Goal: Task Accomplishment & Management: Manage account settings

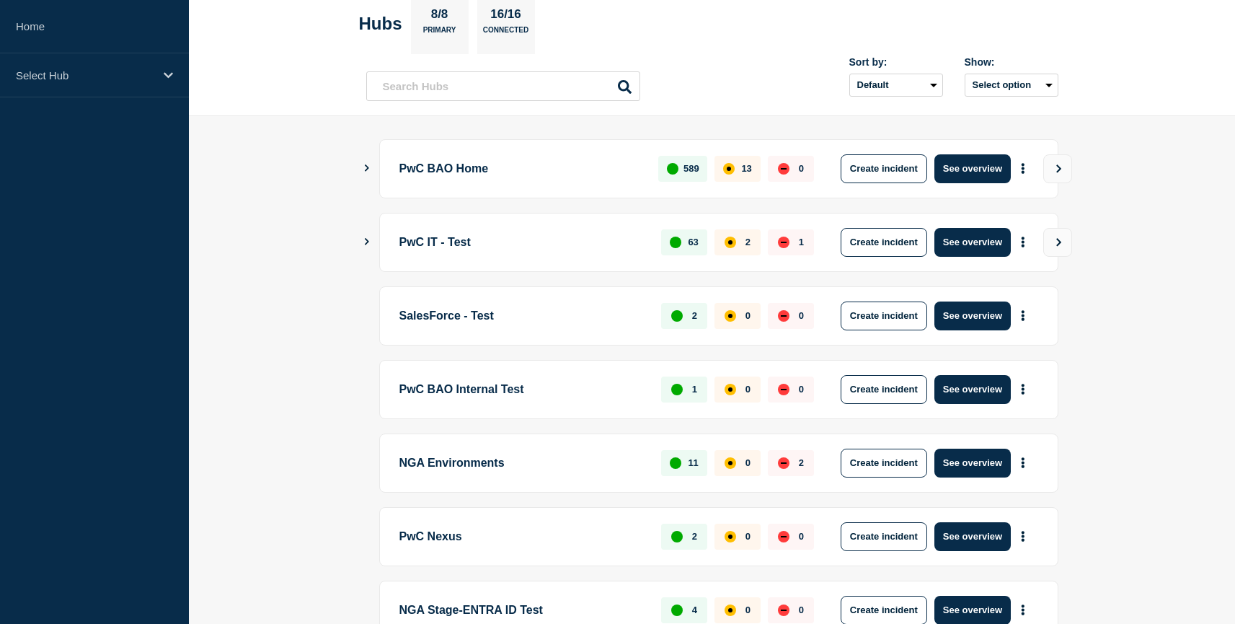
scroll to position [69, 0]
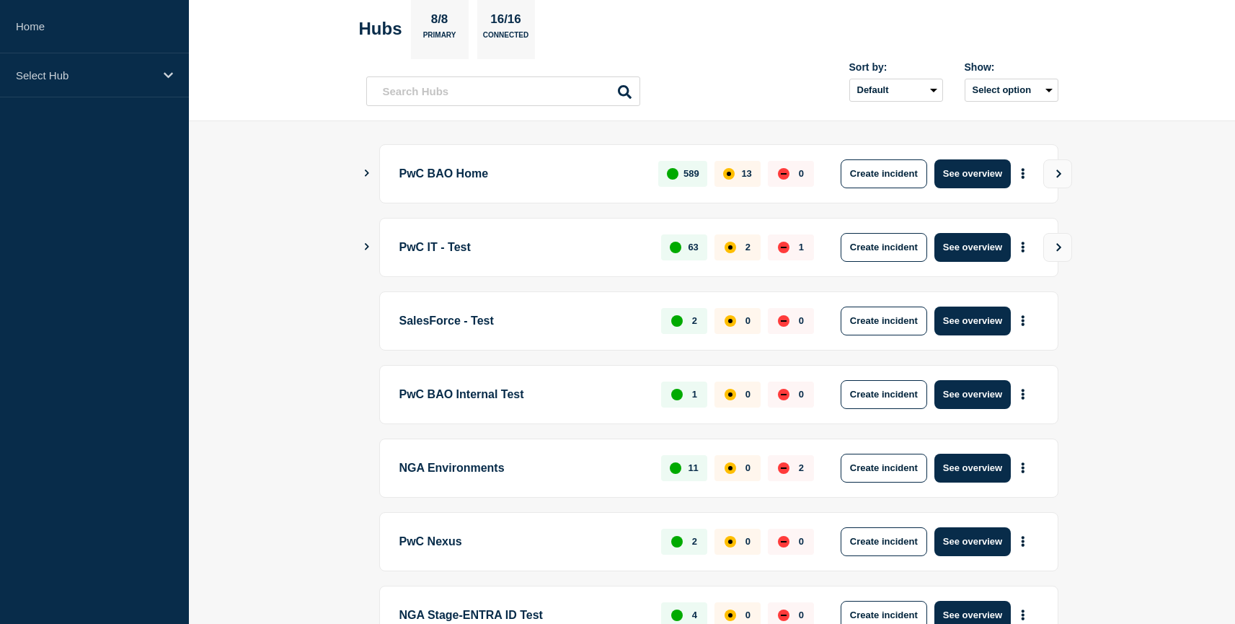
click at [368, 168] on button "Show Connected Hubs" at bounding box center [366, 173] width 7 height 11
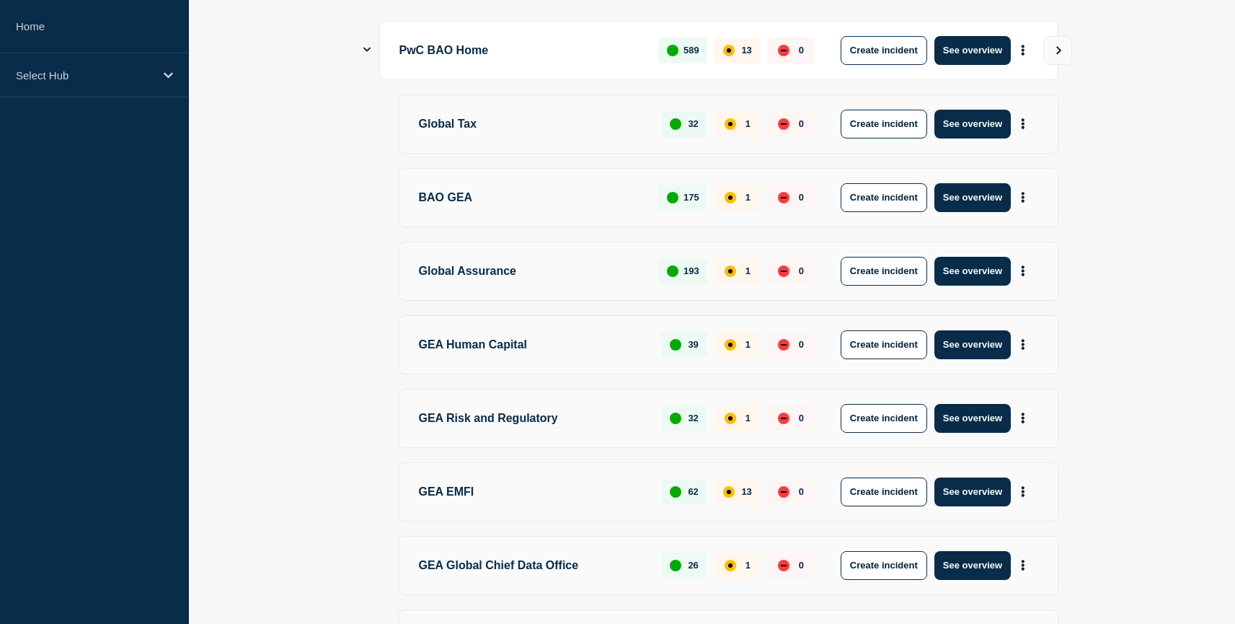
scroll to position [171, 0]
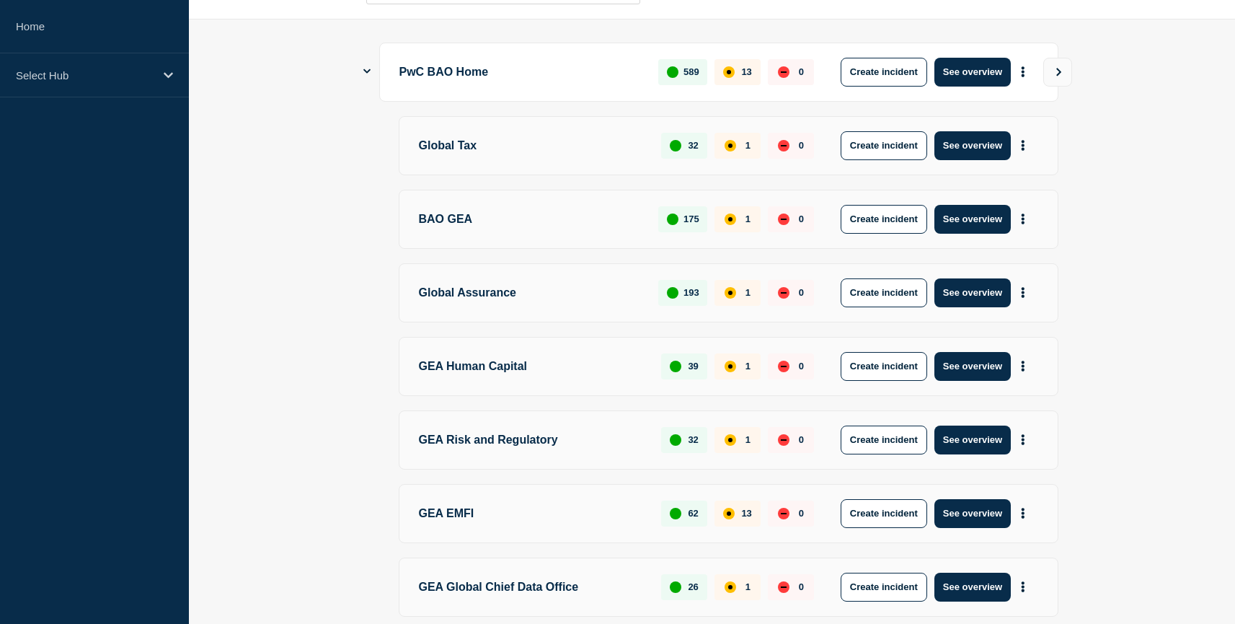
click at [366, 74] on icon "Show Connected Hubs" at bounding box center [366, 70] width 7 height 9
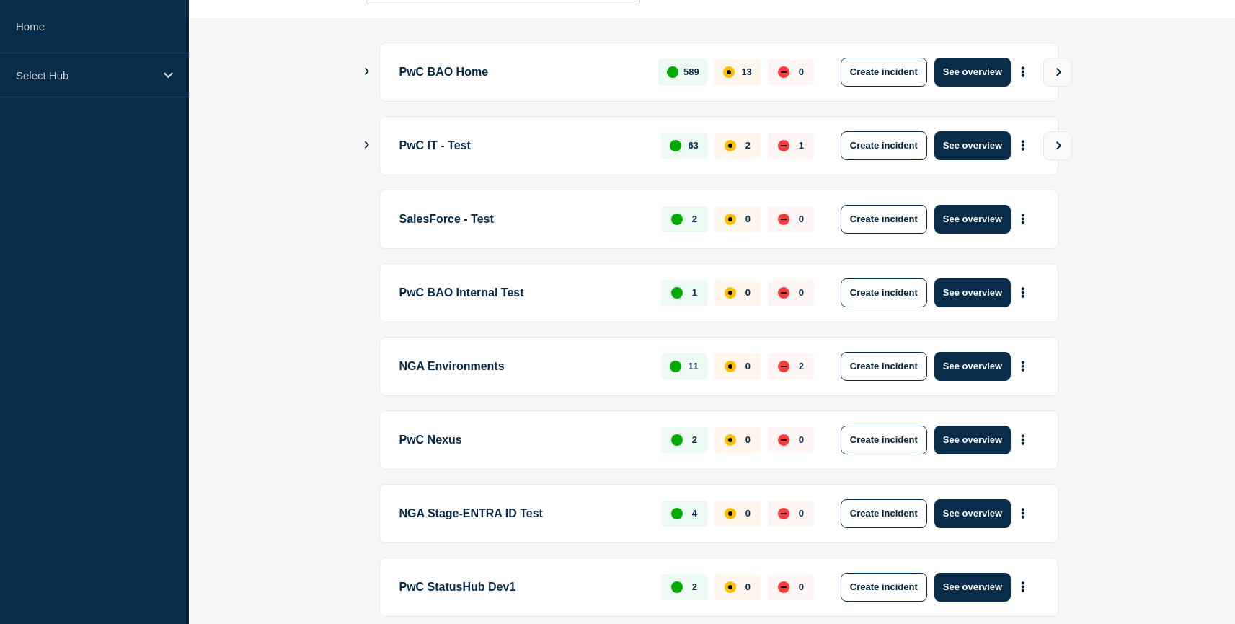
click at [363, 67] on main "PwC BAO Home 589 13 0 Create incident See overview PwC IT - Test 63 2 1 Create …" at bounding box center [712, 353] width 1046 height 669
click at [366, 68] on icon "Show Connected Hubs" at bounding box center [366, 71] width 9 height 7
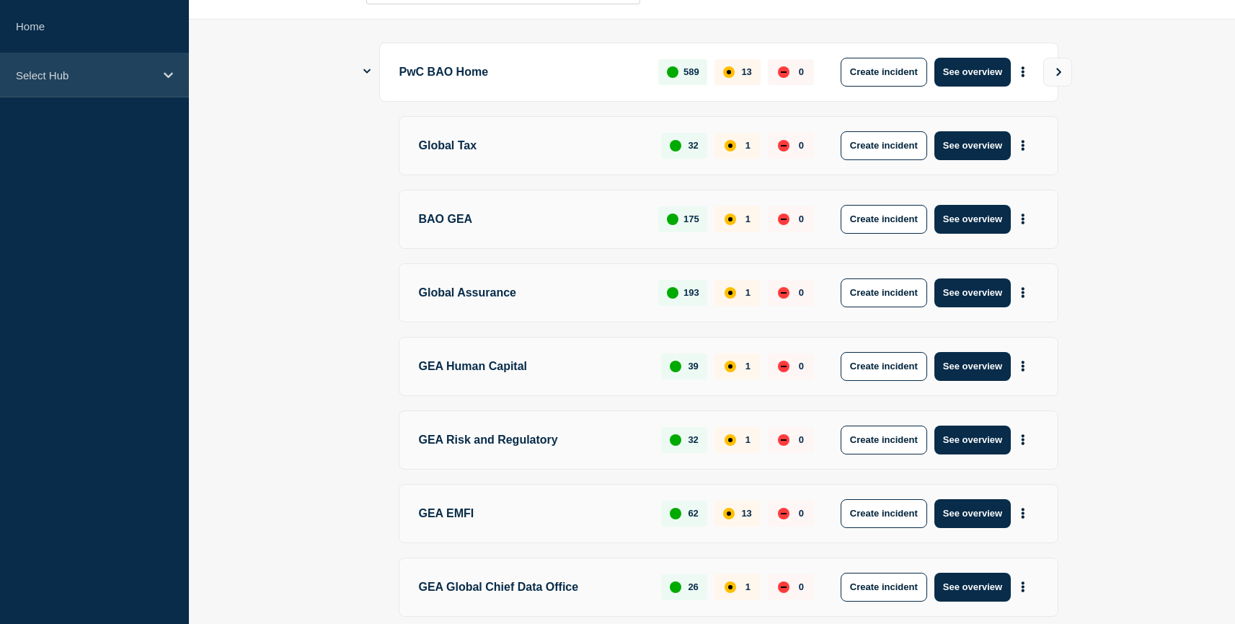
click at [84, 89] on div "Select Hub" at bounding box center [94, 75] width 189 height 44
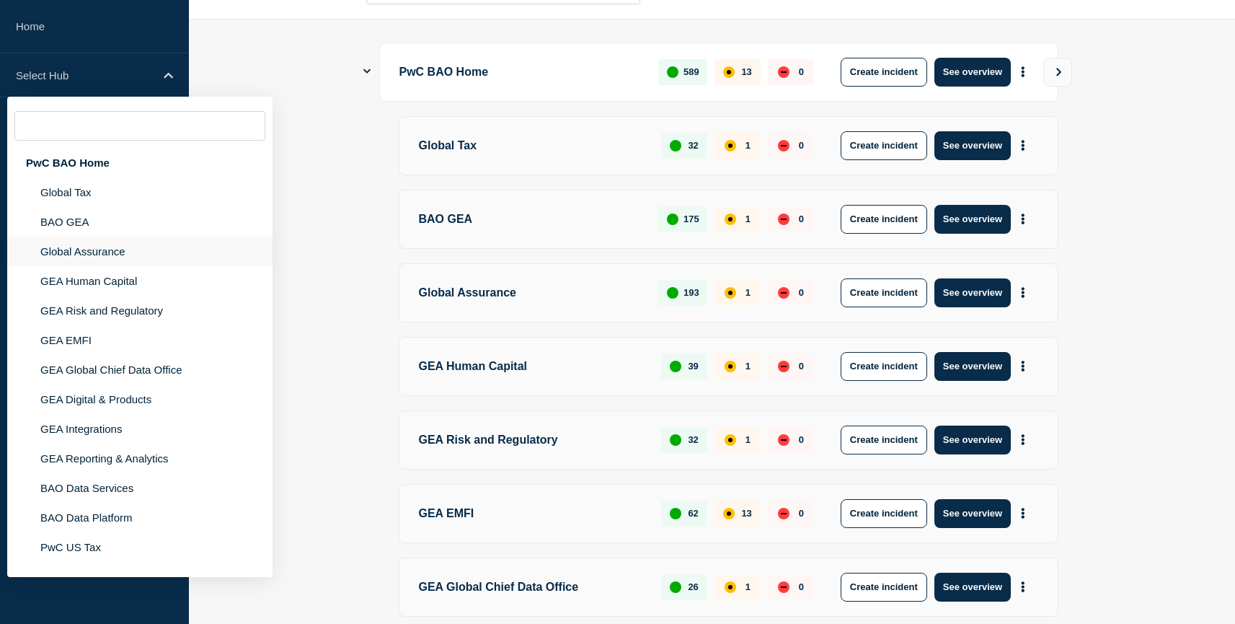
click at [81, 253] on li "Global Assurance" at bounding box center [139, 252] width 265 height 30
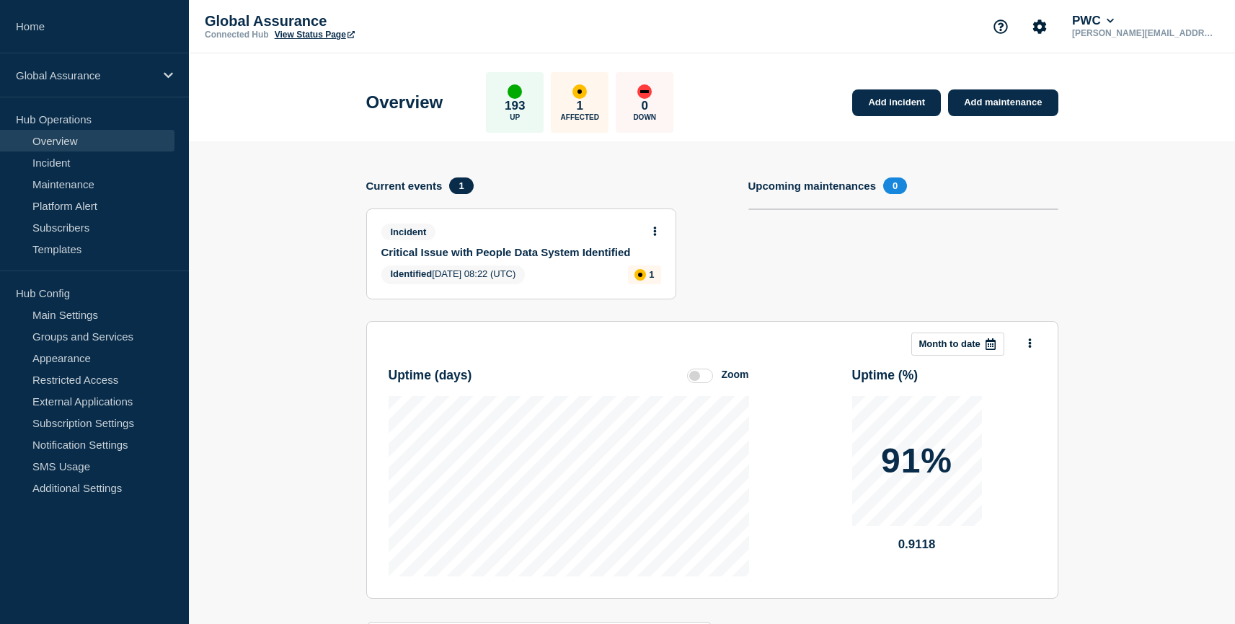
click at [312, 36] on link "View Status Page" at bounding box center [315, 35] width 80 height 10
click at [150, 81] on p "Global Assurance" at bounding box center [85, 75] width 138 height 12
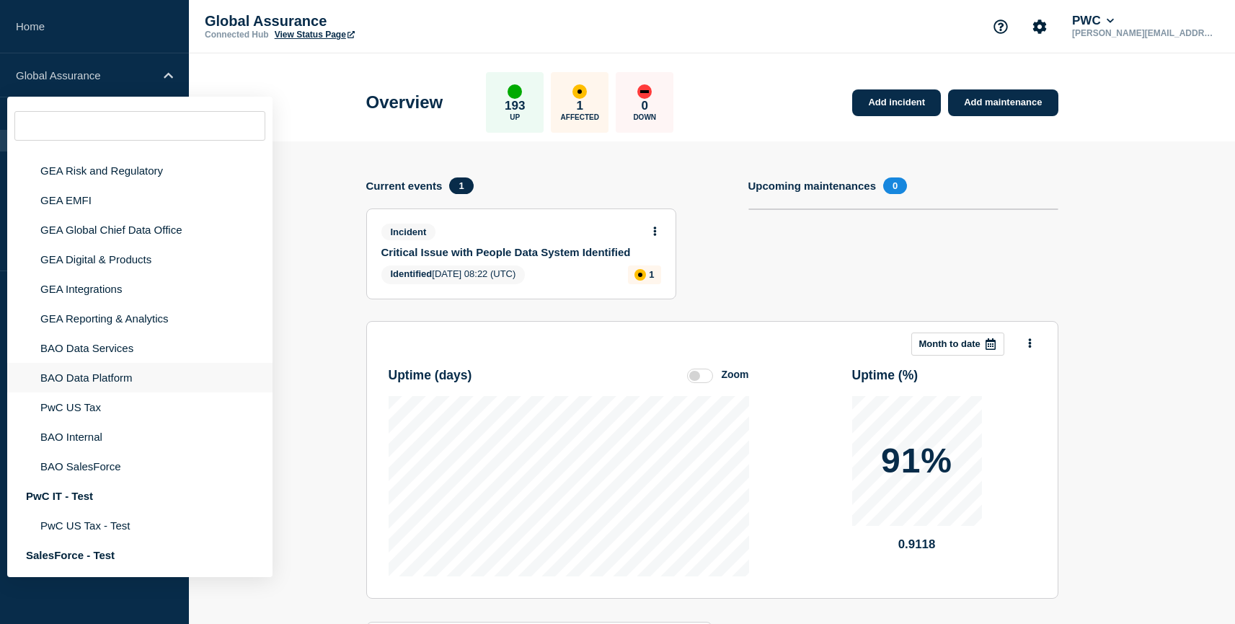
scroll to position [348, 0]
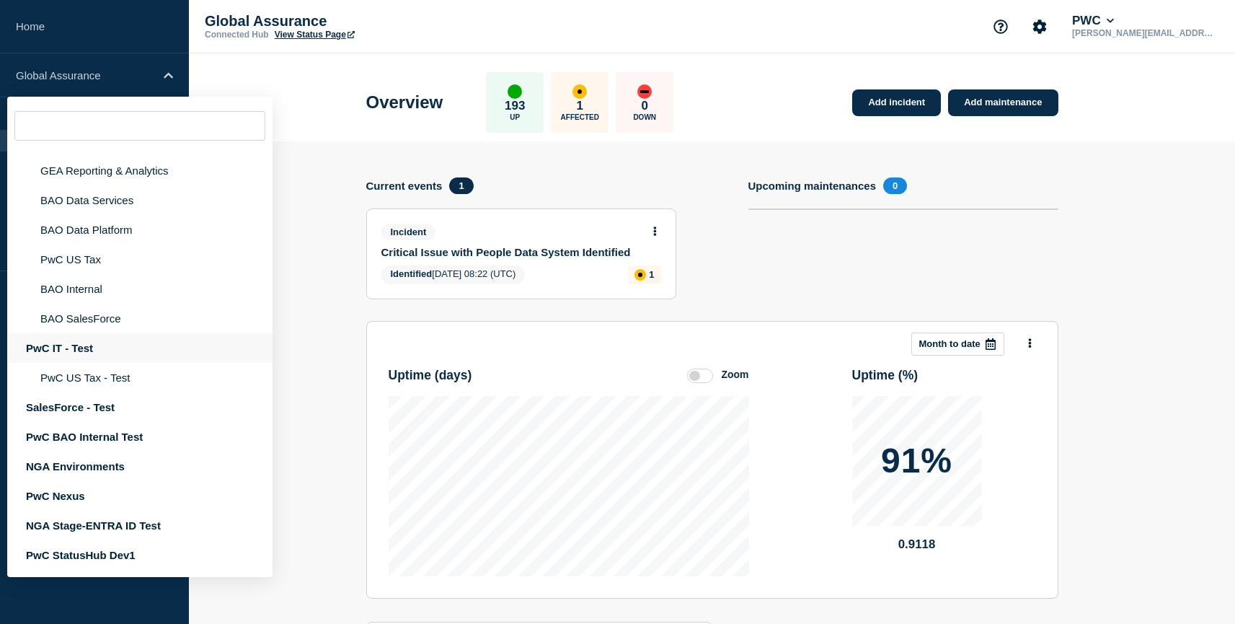
click at [79, 336] on div "PwC IT - Test" at bounding box center [139, 348] width 265 height 30
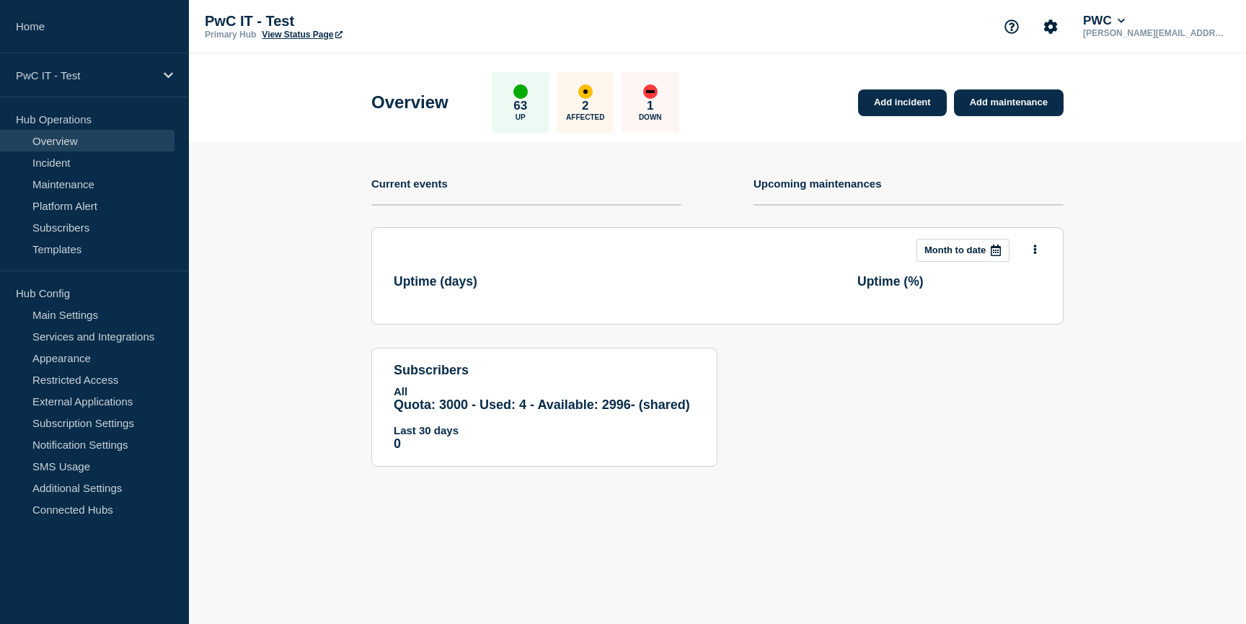
click at [309, 35] on link "View Status Page" at bounding box center [302, 35] width 80 height 10
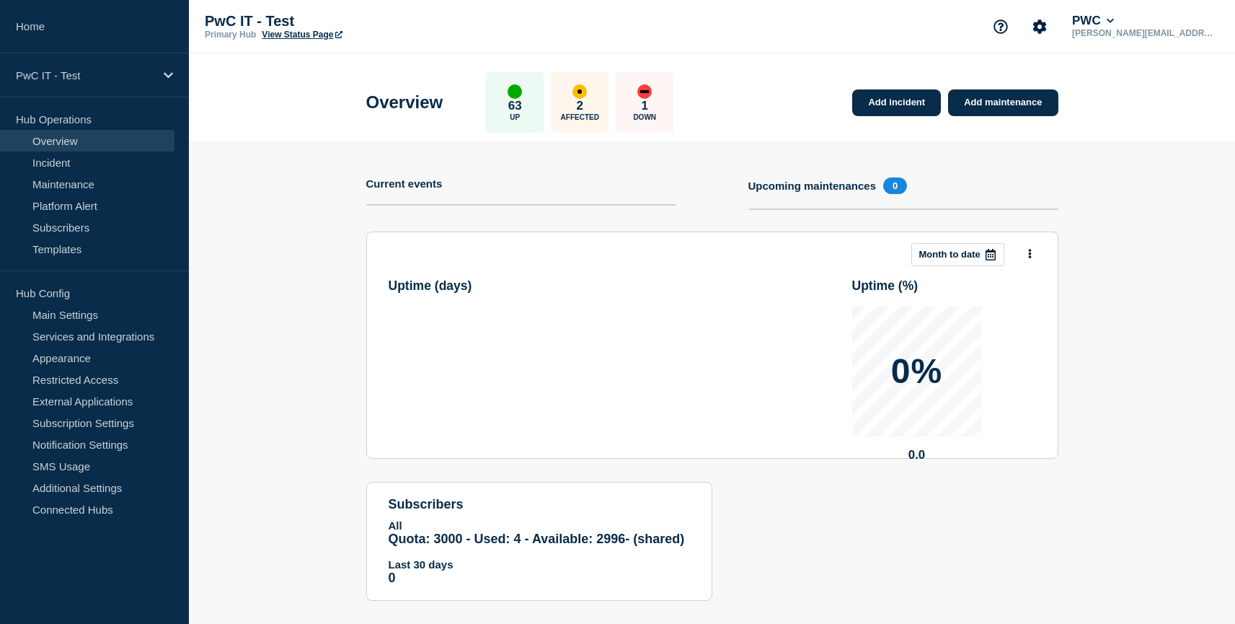
click at [309, 35] on link "View Status Page" at bounding box center [302, 35] width 80 height 10
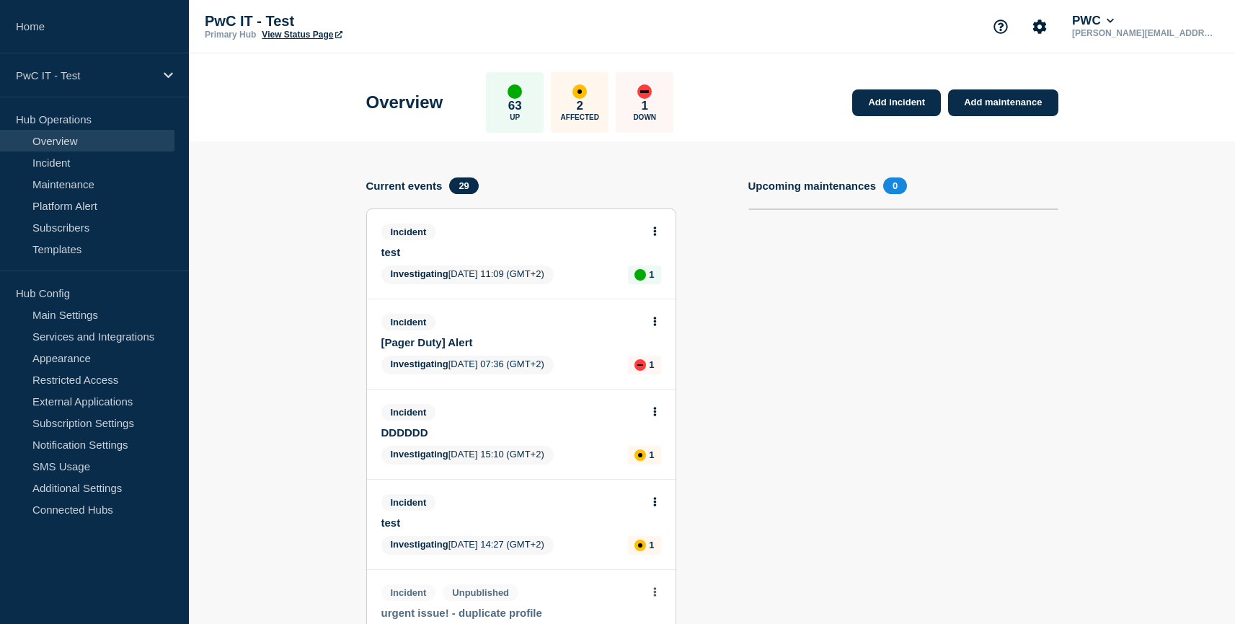
click at [88, 141] on link "Overview" at bounding box center [87, 141] width 175 height 22
click at [99, 79] on p "PwC IT - Test" at bounding box center [85, 75] width 138 height 12
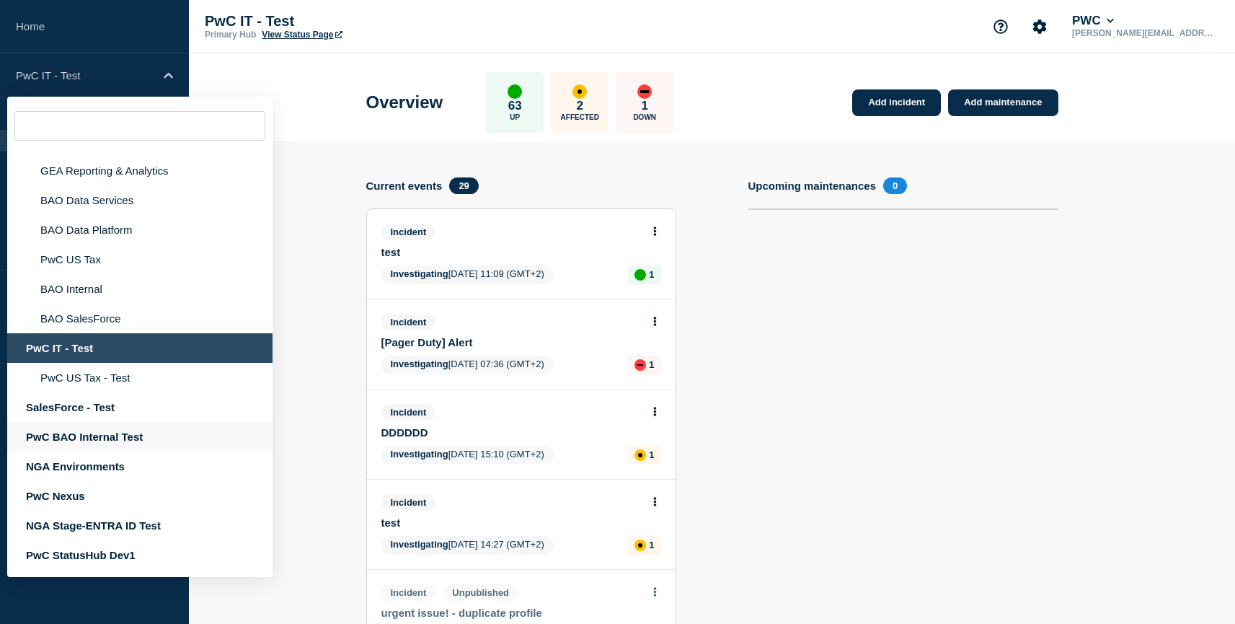
scroll to position [348, 0]
click at [81, 465] on div "NGA Environments" at bounding box center [139, 466] width 265 height 30
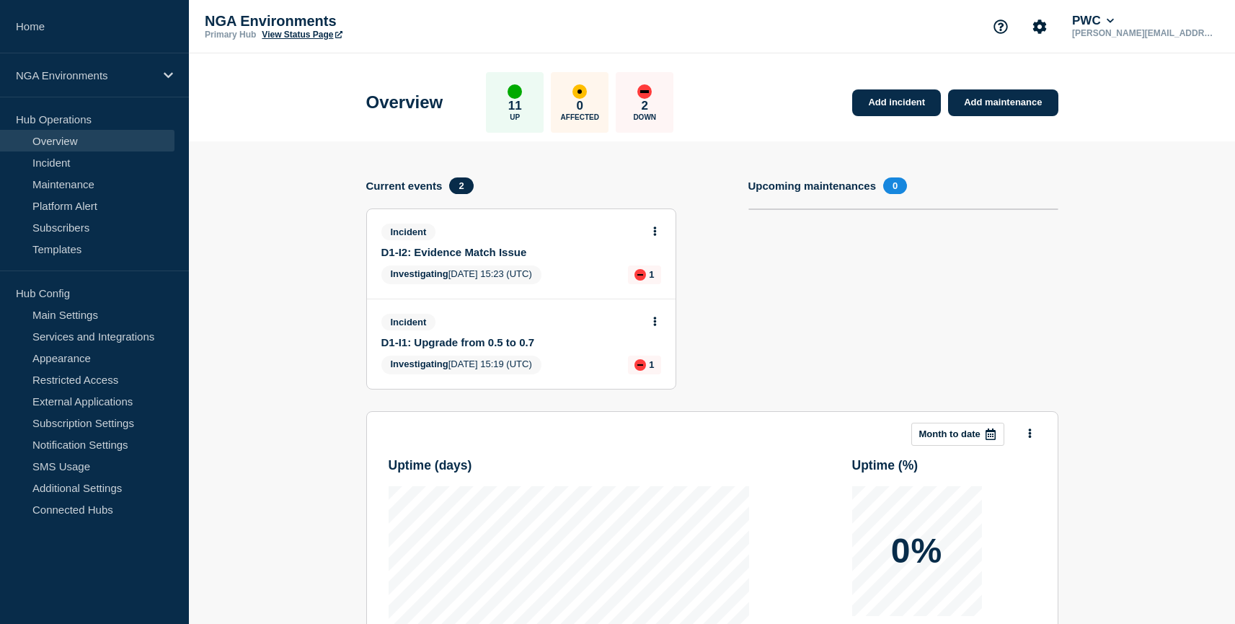
click at [316, 35] on link "View Status Page" at bounding box center [302, 35] width 80 height 10
click at [100, 65] on div "NGA Environments" at bounding box center [94, 75] width 189 height 44
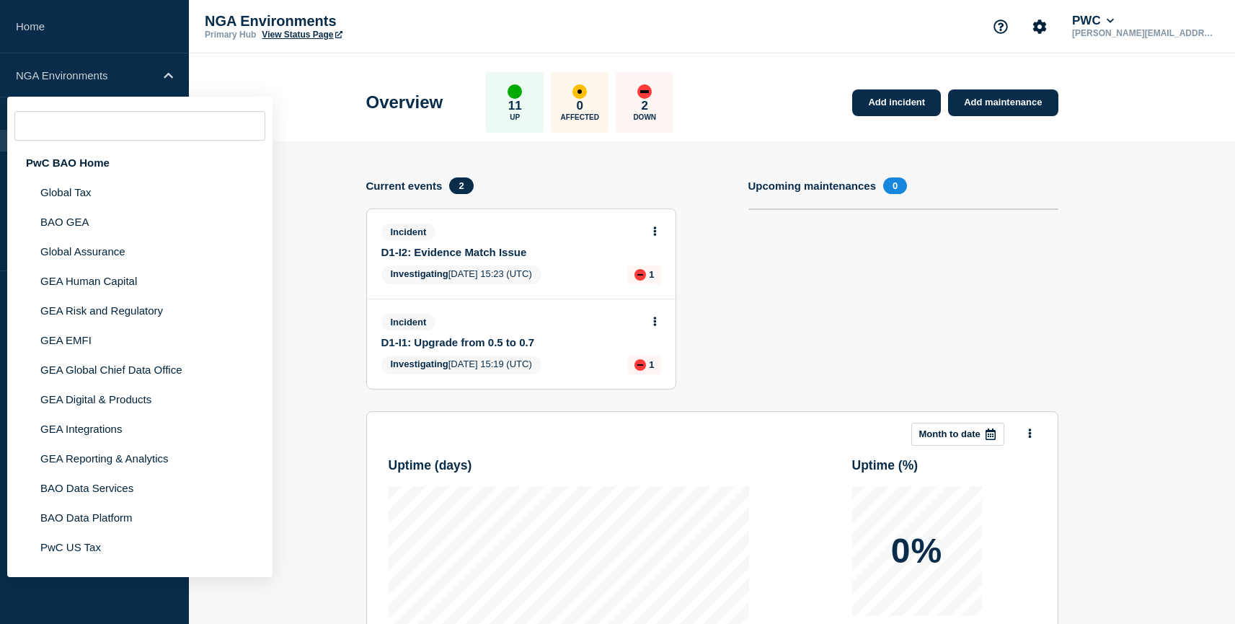
drag, startPoint x: 288, startPoint y: 316, endPoint x: 300, endPoint y: 319, distance: 11.9
click at [291, 317] on section "Add incident Add maintenance Current events 2 Incident D1-I2: Evidence Match Is…" at bounding box center [712, 496] width 1046 height 711
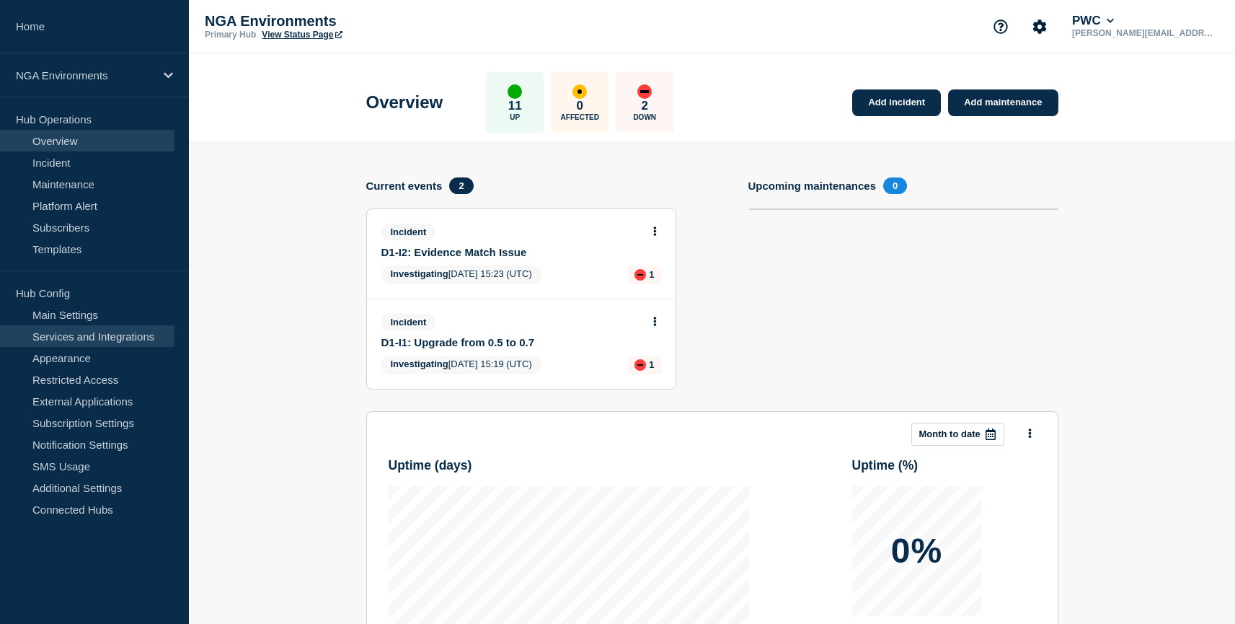
click at [98, 339] on link "Services and Integrations" at bounding box center [87, 336] width 175 height 22
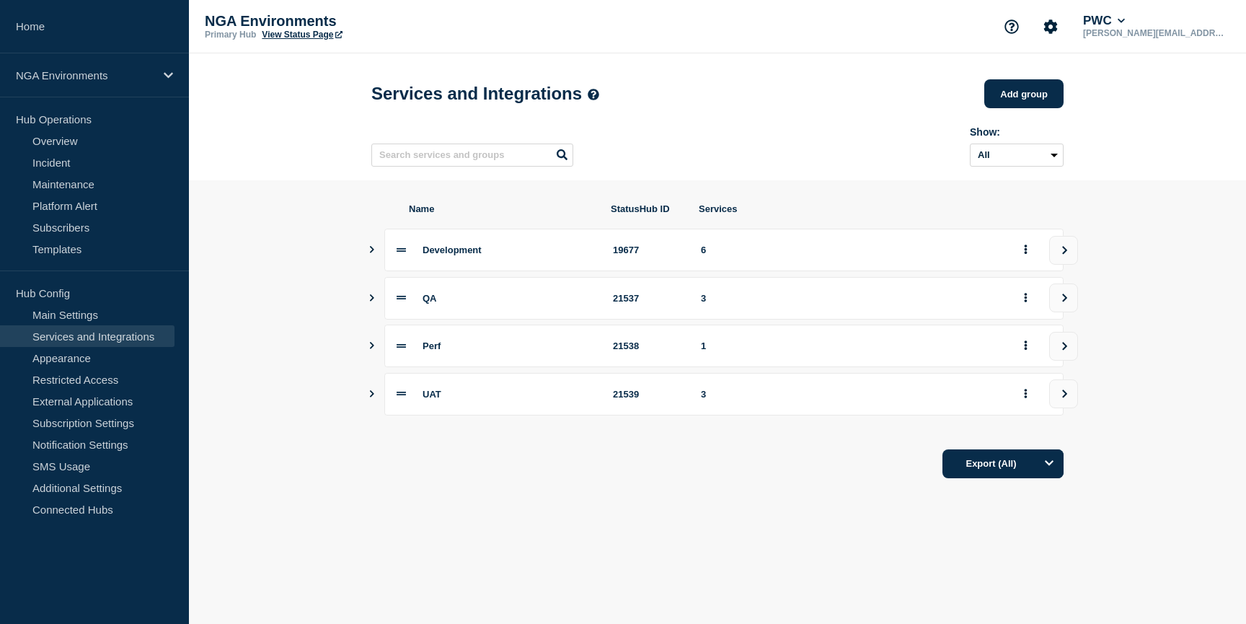
click at [372, 397] on icon "Show services" at bounding box center [372, 393] width 4 height 7
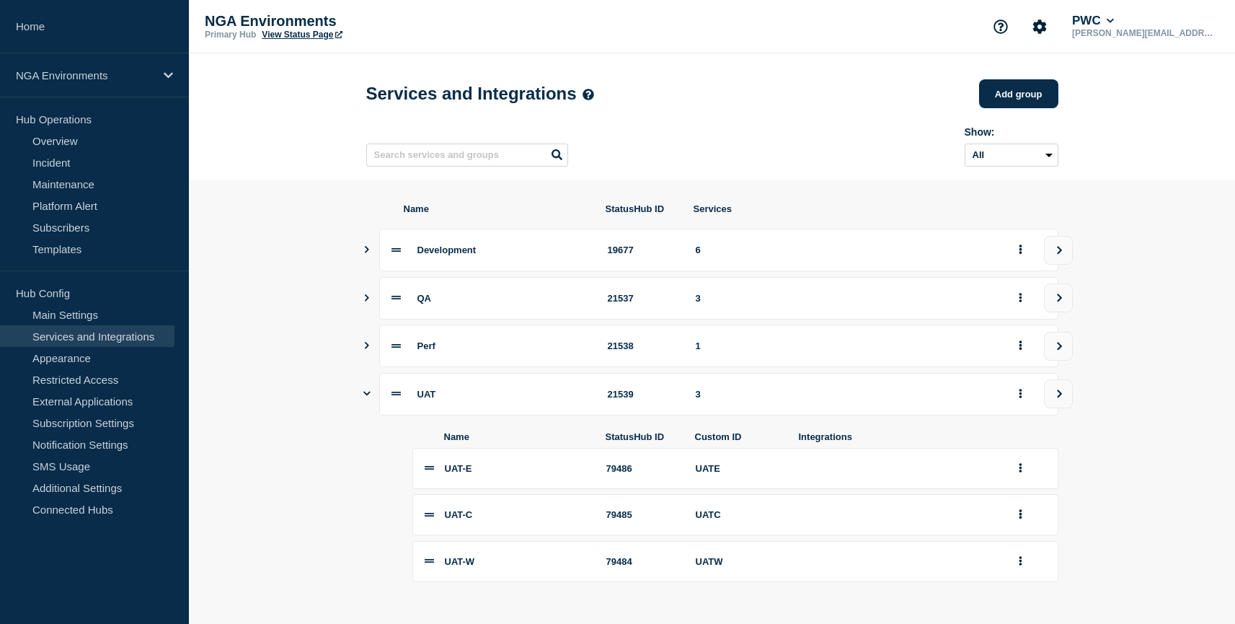
click at [300, 37] on link "View Status Page" at bounding box center [302, 35] width 80 height 10
click at [136, 84] on div "NGA Environments" at bounding box center [94, 75] width 189 height 44
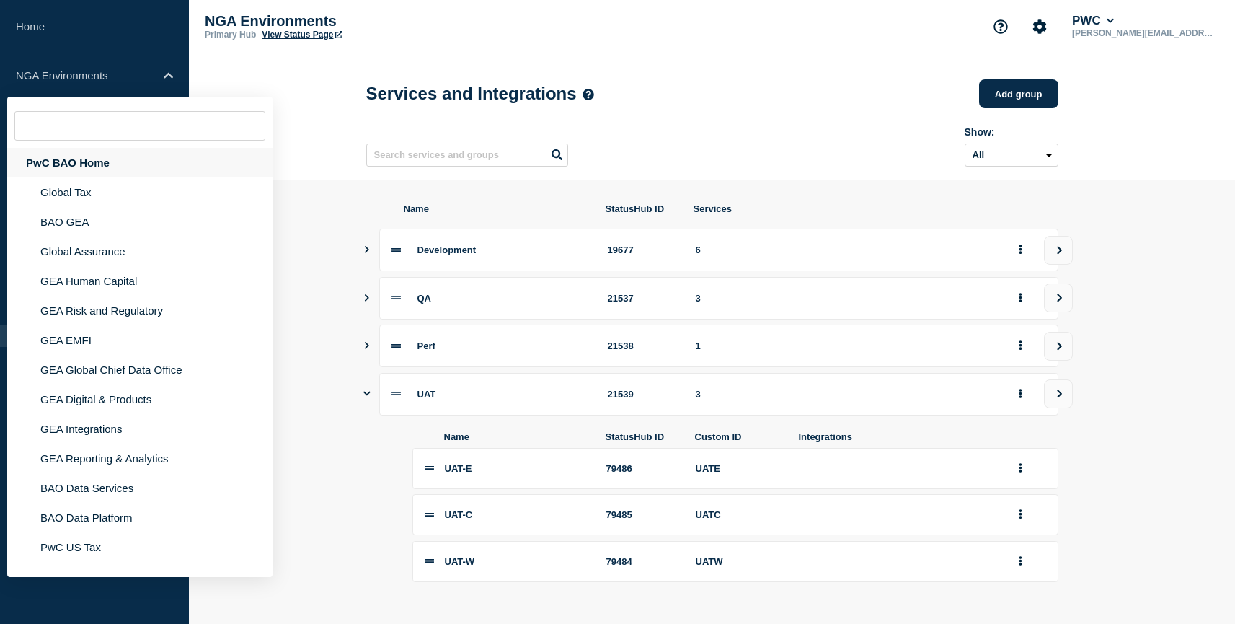
click at [114, 170] on div "PwC BAO Home" at bounding box center [139, 163] width 265 height 30
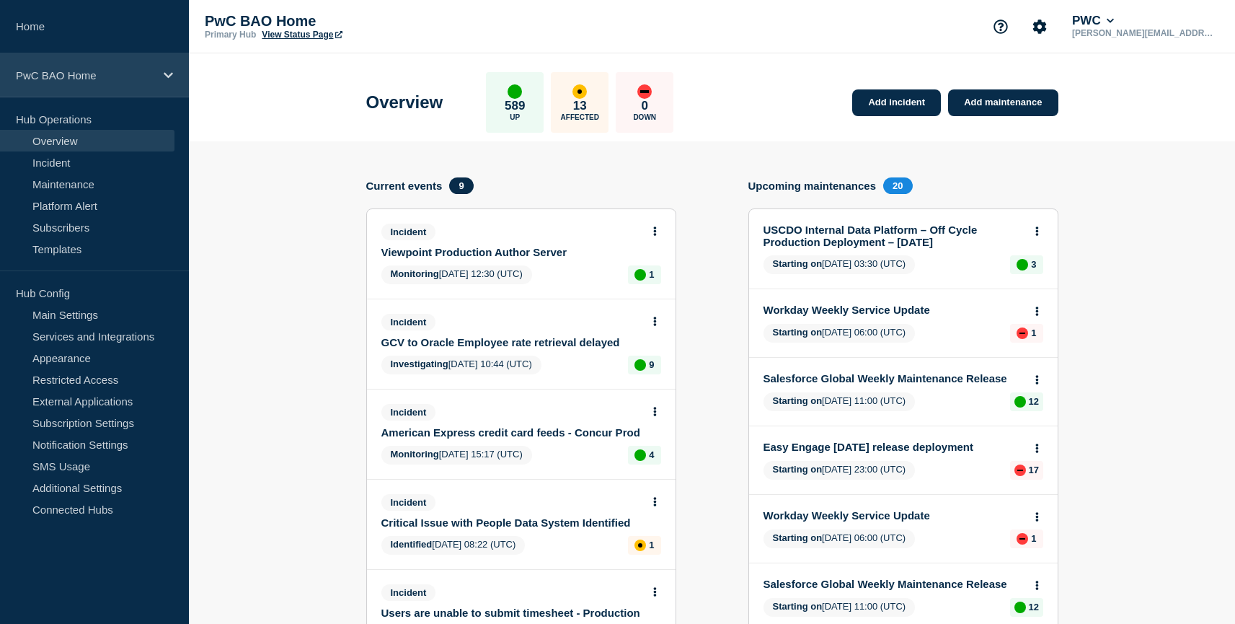
click at [89, 81] on p "PwC BAO Home" at bounding box center [85, 75] width 138 height 12
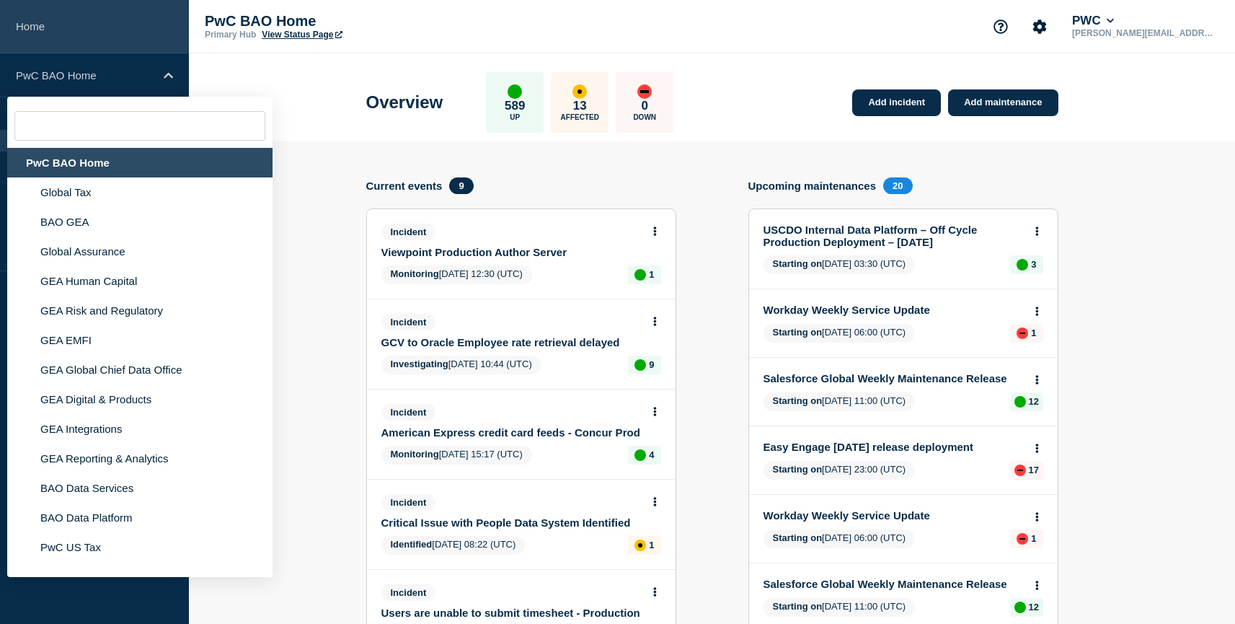
drag, startPoint x: 101, startPoint y: 35, endPoint x: 72, endPoint y: 30, distance: 29.2
click at [100, 35] on link "Home" at bounding box center [94, 26] width 189 height 53
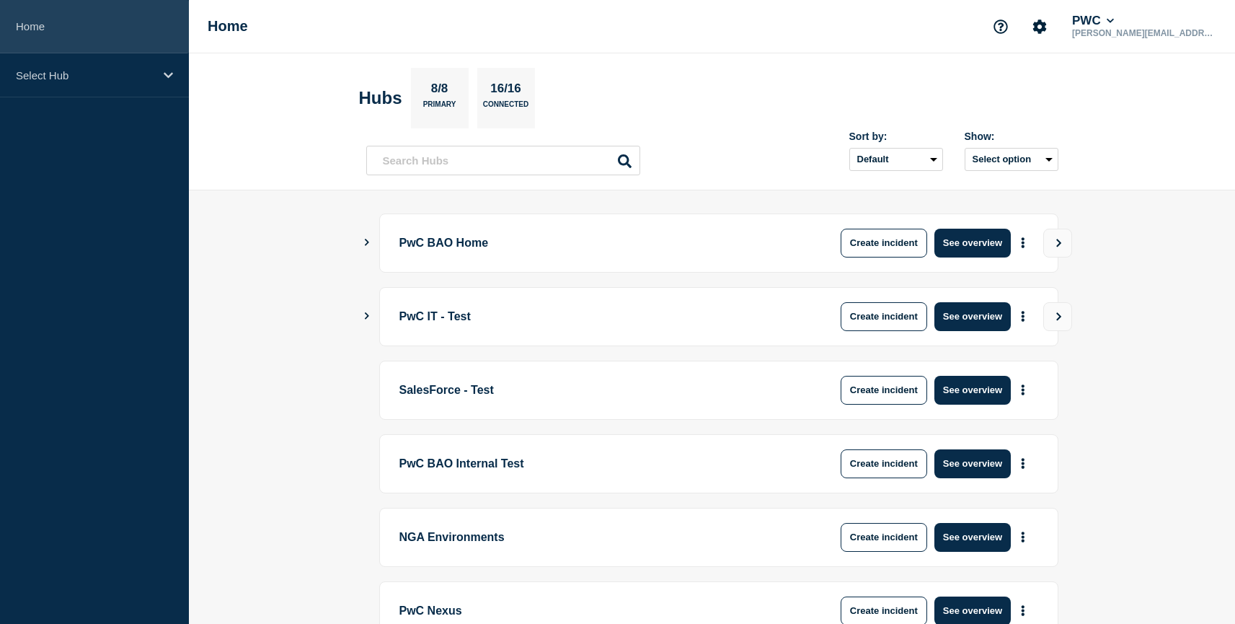
click at [27, 26] on link "Home" at bounding box center [94, 26] width 189 height 53
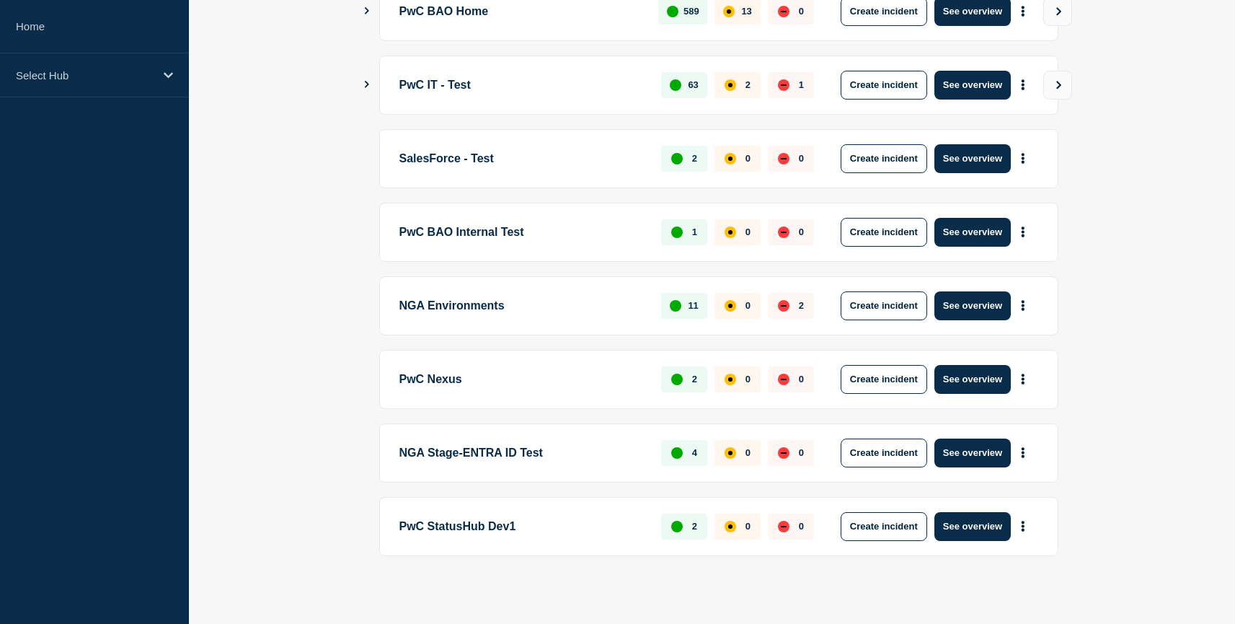
scroll to position [237, 0]
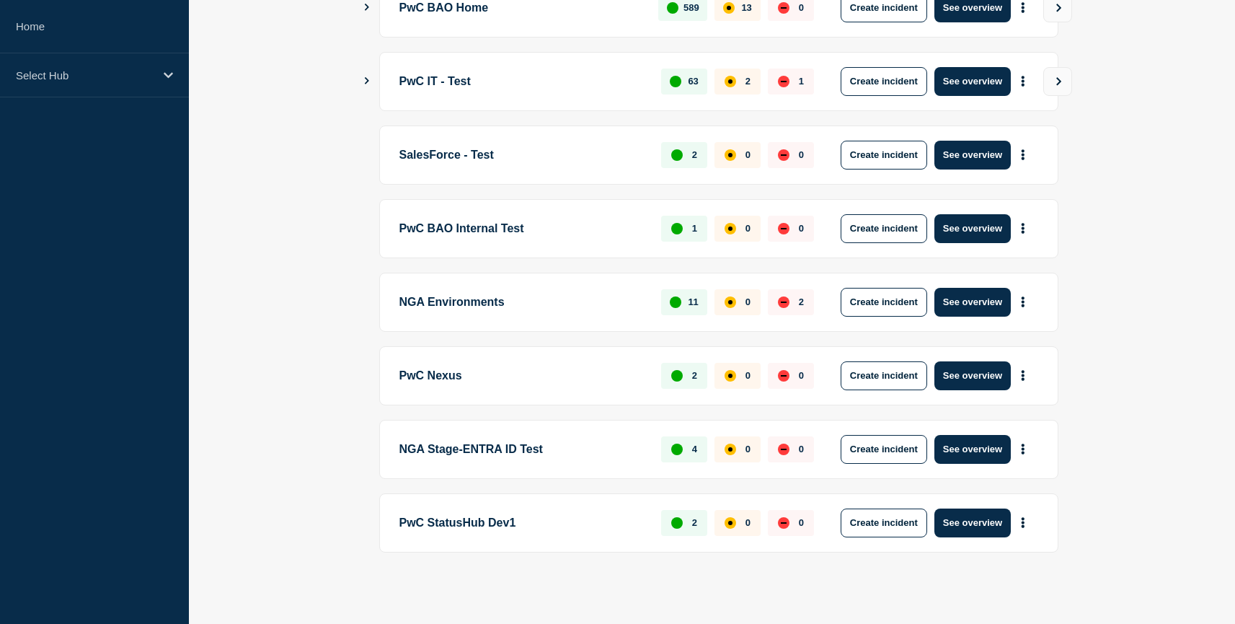
click at [492, 534] on p "PwC StatusHub Dev1" at bounding box center [523, 522] width 246 height 29
click at [163, 80] on div "Select Hub" at bounding box center [94, 75] width 189 height 44
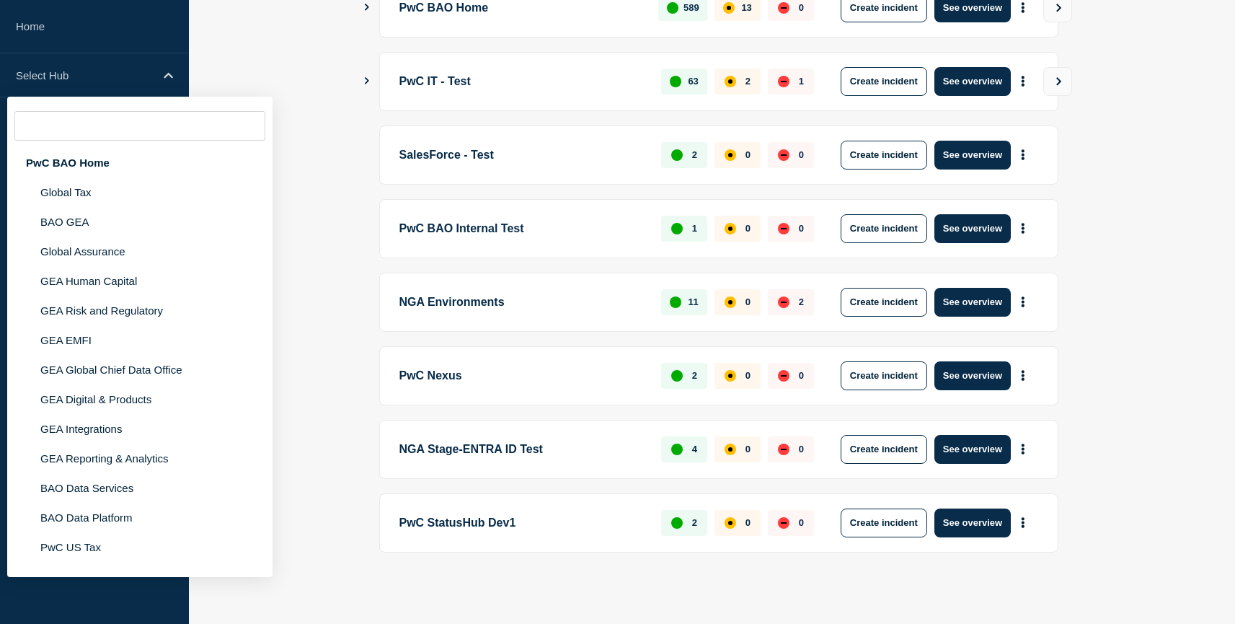
scroll to position [348, 0]
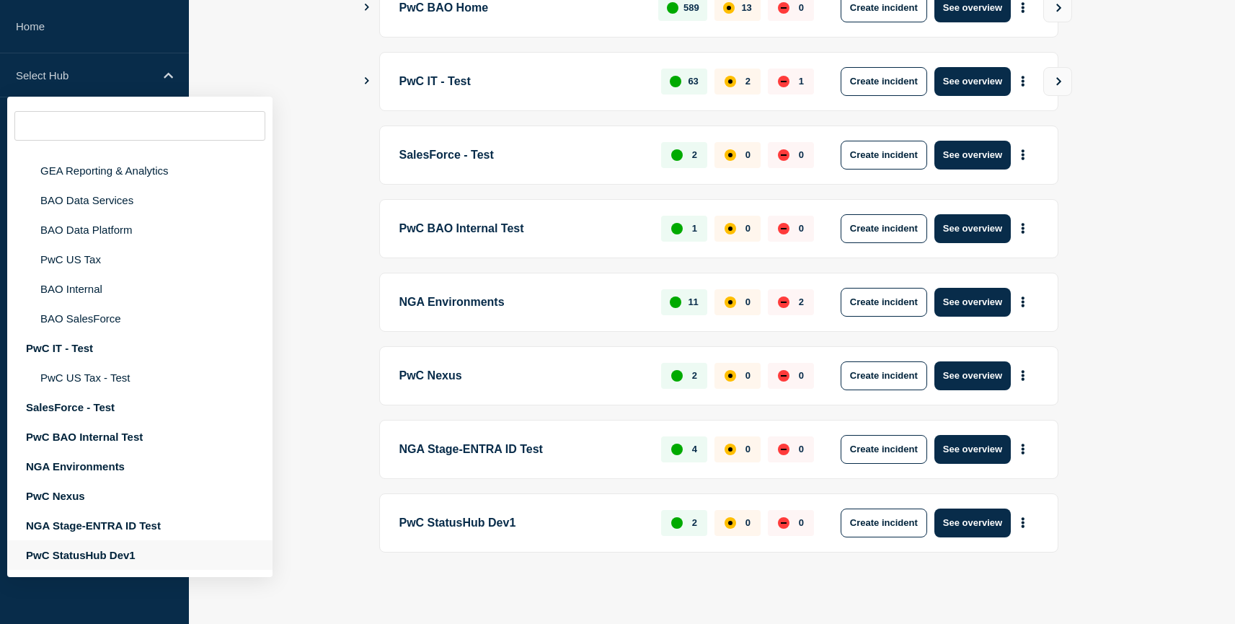
click at [124, 550] on div "PwC StatusHub Dev1" at bounding box center [139, 555] width 265 height 30
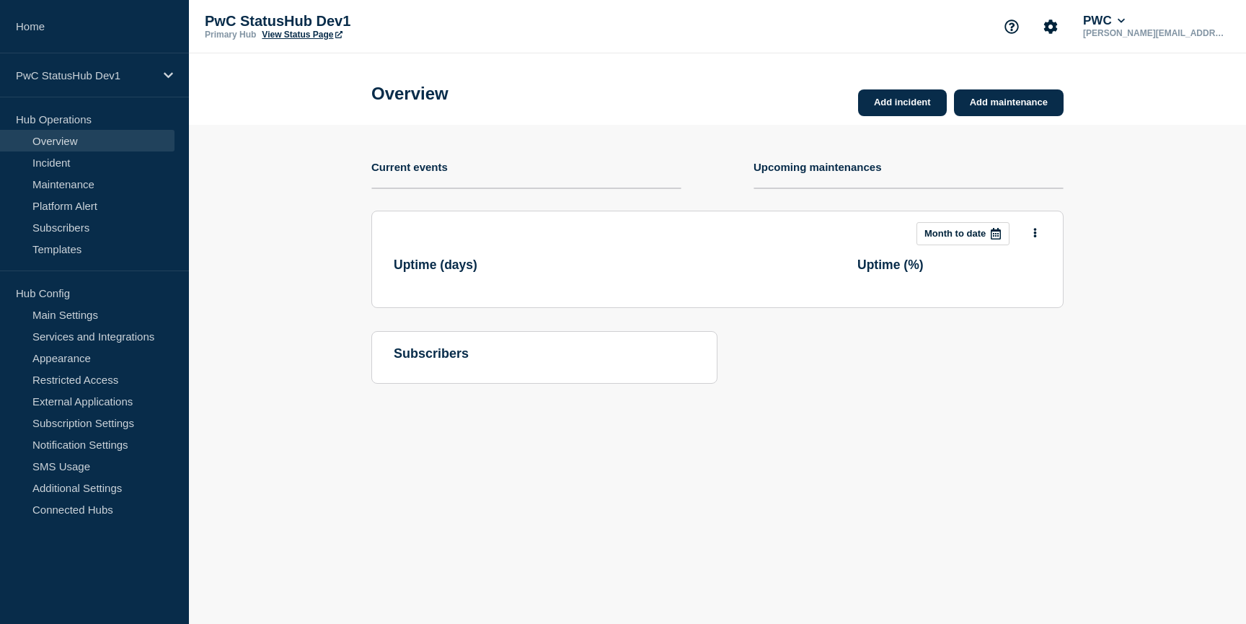
click at [346, 14] on p "PwC StatusHub Dev1" at bounding box center [349, 21] width 288 height 17
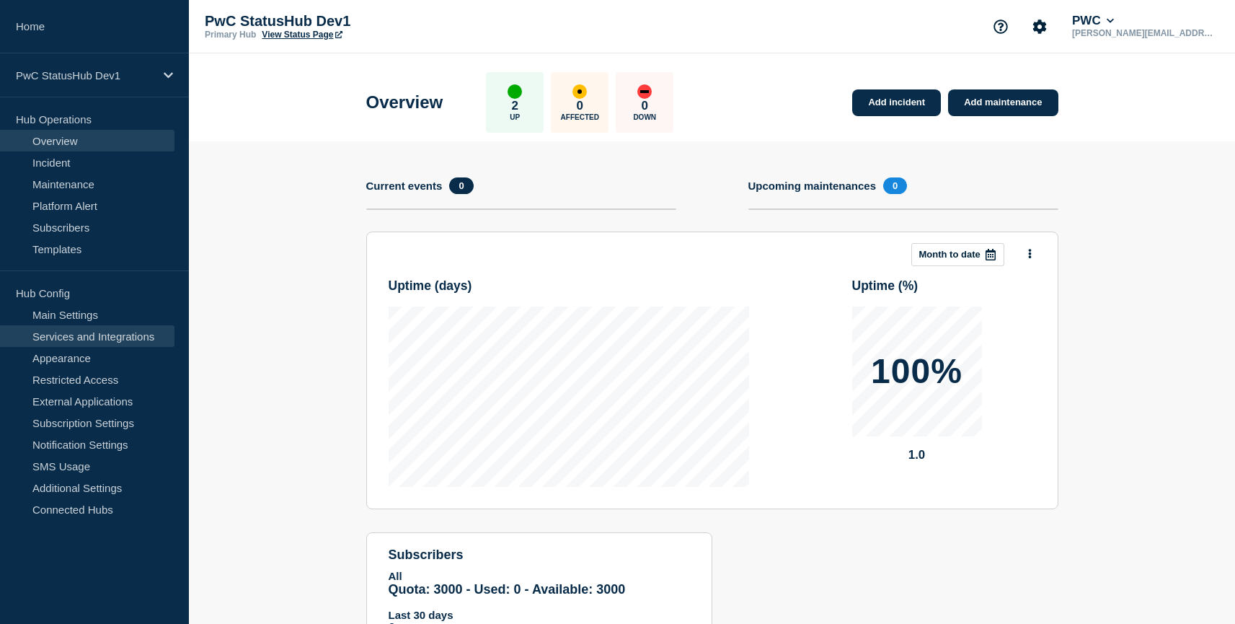
click at [81, 343] on link "Services and Integrations" at bounding box center [87, 336] width 175 height 22
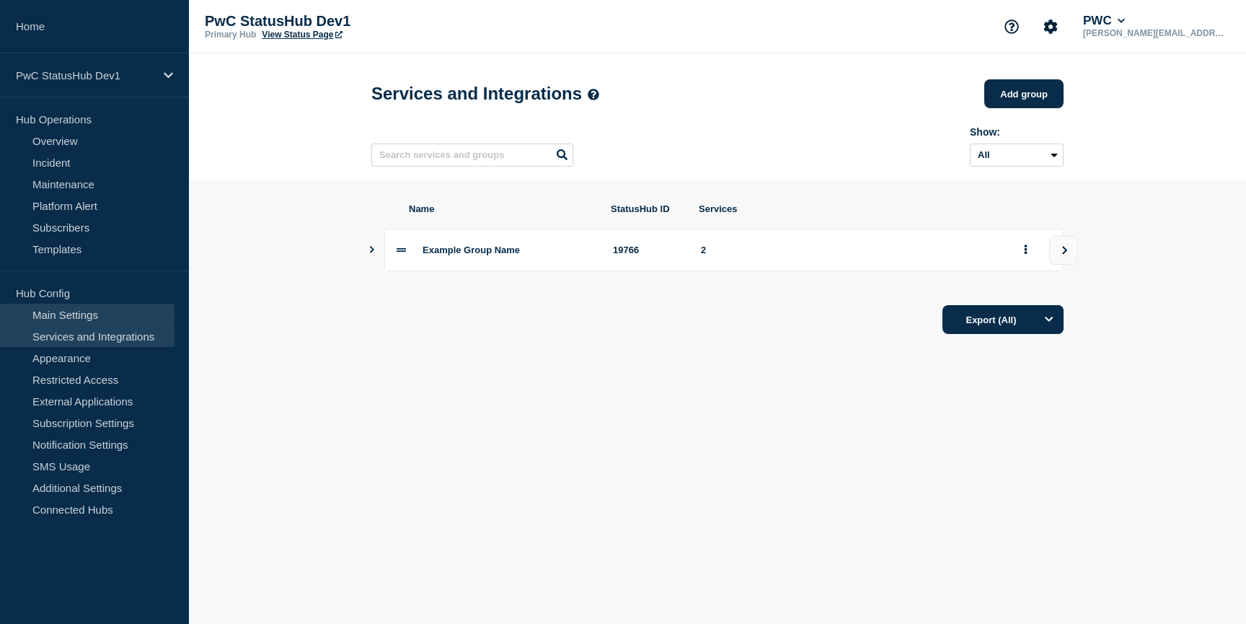
click at [69, 317] on link "Main Settings" at bounding box center [87, 315] width 175 height 22
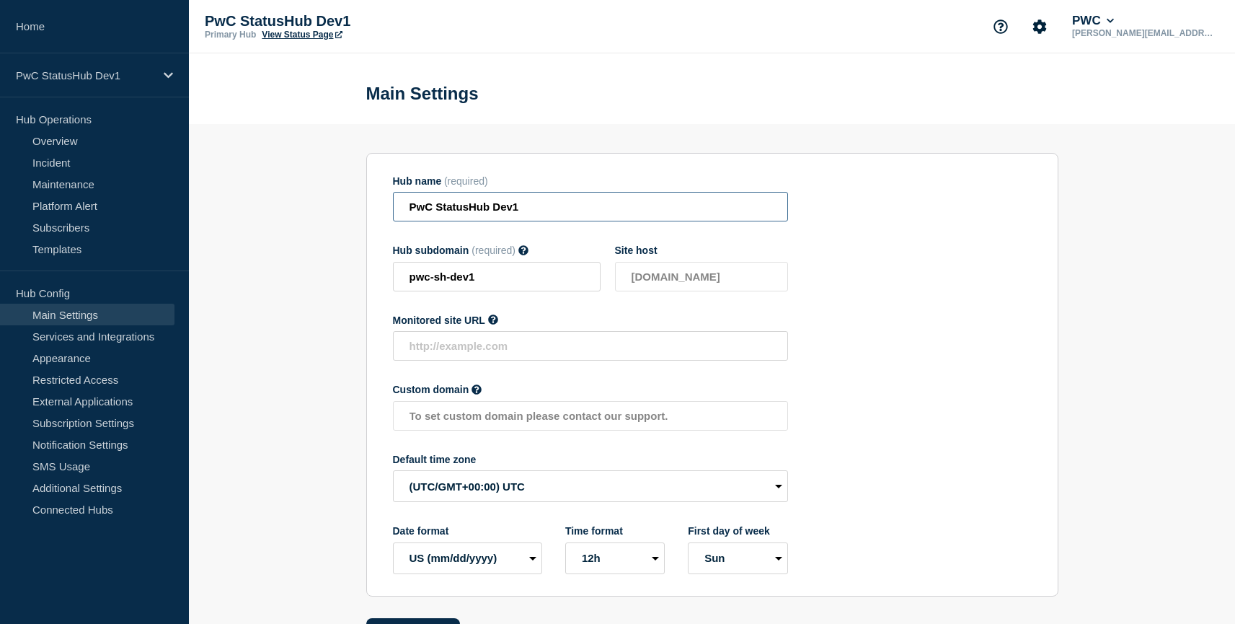
drag, startPoint x: 548, startPoint y: 210, endPoint x: 413, endPoint y: 204, distance: 135.7
click at [413, 205] on input "PwC StatusHub Dev1" at bounding box center [590, 207] width 395 height 30
drag, startPoint x: 462, startPoint y: 215, endPoint x: 385, endPoint y: 206, distance: 77.7
click at [386, 206] on section "Hub name (required) Vault UI Hub subdomain (required) Must contain only ASCII l…" at bounding box center [712, 375] width 692 height 444
type input "Vault Manager Tool"
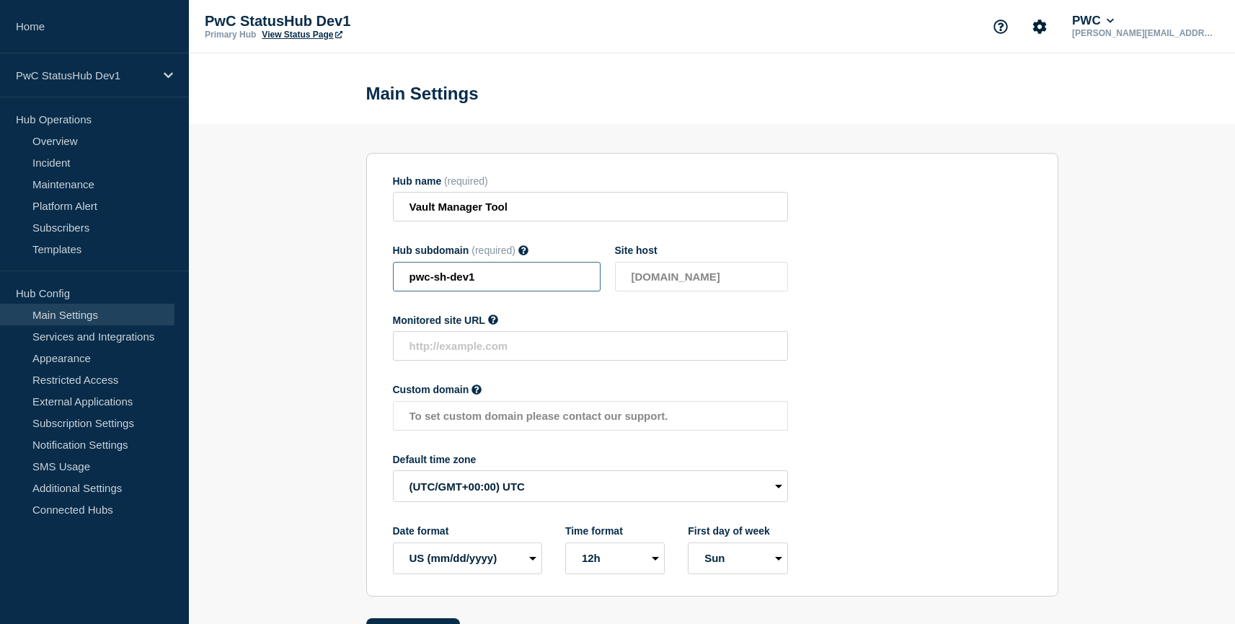
drag, startPoint x: 474, startPoint y: 290, endPoint x: 365, endPoint y: 286, distance: 109.0
click at [365, 286] on section "Hub name (required) Vault Manager Tool Hub subdomain (required) Must contain on…" at bounding box center [712, 385] width 1046 height 523
type input "v"
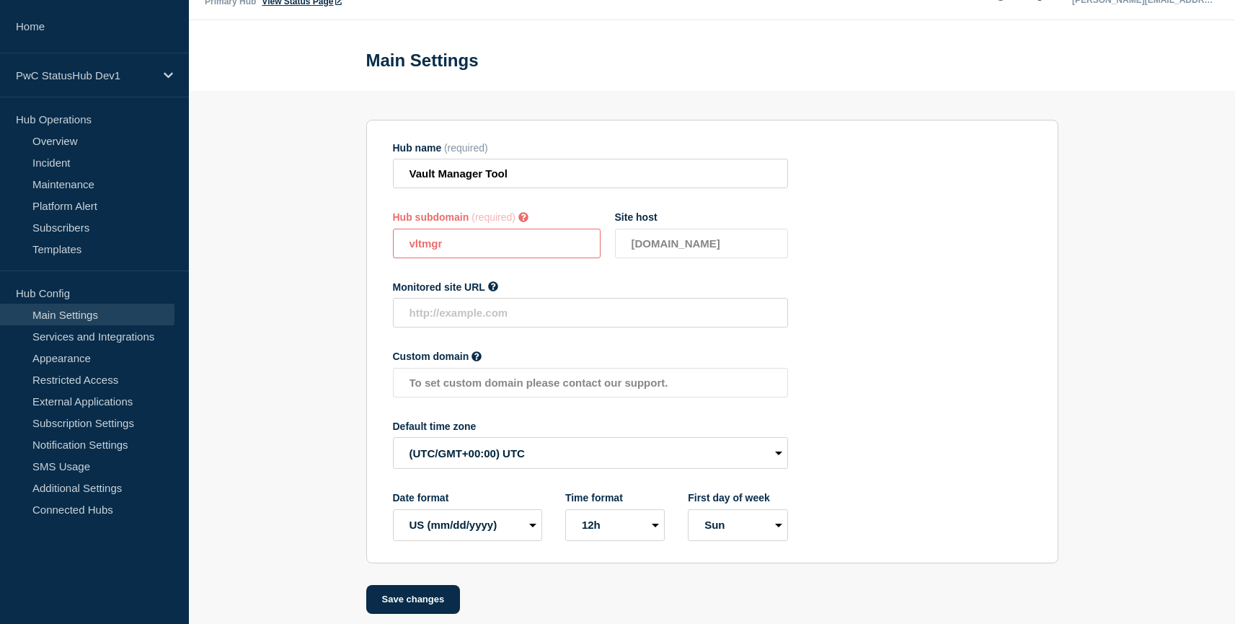
click at [464, 293] on span "Monitored site URL" at bounding box center [439, 287] width 92 height 12
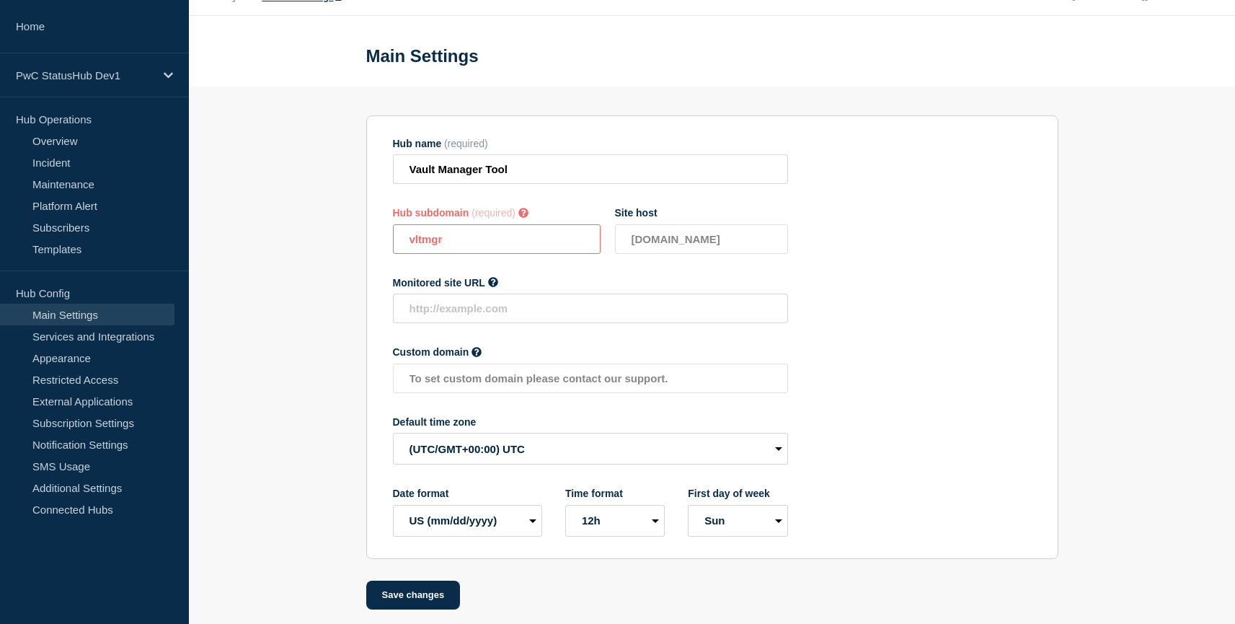
scroll to position [34, 0]
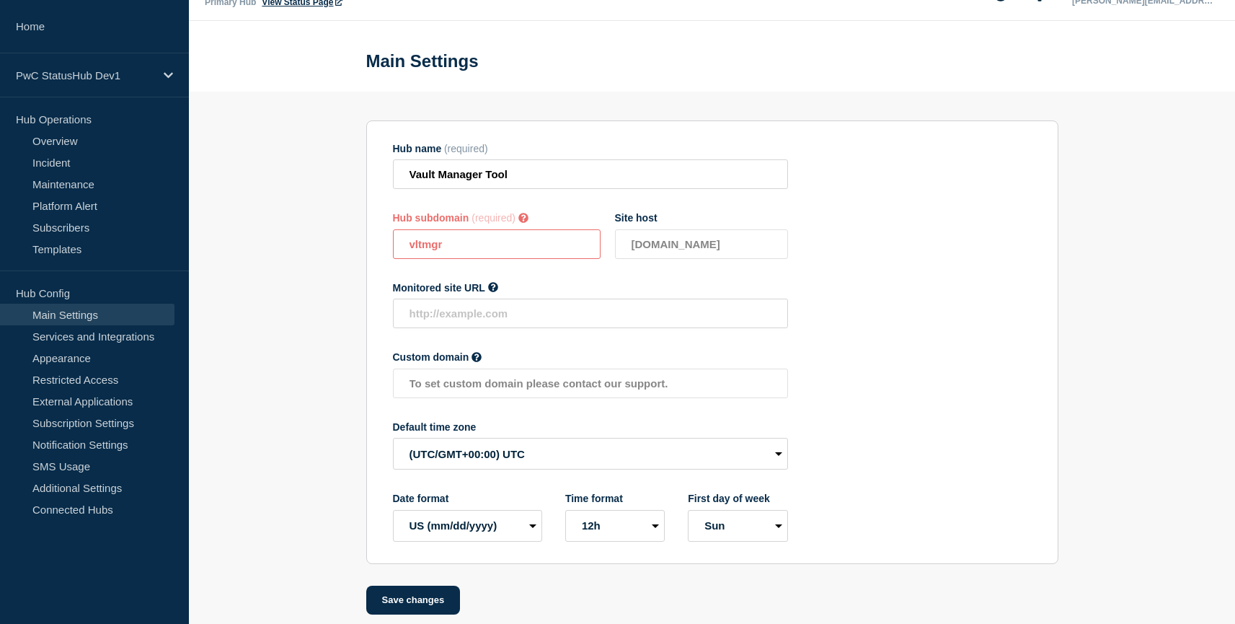
click at [424, 252] on input "vltmgr" at bounding box center [497, 244] width 208 height 30
click at [454, 258] on input "vltmgr" at bounding box center [497, 244] width 208 height 30
click at [500, 258] on input "vaultmanager" at bounding box center [497, 244] width 208 height 30
click at [526, 293] on div "Monitored site URL" at bounding box center [590, 287] width 395 height 12
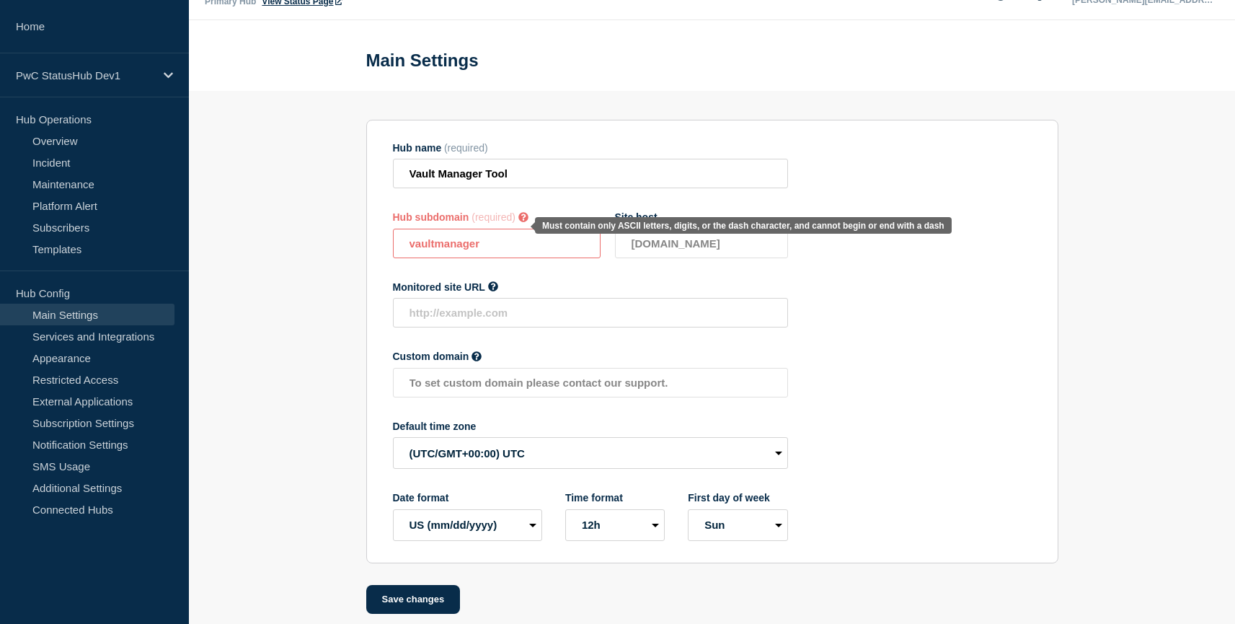
click at [526, 222] on icon at bounding box center [524, 217] width 10 height 10
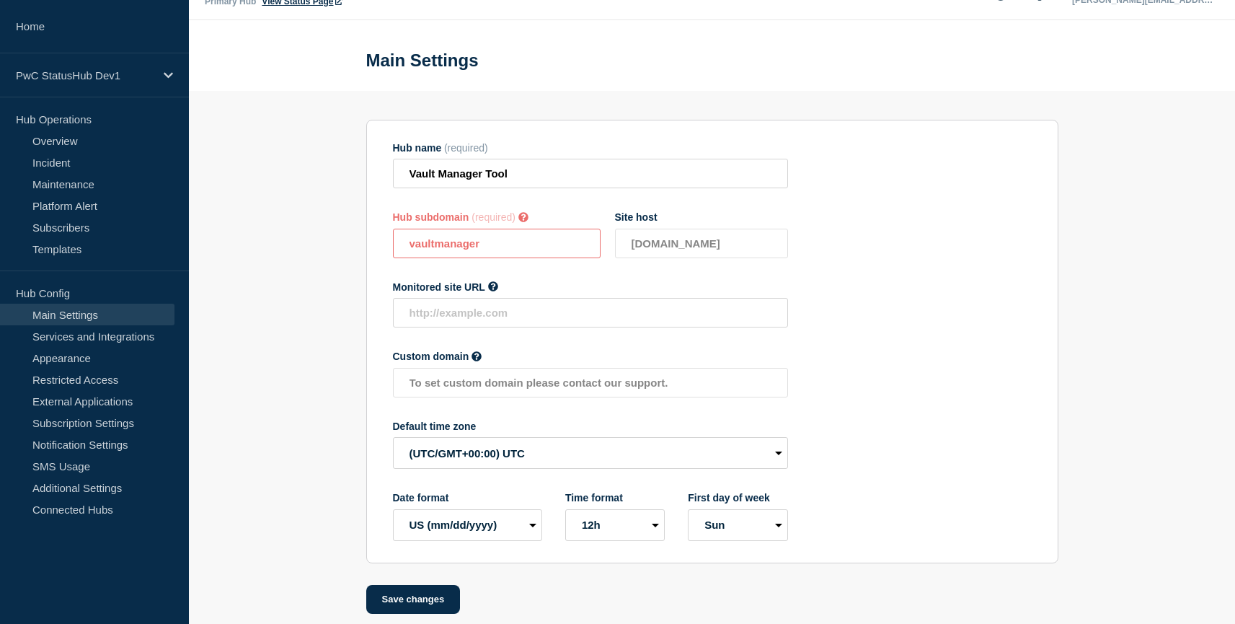
click at [526, 222] on icon at bounding box center [524, 217] width 10 height 10
click at [502, 252] on input "vaultmanager" at bounding box center [497, 244] width 208 height 30
click at [521, 293] on div "Monitored site URL" at bounding box center [590, 287] width 395 height 12
click at [498, 258] on input "vaultmanagerrt" at bounding box center [497, 244] width 208 height 30
click at [537, 293] on div "Monitored site URL" at bounding box center [590, 287] width 395 height 12
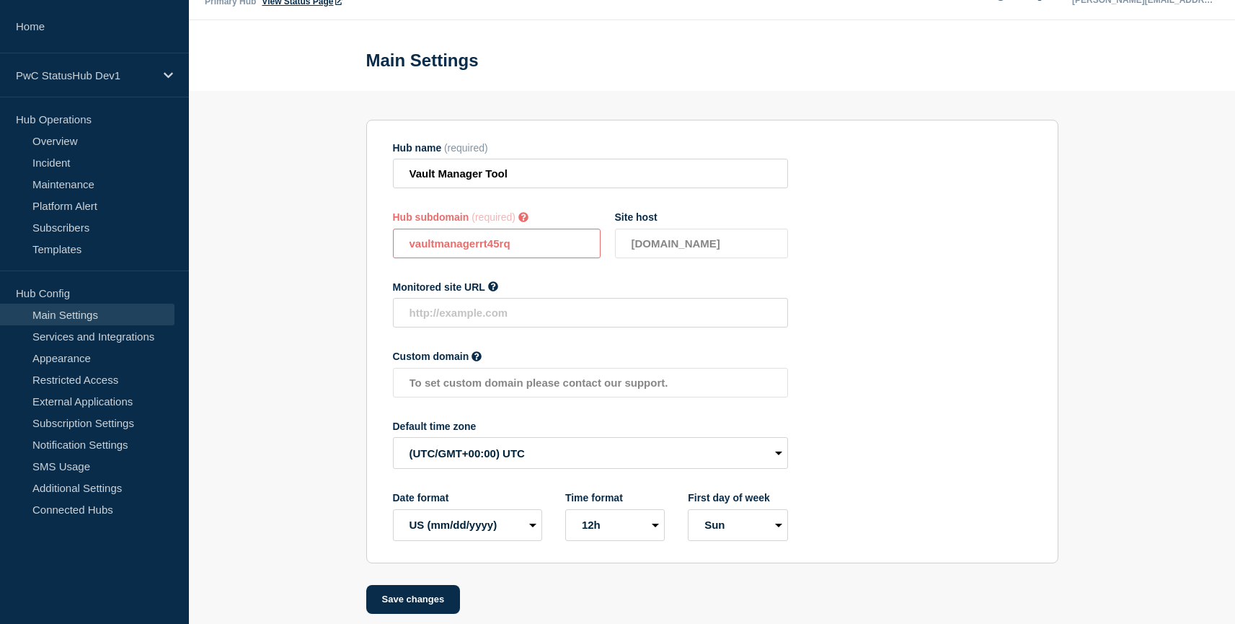
drag, startPoint x: 514, startPoint y: 254, endPoint x: 382, endPoint y: 244, distance: 132.4
click at [382, 244] on section "Hub name (required) Vault Manager Tool Hub subdomain (required) Must contain on…" at bounding box center [712, 342] width 692 height 444
click at [475, 256] on input "vaultmanagerrt45rq" at bounding box center [497, 244] width 208 height 30
drag, startPoint x: 521, startPoint y: 260, endPoint x: 411, endPoint y: 242, distance: 111.0
click at [413, 243] on input "vaultmanagerrt45rq" at bounding box center [497, 244] width 208 height 30
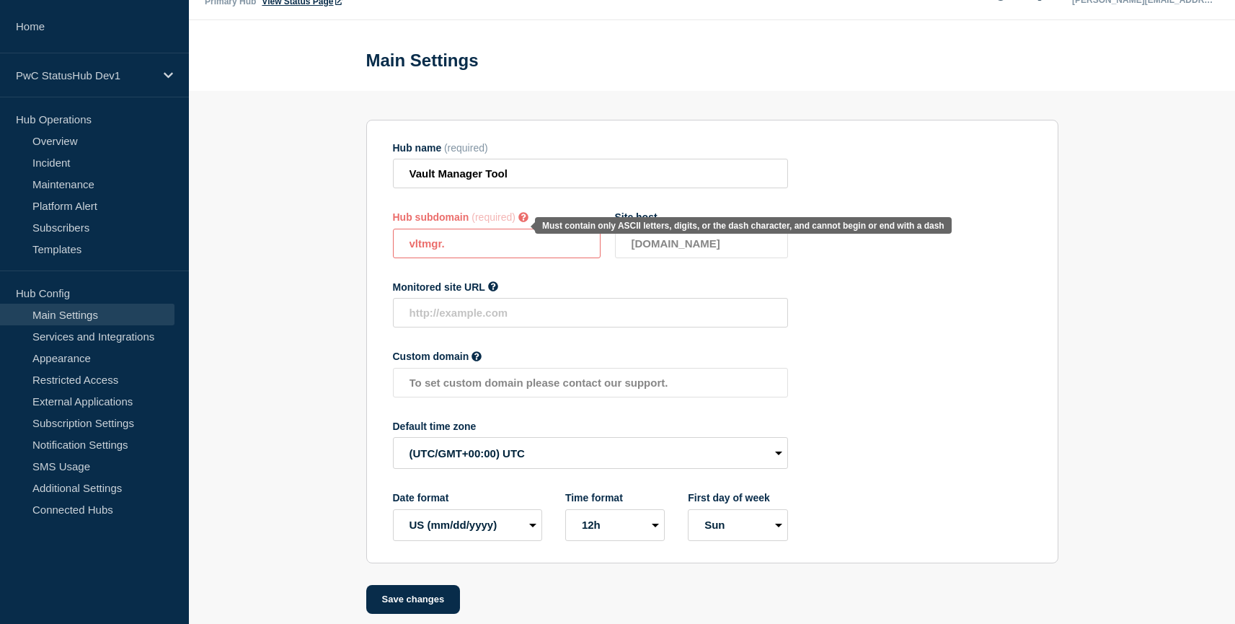
click at [526, 222] on icon at bounding box center [524, 217] width 10 height 10
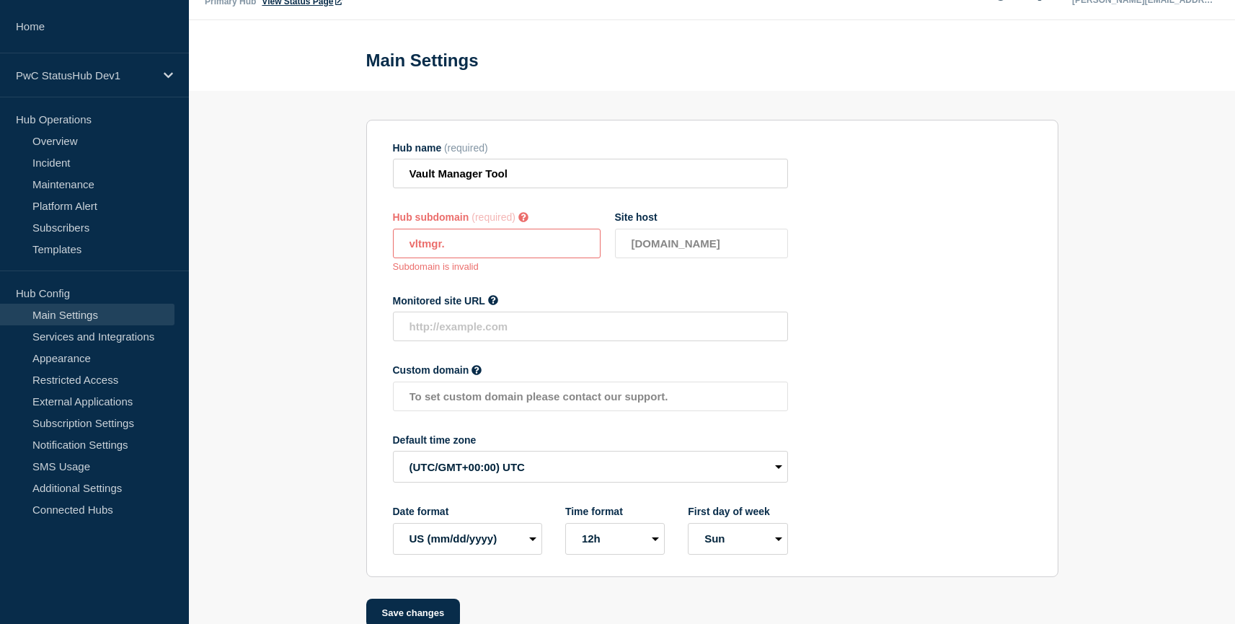
click at [526, 222] on icon at bounding box center [524, 217] width 10 height 10
click at [469, 255] on input "vltmgr." at bounding box center [497, 244] width 208 height 30
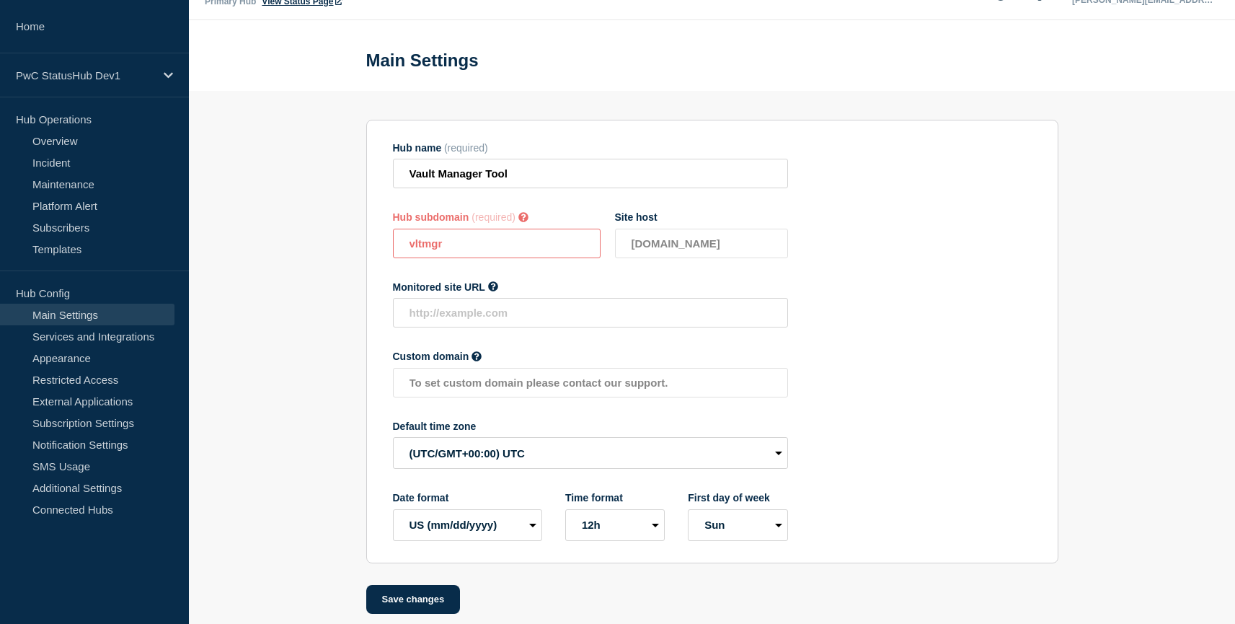
type input "vltmgr"
click at [549, 350] on div "Hub name (required) Vault Manager Tool Hub subdomain (required) Must contain on…" at bounding box center [590, 341] width 395 height 399
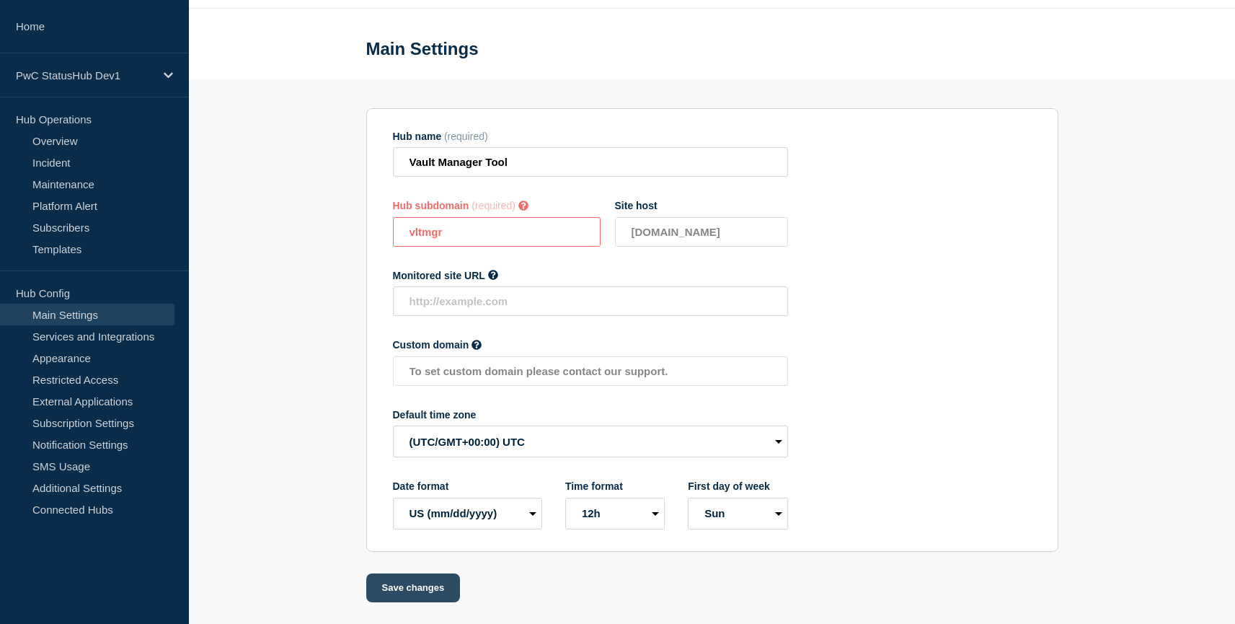
scroll to position [71, 0]
click at [423, 578] on button "Save changes" at bounding box center [413, 587] width 94 height 29
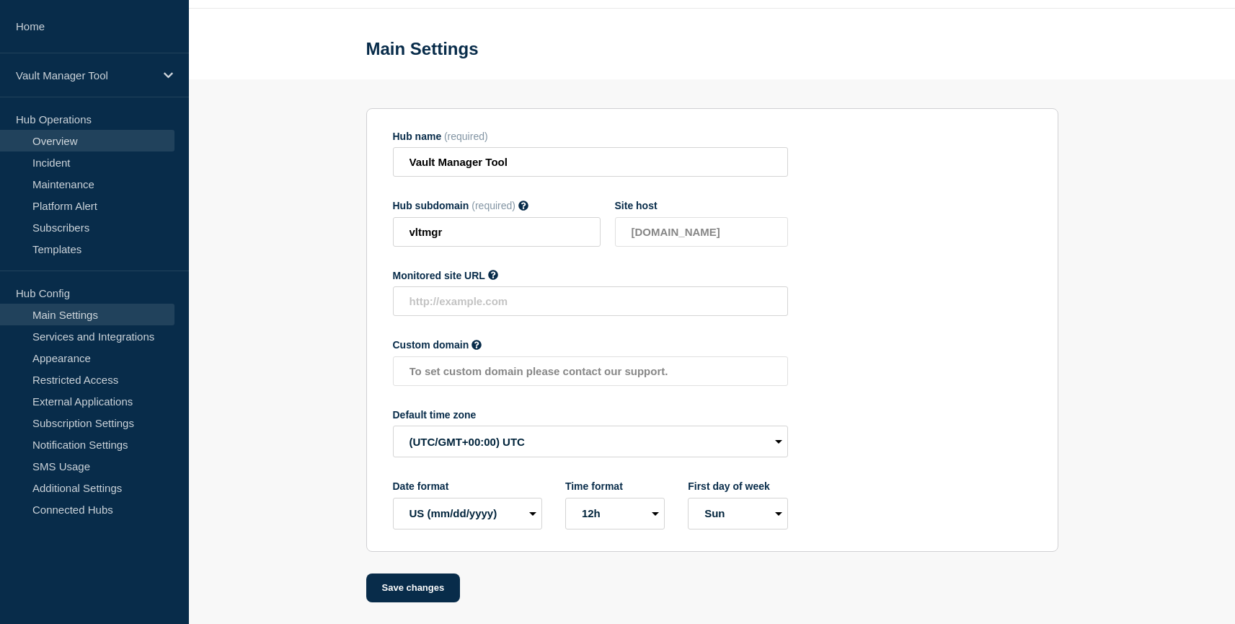
click at [89, 144] on link "Overview" at bounding box center [87, 141] width 175 height 22
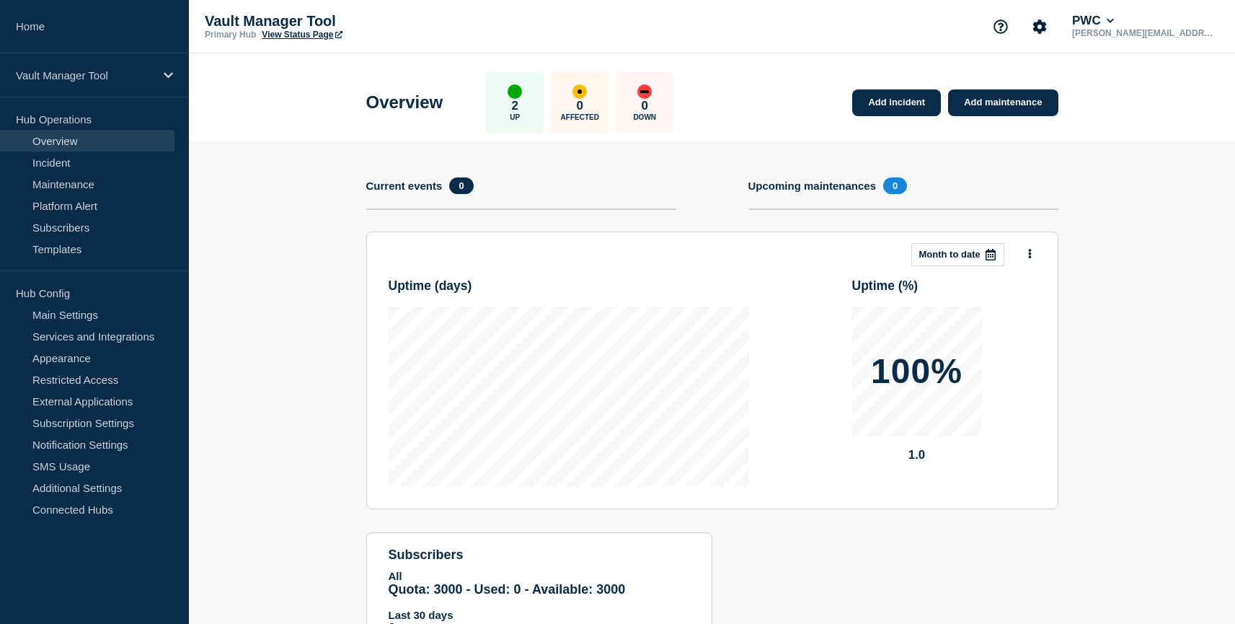
click at [282, 37] on link "View Status Page" at bounding box center [302, 35] width 80 height 10
click at [1047, 30] on icon "Account settings" at bounding box center [1040, 26] width 14 height 14
click at [1088, 89] on link "Team Members" at bounding box center [1085, 85] width 74 height 12
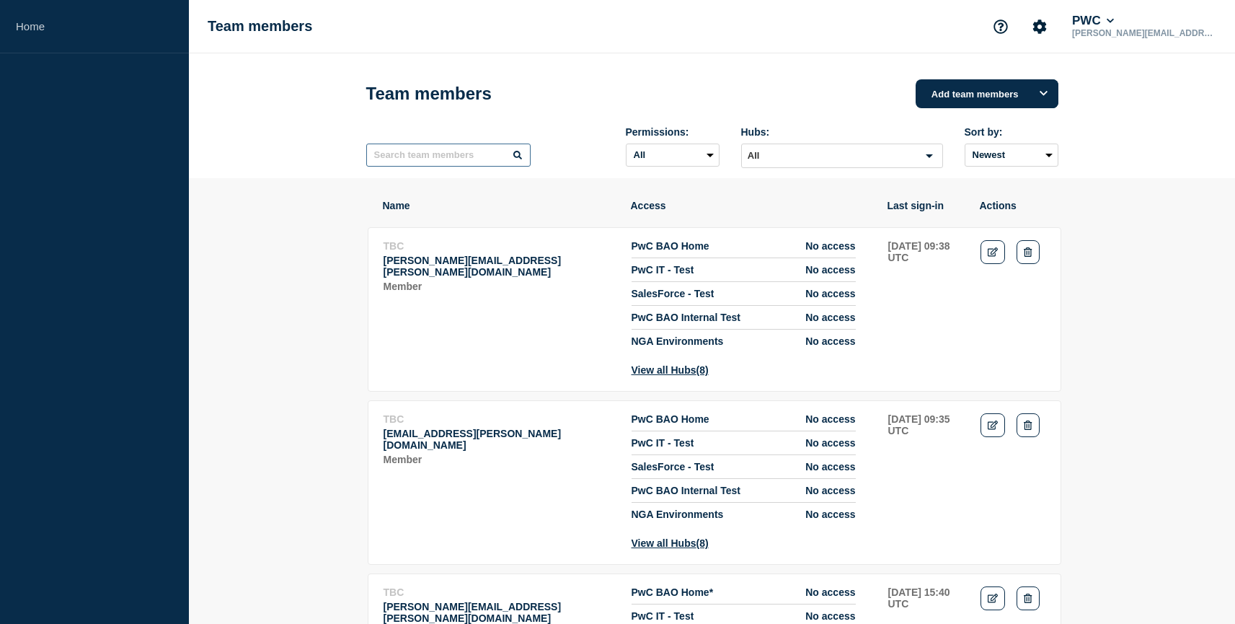
click at [463, 163] on input "text" at bounding box center [448, 155] width 164 height 23
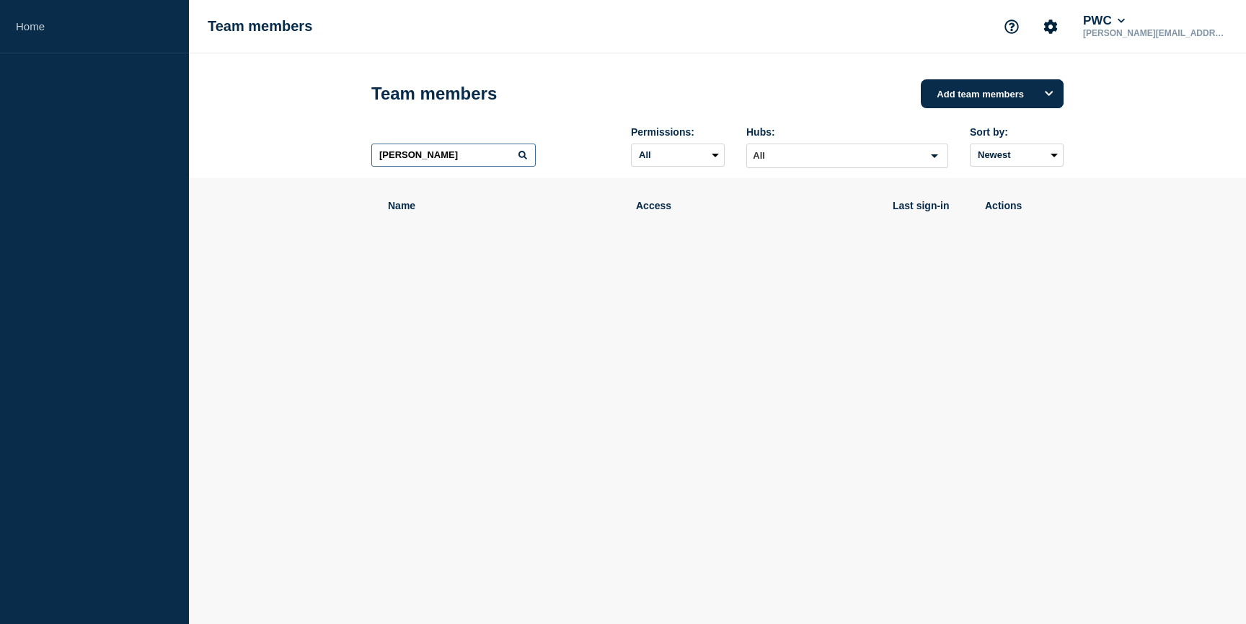
type input "[PERSON_NAME]"
drag, startPoint x: 420, startPoint y: 160, endPoint x: 368, endPoint y: 158, distance: 52.0
click at [368, 158] on div "Team members Add team members [PERSON_NAME]: All Admin Manager Editor No access…" at bounding box center [718, 115] width 725 height 125
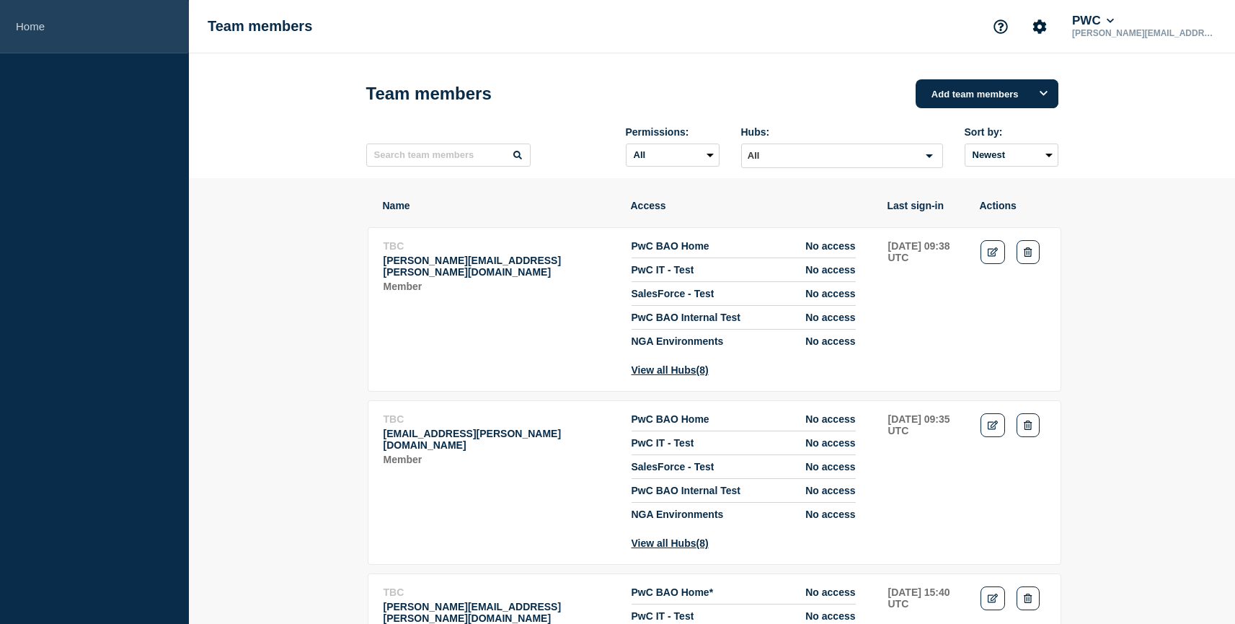
click at [48, 32] on link "Home" at bounding box center [94, 26] width 189 height 53
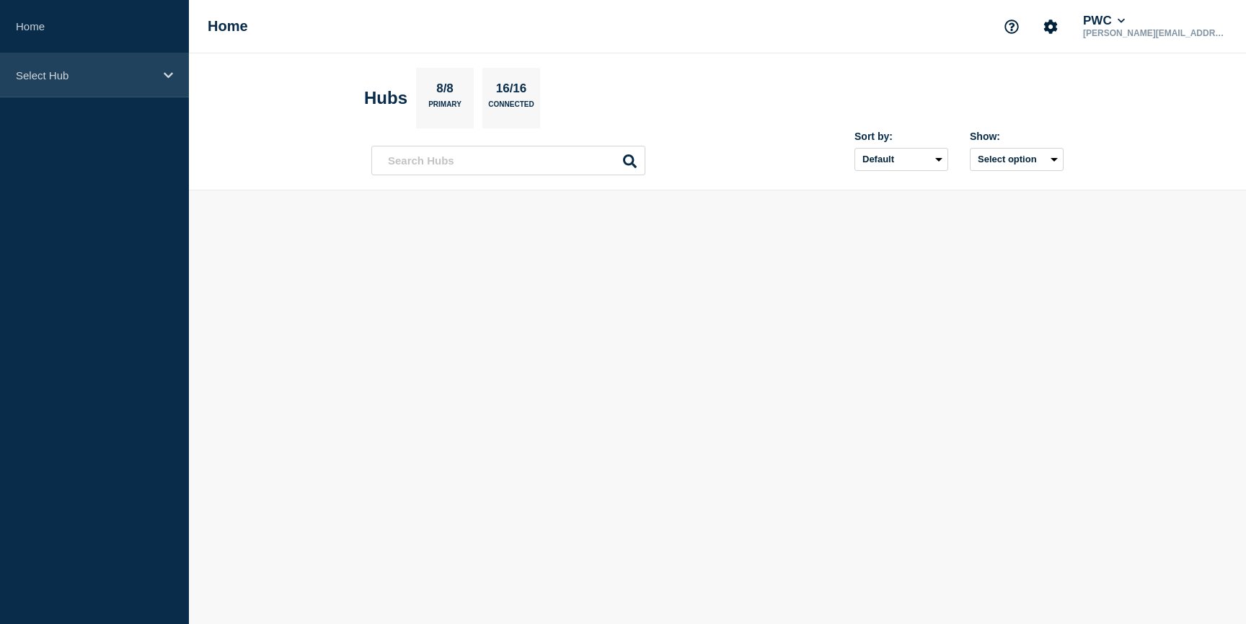
click at [69, 72] on p "Select Hub" at bounding box center [85, 75] width 138 height 12
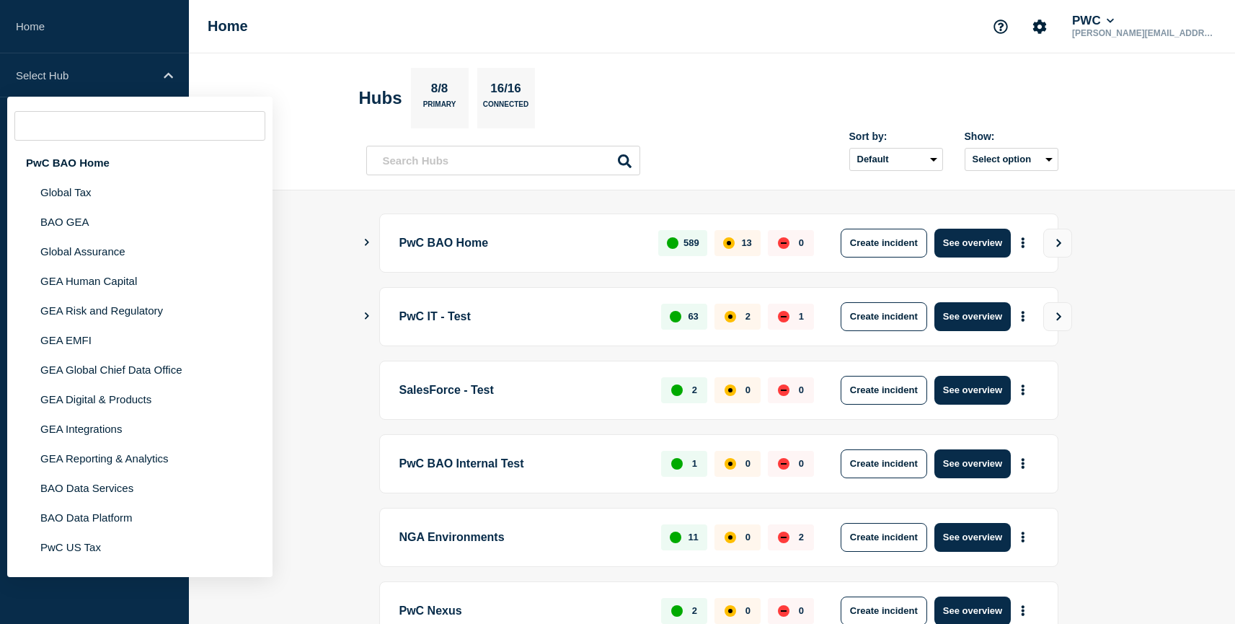
scroll to position [348, 0]
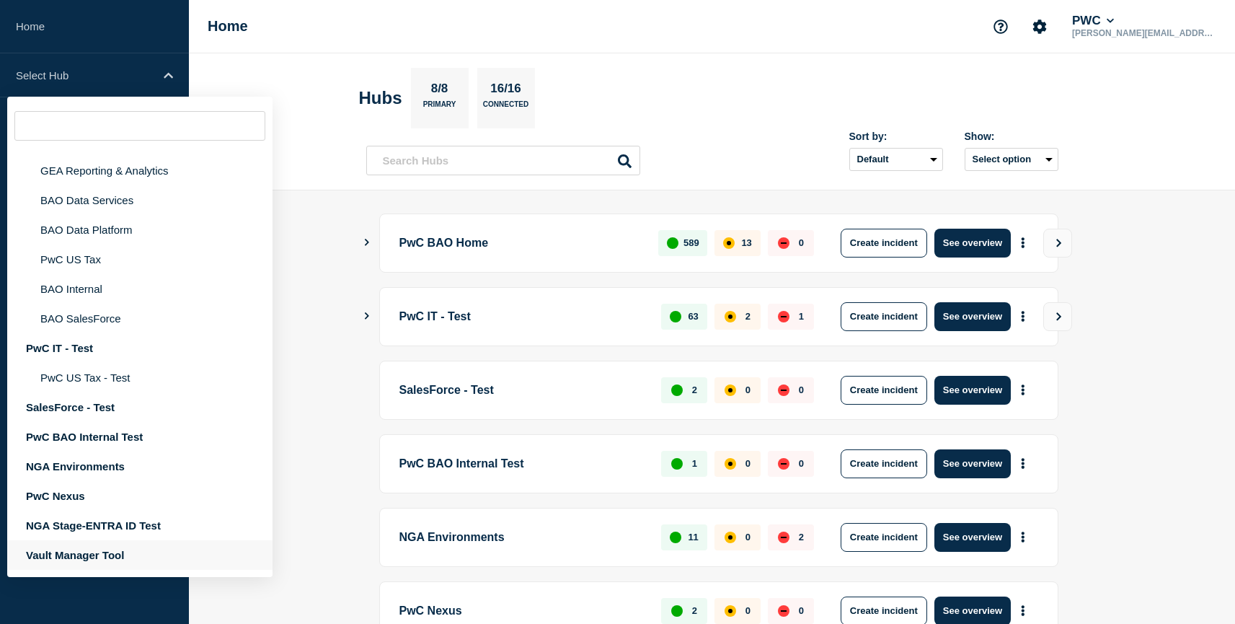
click at [98, 560] on div "Vault Manager Tool" at bounding box center [139, 555] width 265 height 30
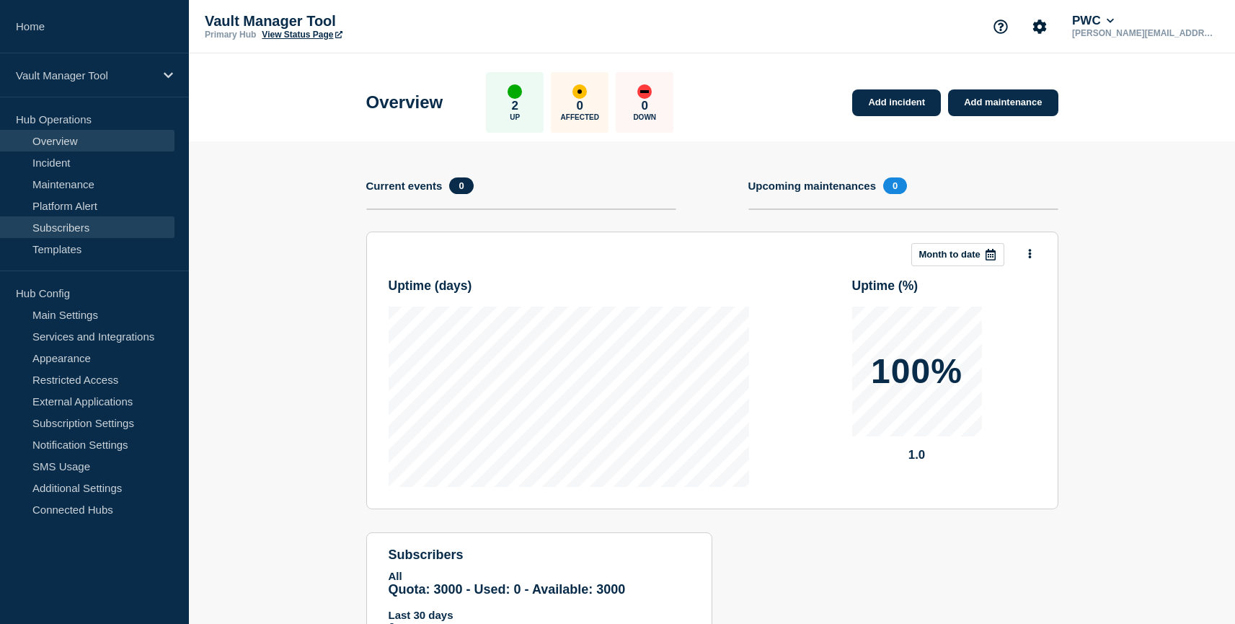
click at [63, 230] on link "Subscribers" at bounding box center [87, 227] width 175 height 22
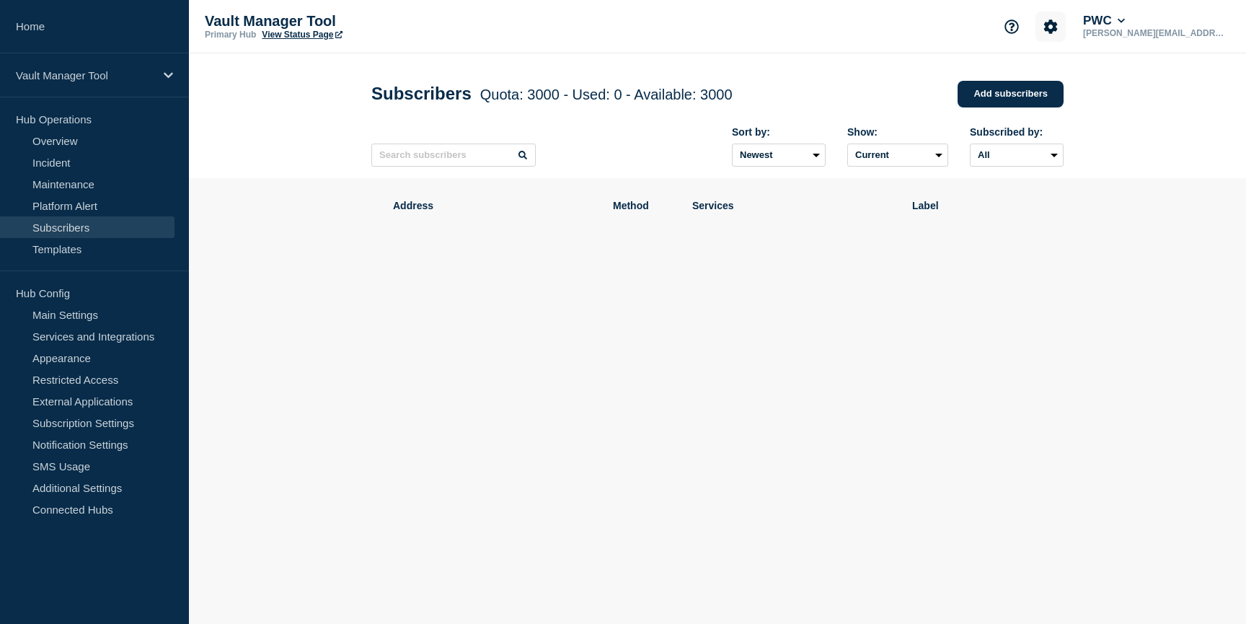
click at [1058, 25] on icon "Account settings" at bounding box center [1051, 26] width 14 height 14
click at [1058, 30] on icon "Account settings" at bounding box center [1051, 26] width 14 height 14
click at [1075, 90] on link "Team Members" at bounding box center [1096, 85] width 74 height 12
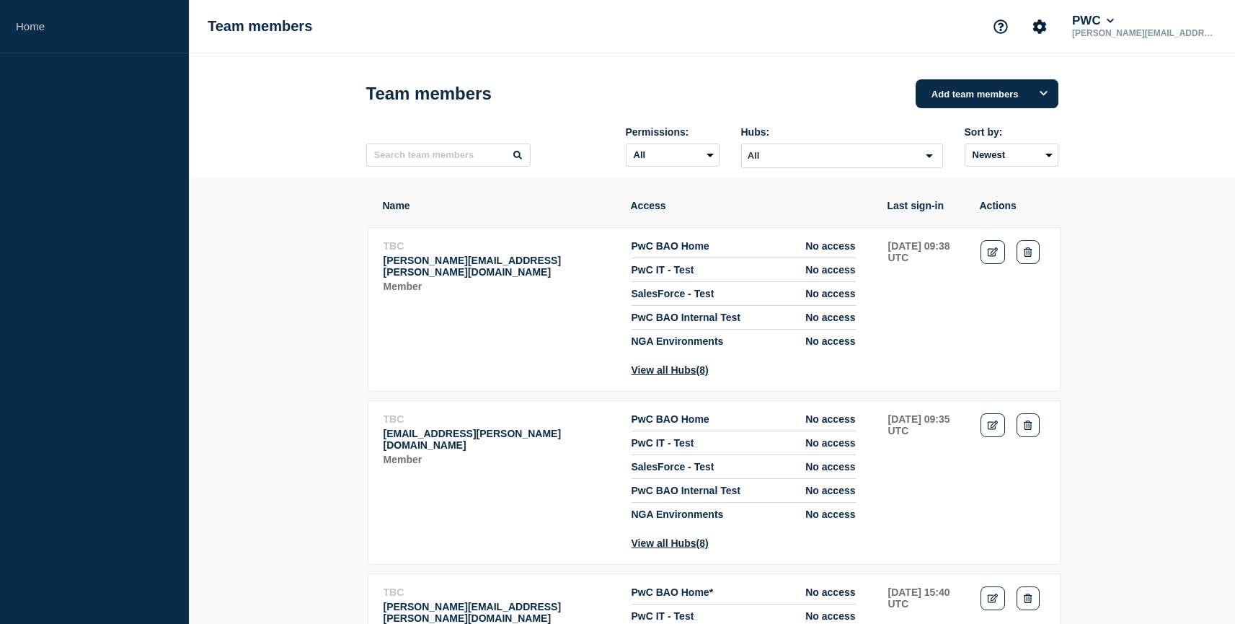
click at [452, 172] on div "Permissions: All Admin Manager Editor No access Hubs: All Loading... Sort by: N…" at bounding box center [712, 146] width 692 height 63
click at [457, 166] on input "text" at bounding box center [448, 155] width 164 height 23
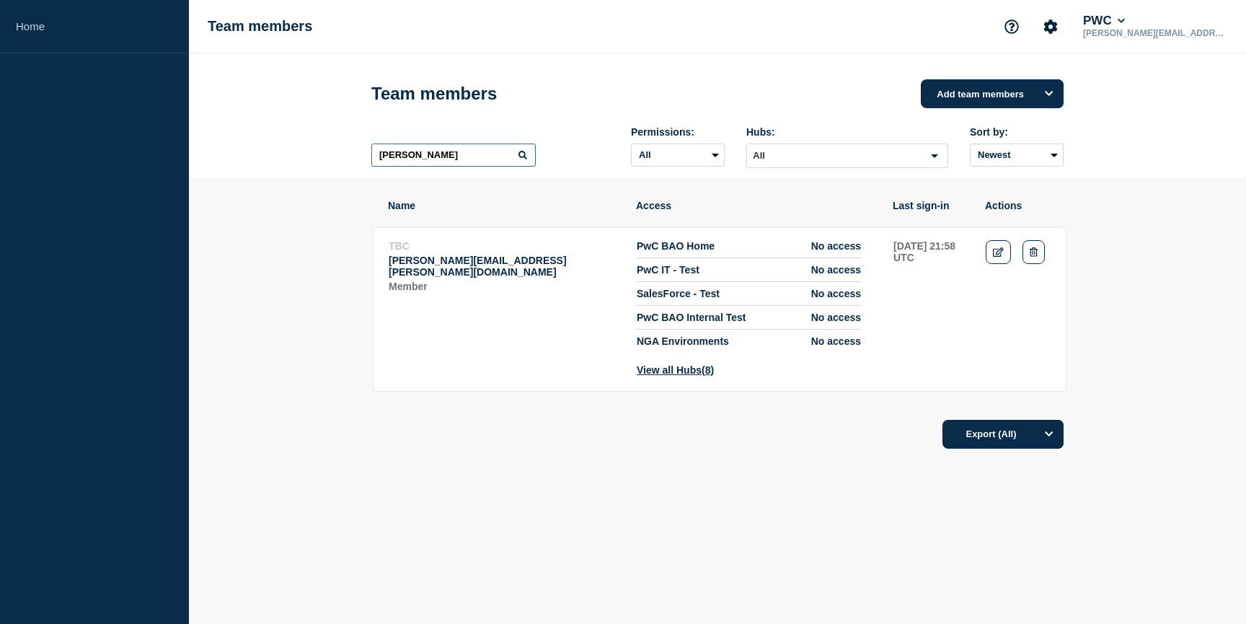
drag, startPoint x: 422, startPoint y: 156, endPoint x: 370, endPoint y: 151, distance: 52.1
click at [370, 151] on div "Team members Add team members [PERSON_NAME]: All Admin Manager Editor No access…" at bounding box center [718, 115] width 725 height 125
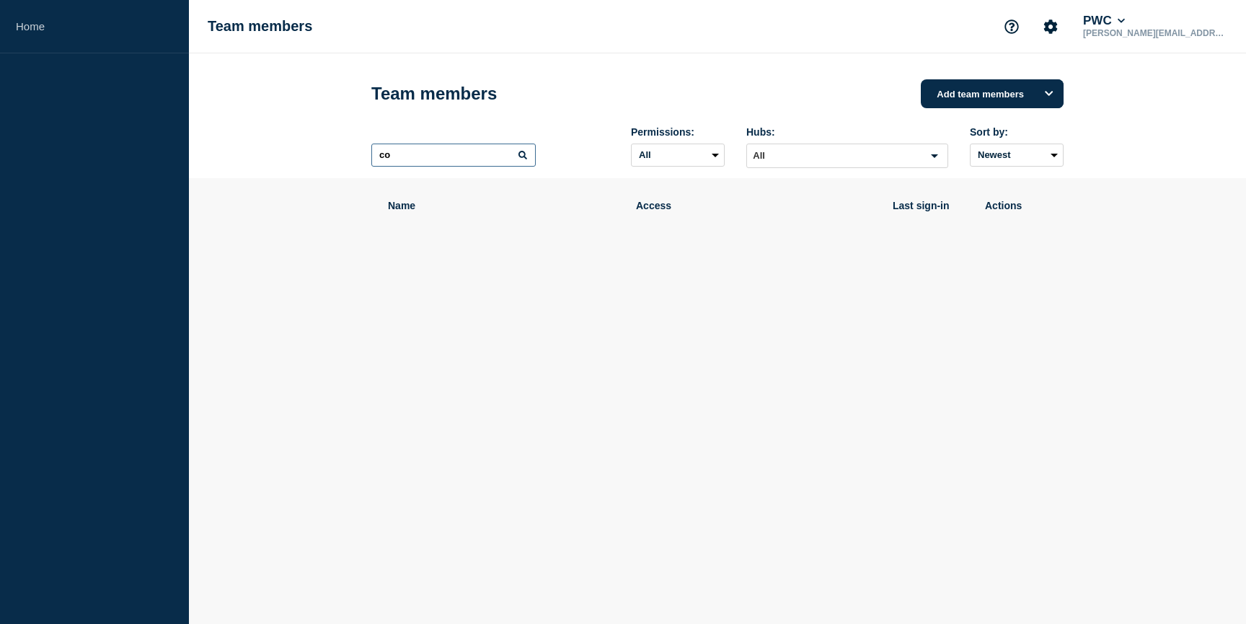
type input "c"
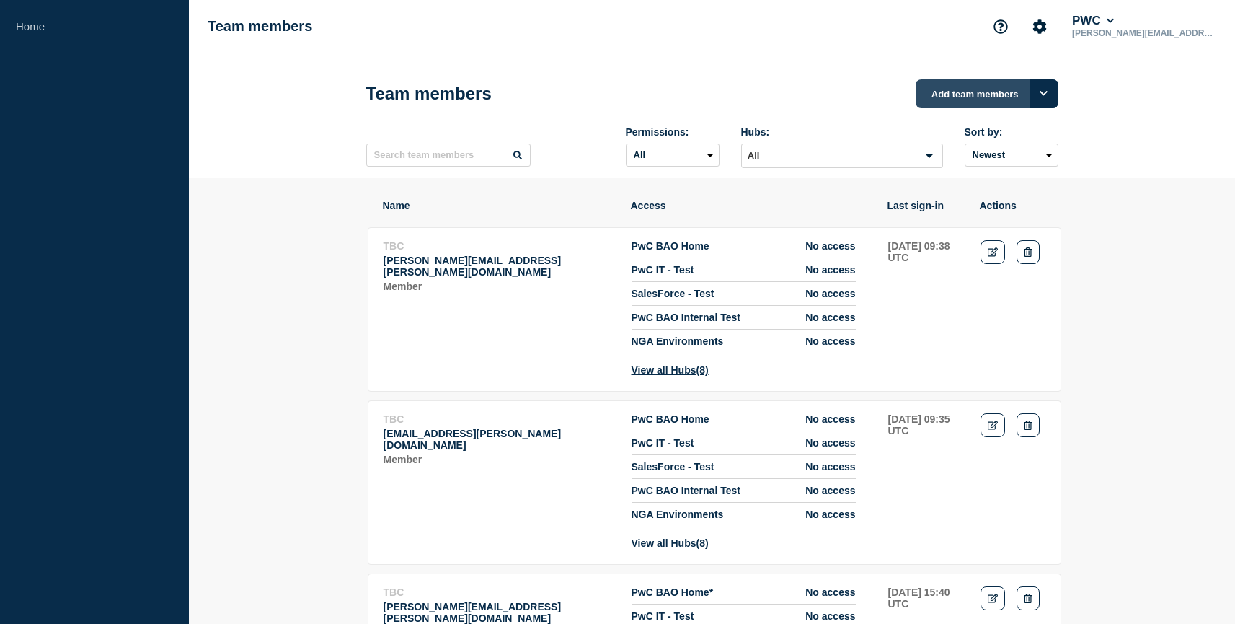
click at [940, 101] on button "Add team members" at bounding box center [987, 93] width 143 height 29
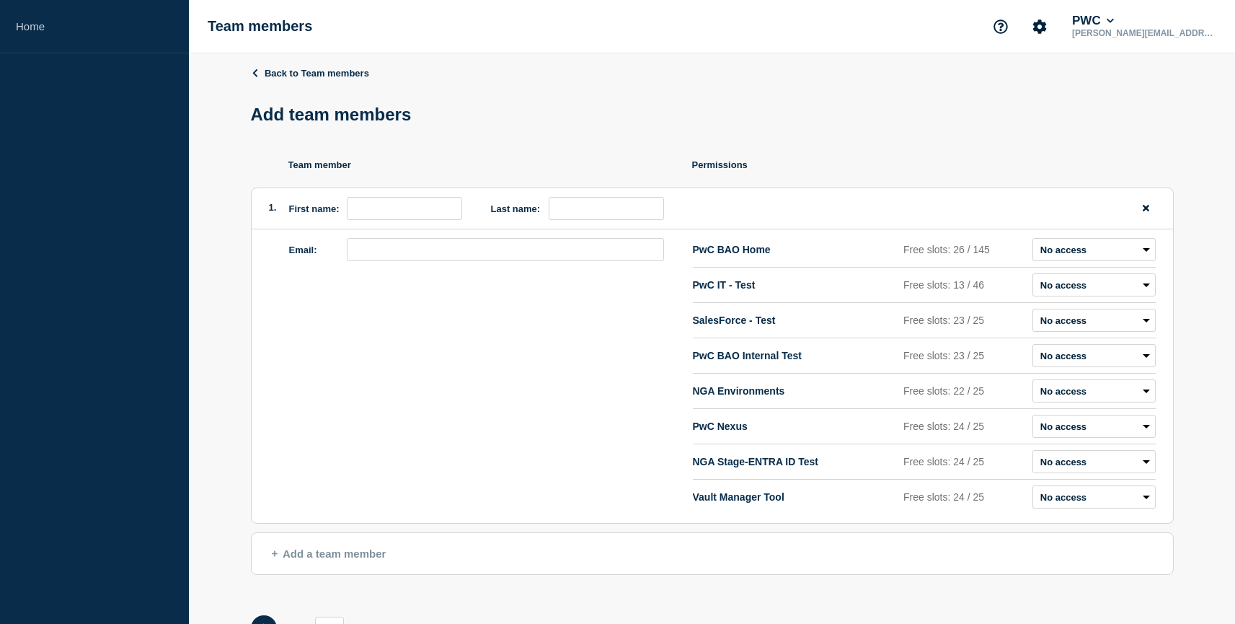
click at [296, 214] on label "First name:" at bounding box center [314, 208] width 50 height 11
click at [357, 217] on input "first name" at bounding box center [404, 208] width 115 height 23
click at [369, 251] on input "email" at bounding box center [505, 249] width 317 height 23
paste input "[PERSON_NAME][EMAIL_ADDRESS][PERSON_NAME][DOMAIN_NAME]"
type input "[PERSON_NAME][EMAIL_ADDRESS][PERSON_NAME][DOMAIN_NAME]"
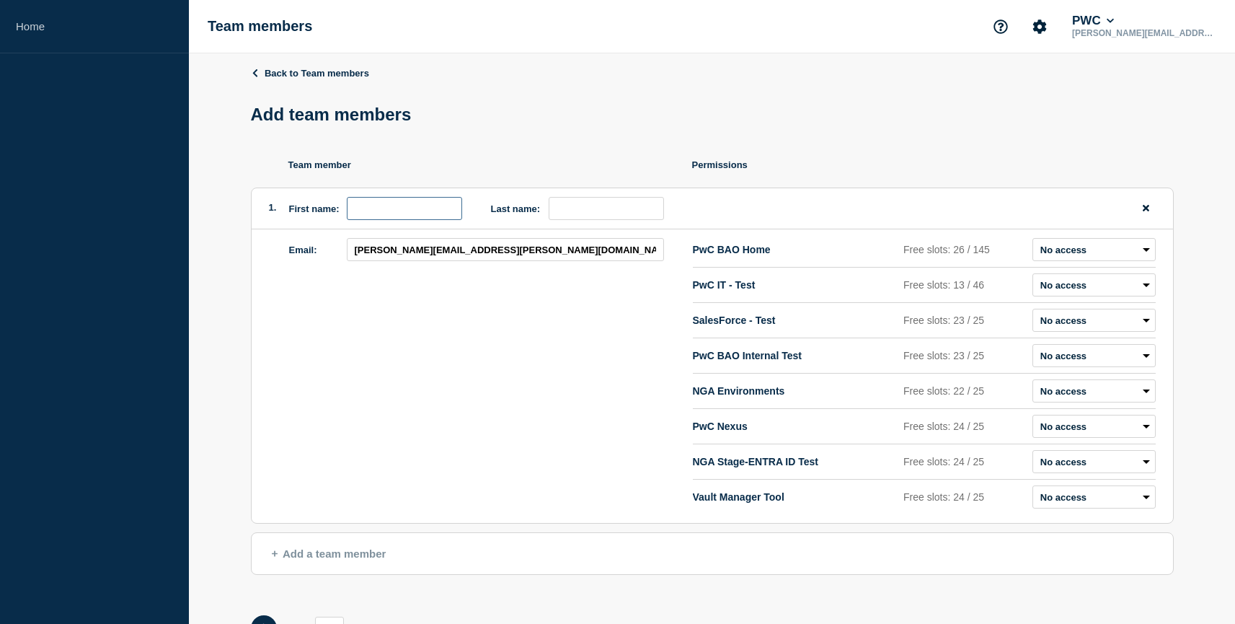
click at [374, 216] on input "first name" at bounding box center [404, 208] width 115 height 23
type input "[PERSON_NAME]"
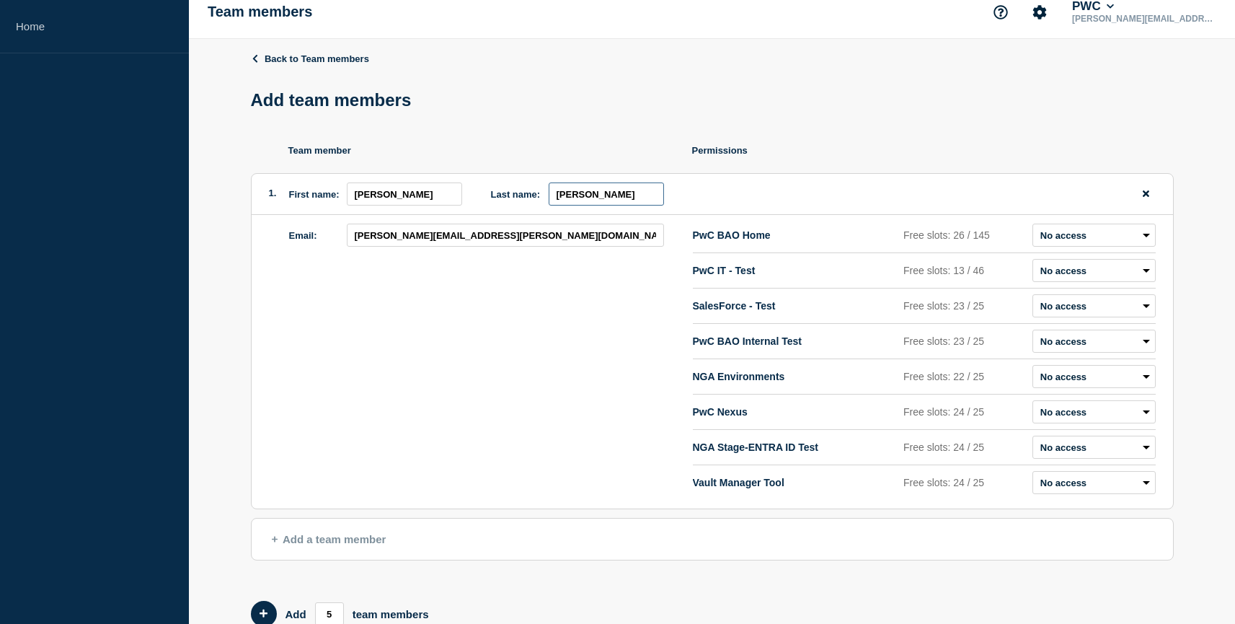
scroll to position [15, 0]
type input "[PERSON_NAME]"
click at [1070, 485] on select "Admin Manager Editor No access" at bounding box center [1094, 481] width 123 height 23
select select "1"
click at [1033, 478] on select "Admin Manager Editor No access" at bounding box center [1094, 481] width 123 height 23
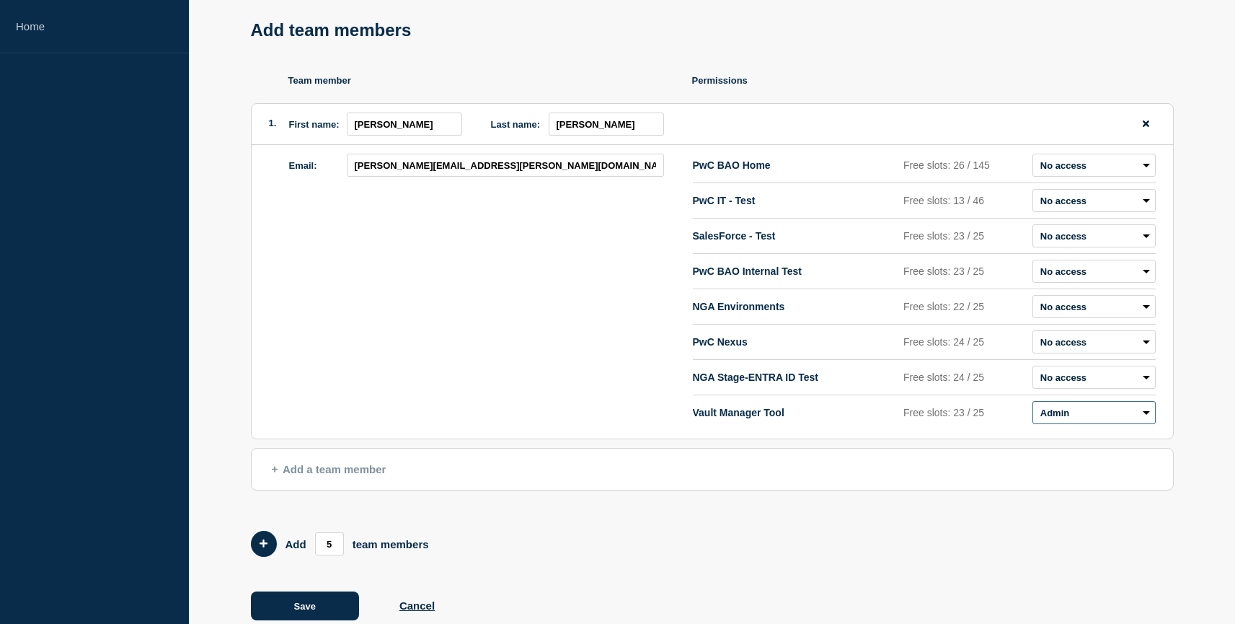
scroll to position [87, 0]
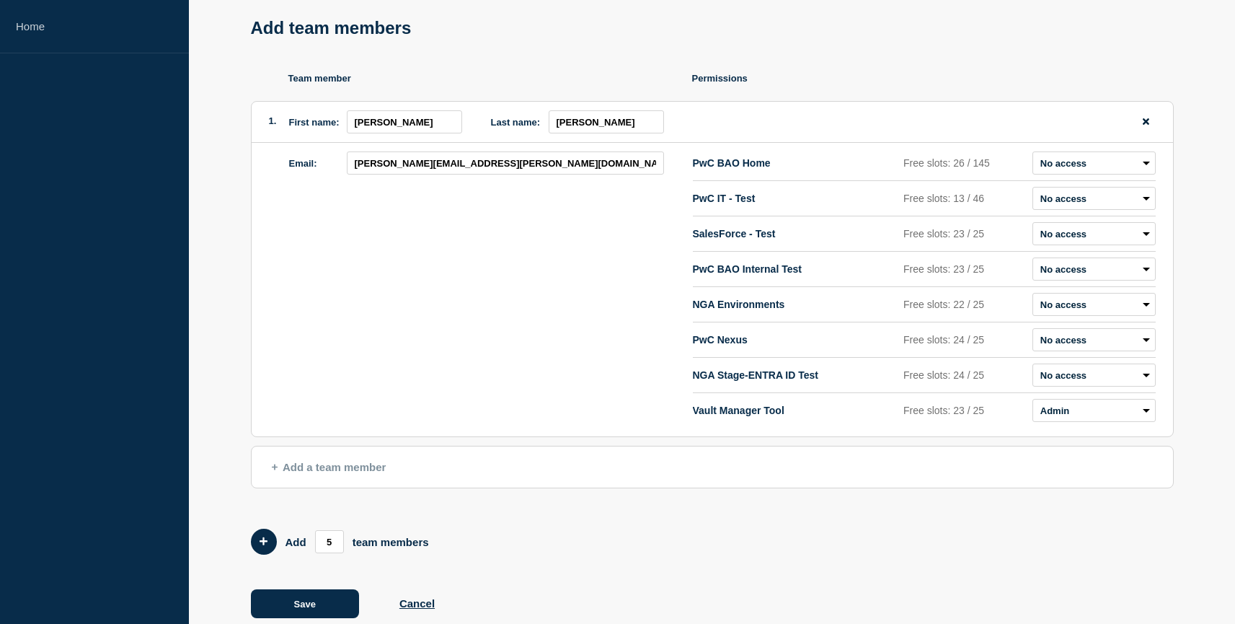
click at [376, 473] on span "Add a team member" at bounding box center [329, 467] width 115 height 12
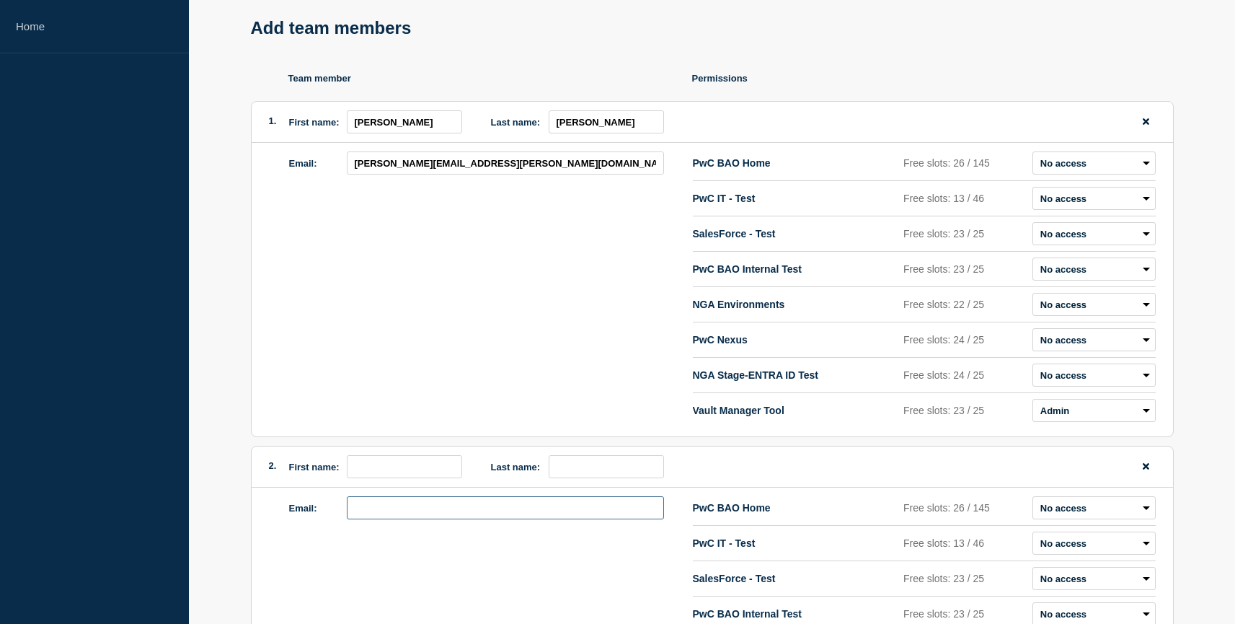
click at [376, 516] on input "email" at bounding box center [505, 507] width 317 height 23
paste input "[PERSON_NAME][EMAIL_ADDRESS][PERSON_NAME][DOMAIN_NAME]"
type input "[PERSON_NAME][EMAIL_ADDRESS][PERSON_NAME][DOMAIN_NAME]"
click at [383, 488] on div "2. First name: Last name:" at bounding box center [713, 466] width 922 height 41
click at [389, 477] on input "first name" at bounding box center [404, 466] width 115 height 23
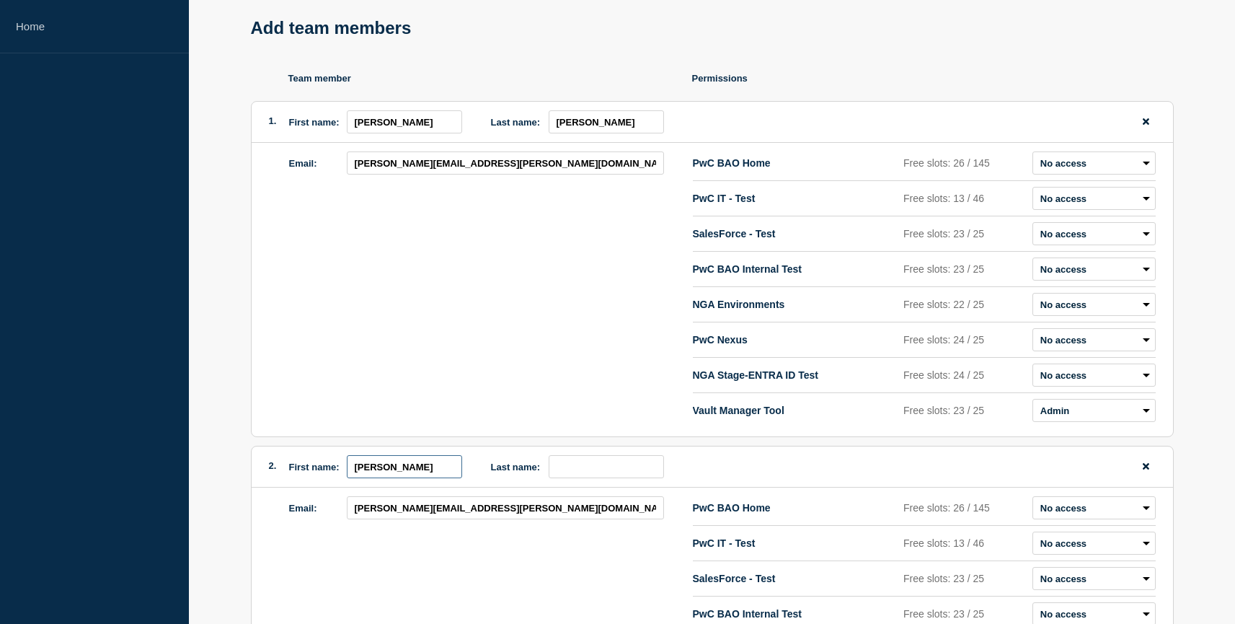
type input "[PERSON_NAME]"
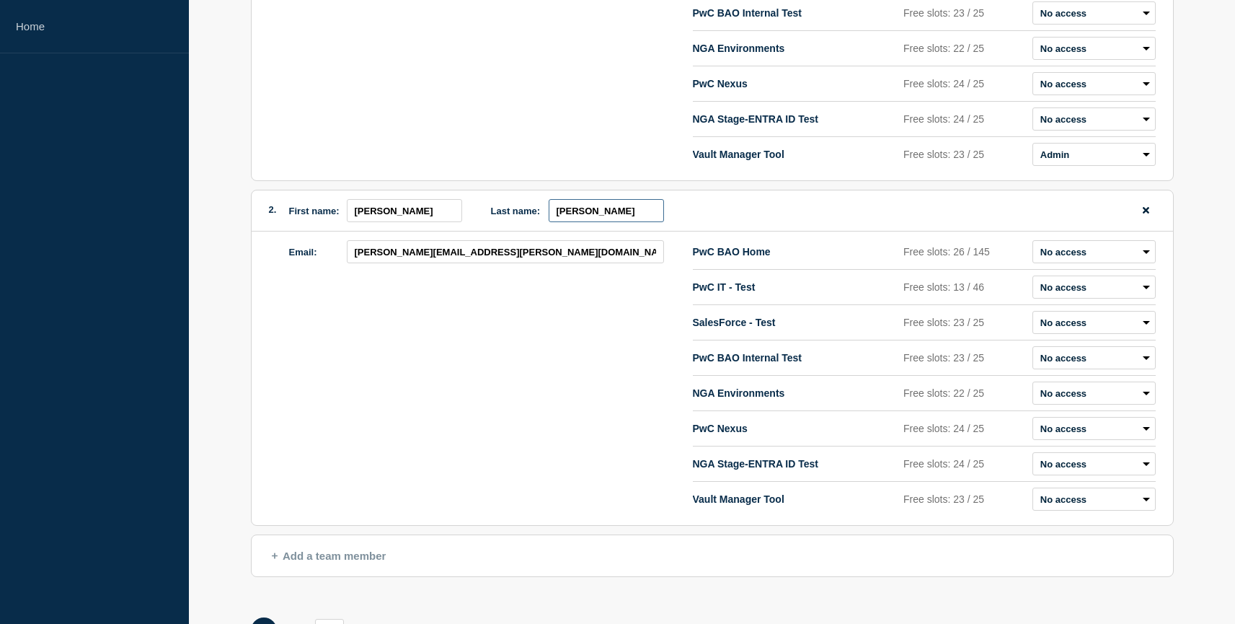
scroll to position [367, 0]
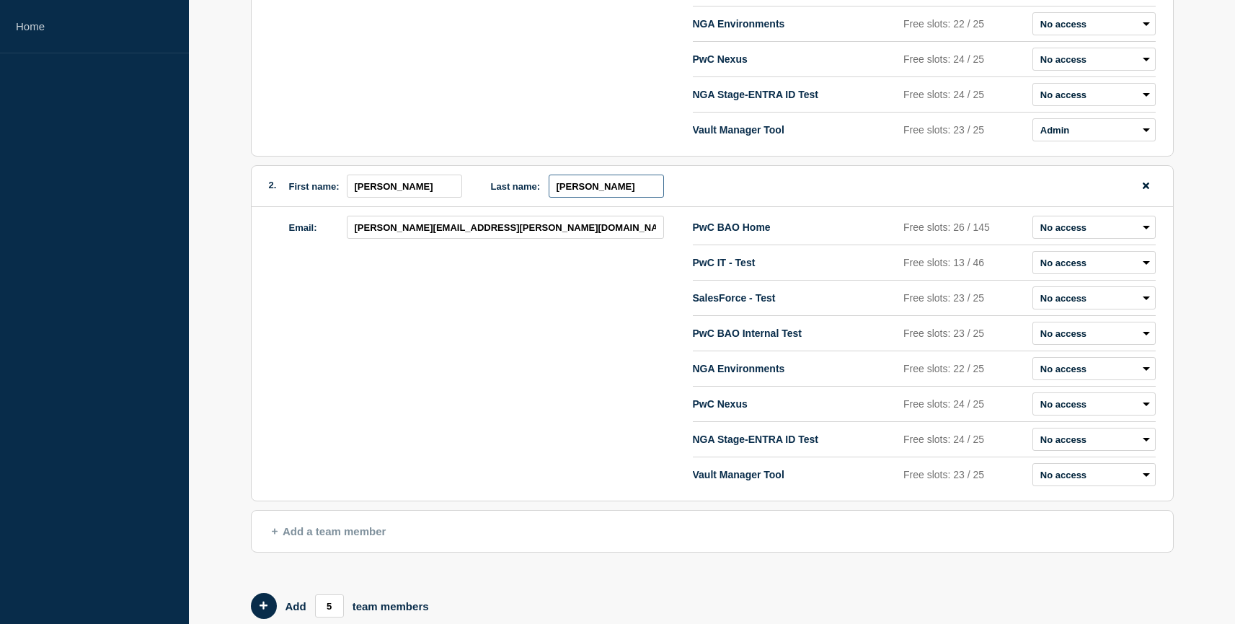
type input "[PERSON_NAME]"
click at [1040, 486] on select "Admin Manager Editor No access" at bounding box center [1094, 474] width 123 height 23
select select "1"
click at [1033, 471] on select "Admin Manager Editor No access" at bounding box center [1094, 474] width 123 height 23
click at [335, 537] on span "Add a team member" at bounding box center [329, 531] width 115 height 12
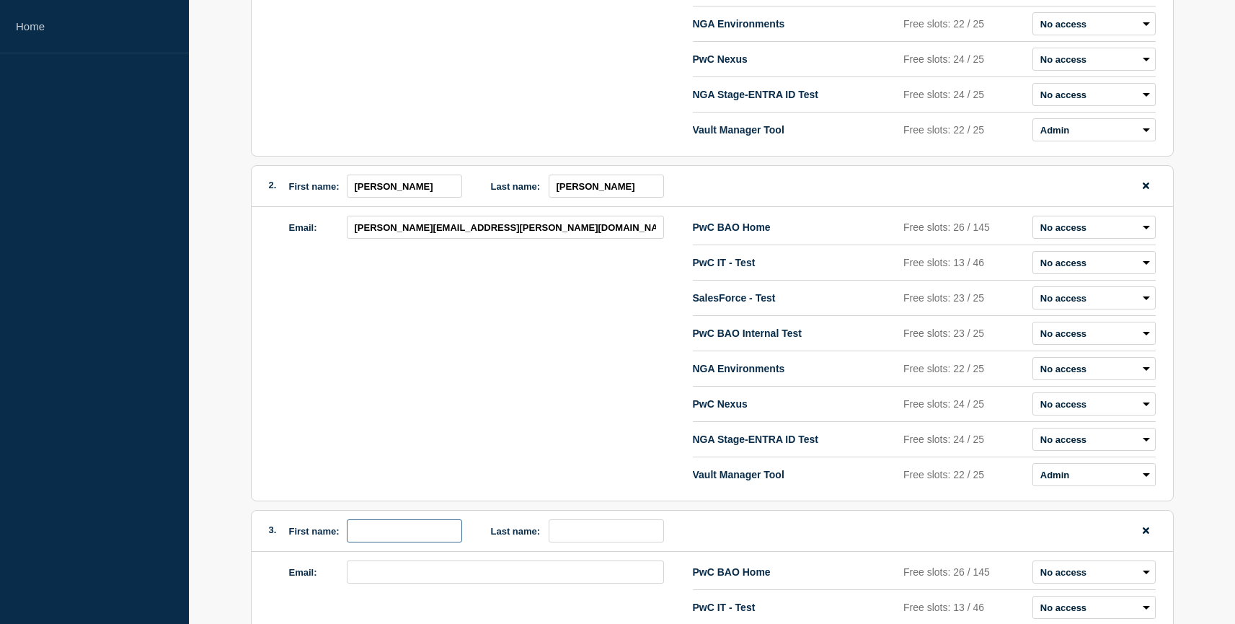
click at [382, 536] on input "first name" at bounding box center [404, 530] width 115 height 23
type input "J"
click at [1144, 535] on icon "remove team member button" at bounding box center [1146, 530] width 6 height 9
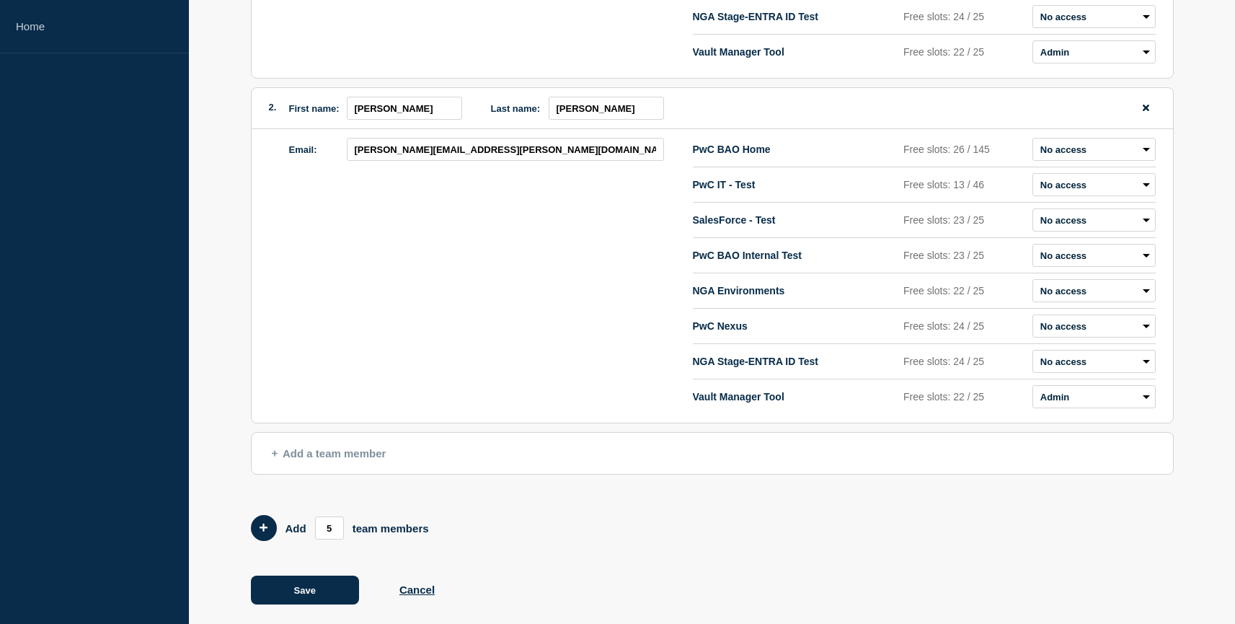
scroll to position [470, 0]
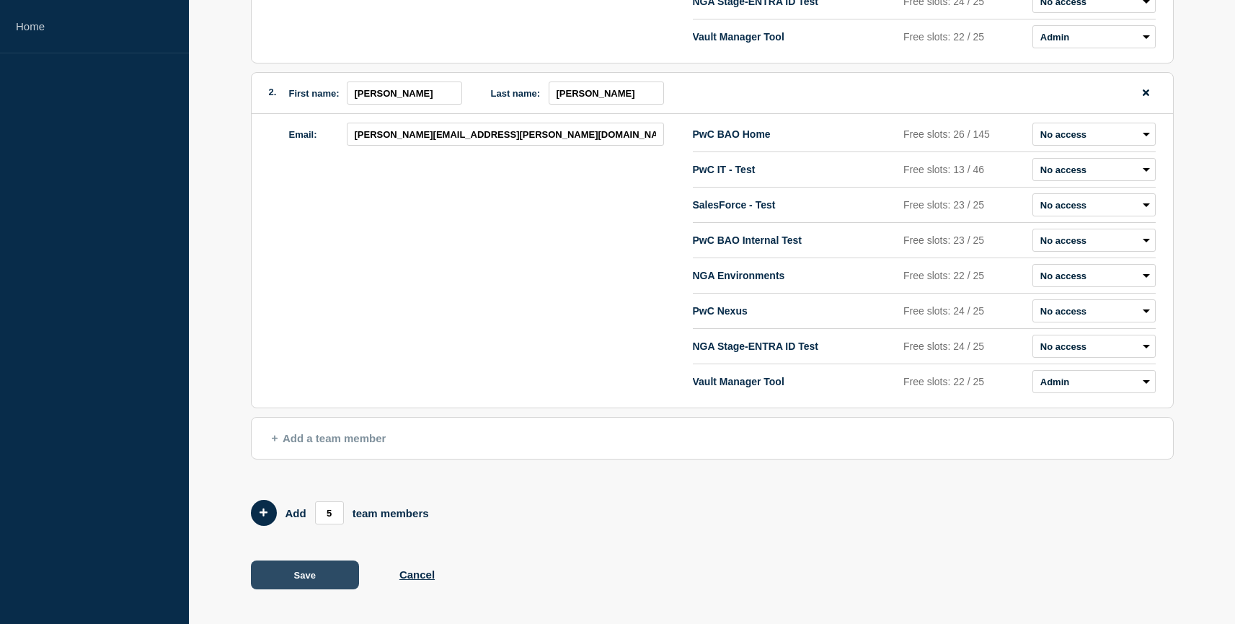
click at [319, 568] on button "Save" at bounding box center [305, 574] width 108 height 29
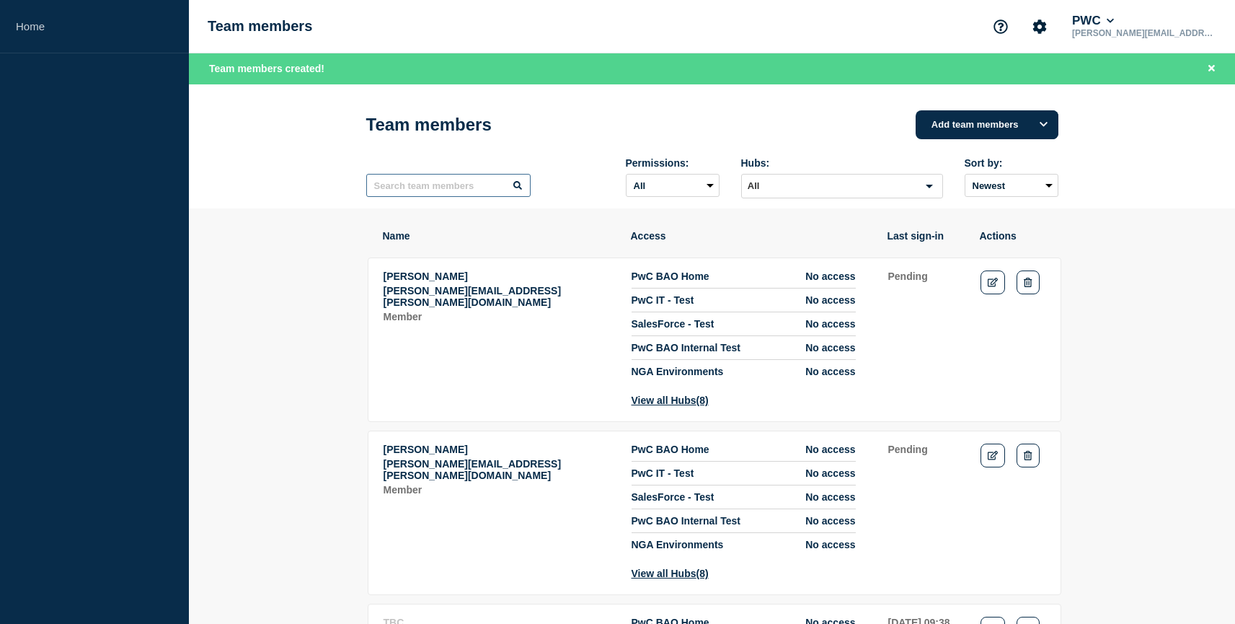
click at [453, 191] on input "text" at bounding box center [448, 185] width 164 height 23
type input "[PERSON_NAME]"
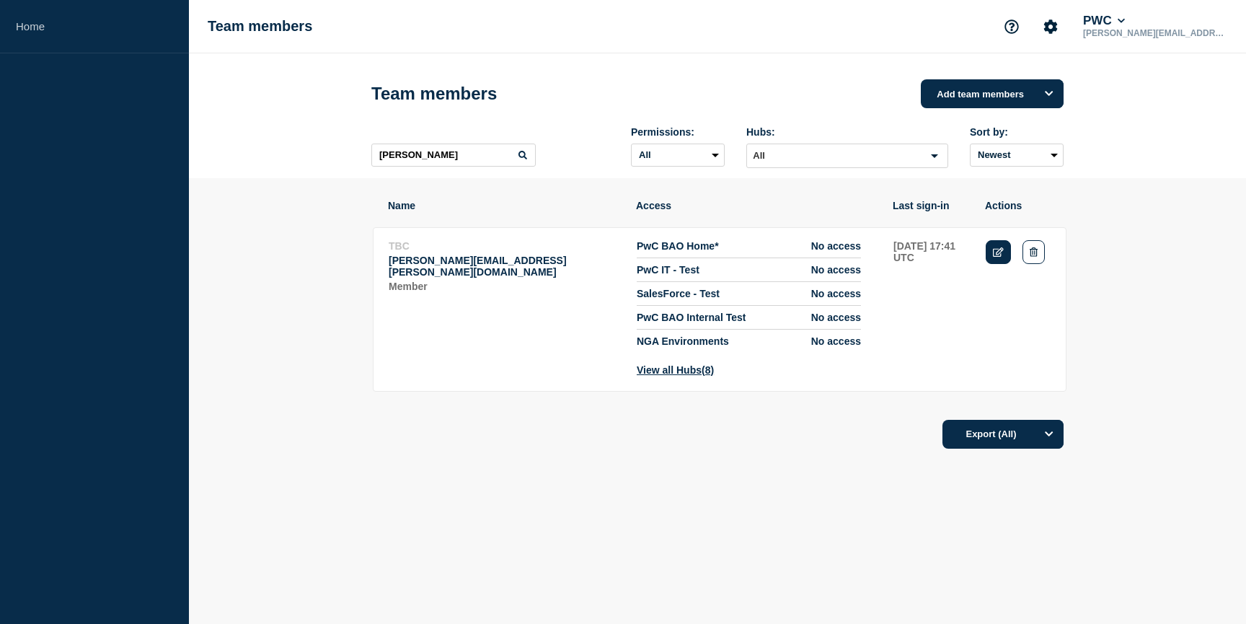
click at [1002, 257] on icon "Edit" at bounding box center [998, 251] width 11 height 9
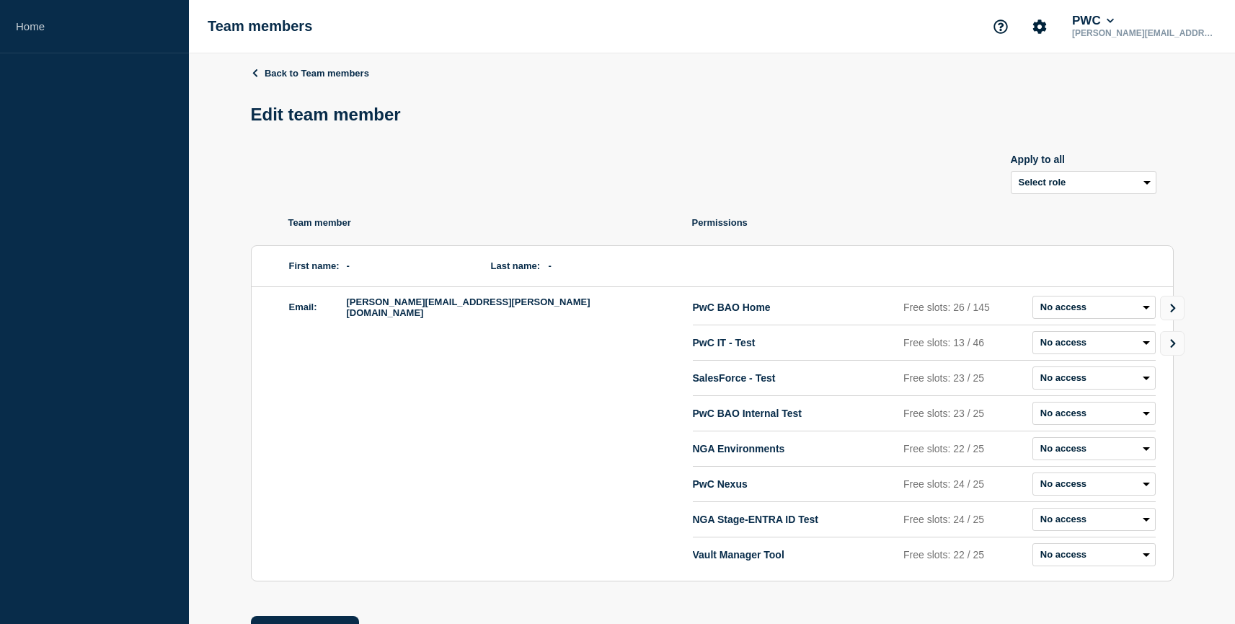
scroll to position [65, 0]
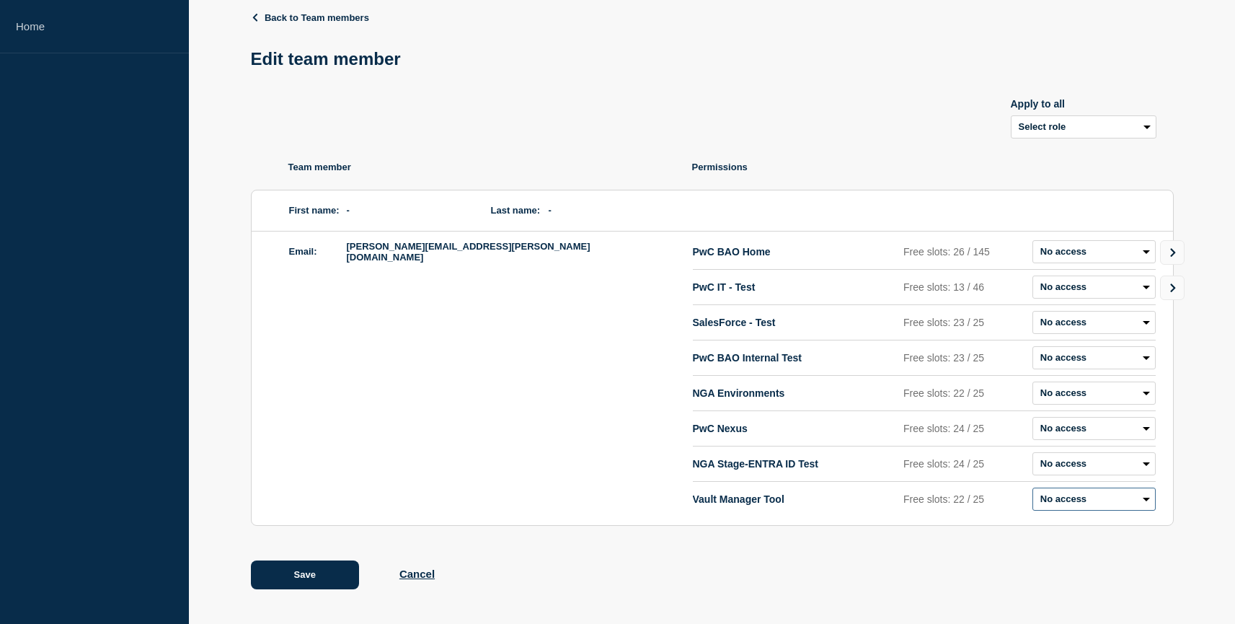
click at [1103, 501] on select "Admin Manager Editor No access" at bounding box center [1094, 499] width 123 height 23
select select "1"
click at [1033, 488] on select "Admin Manager Editor No access" at bounding box center [1094, 499] width 123 height 23
click at [312, 570] on button "Save" at bounding box center [305, 574] width 108 height 29
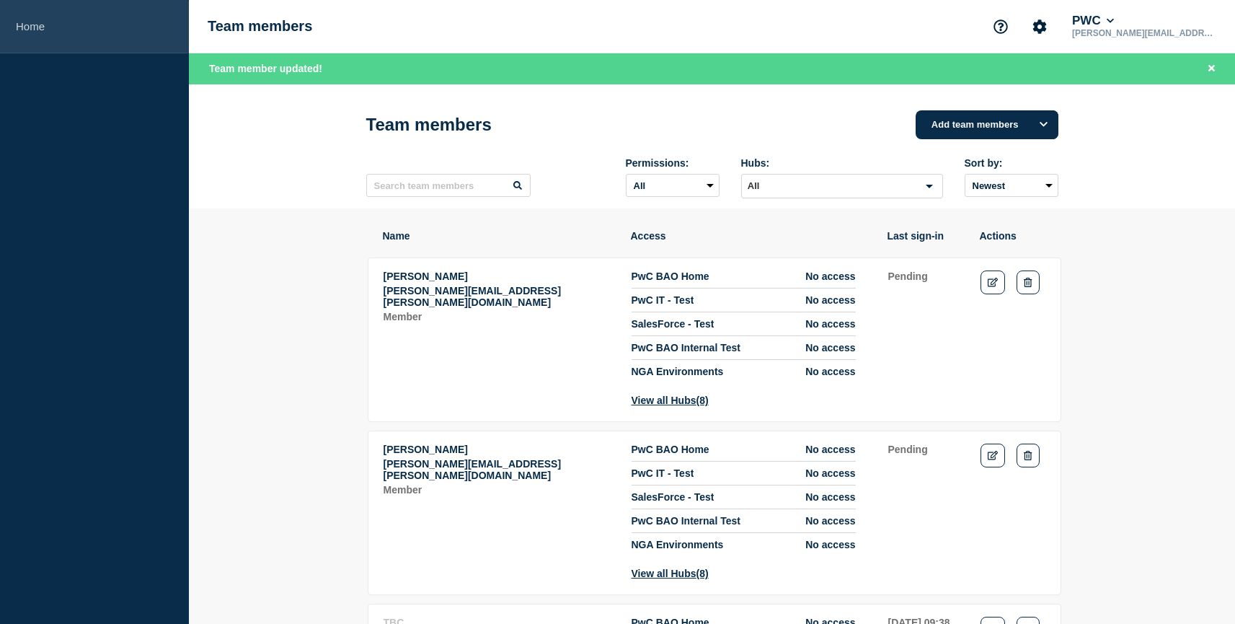
click at [32, 30] on link "Home" at bounding box center [94, 26] width 189 height 53
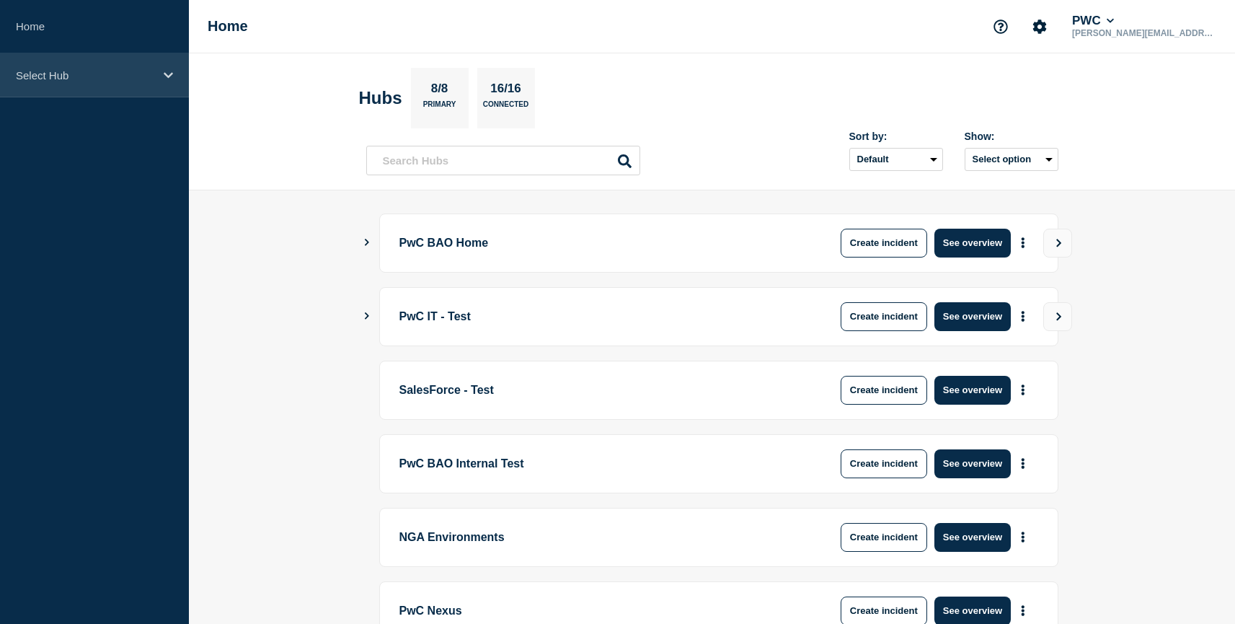
click at [71, 77] on p "Select Hub" at bounding box center [85, 75] width 138 height 12
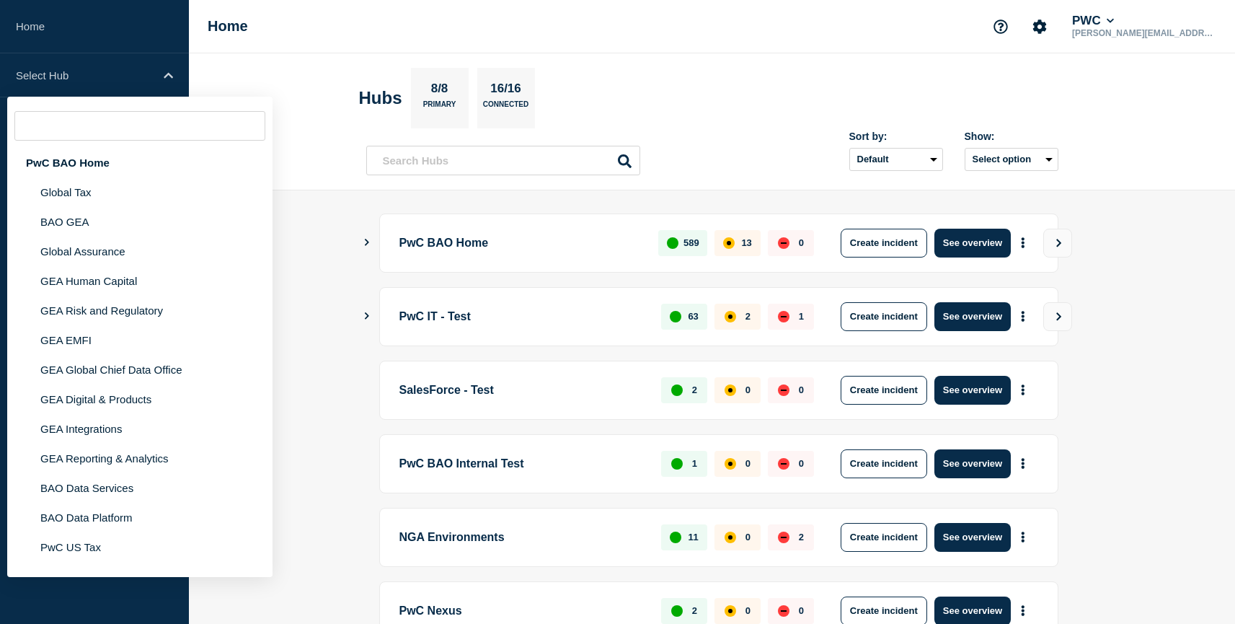
scroll to position [348, 0]
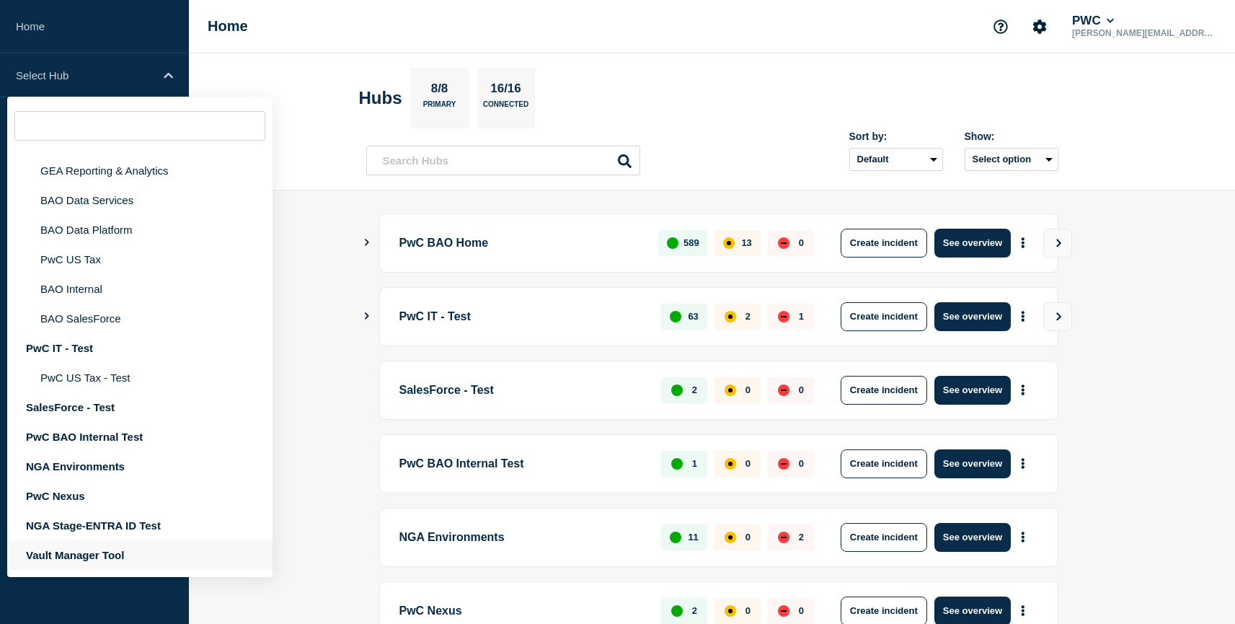
click at [140, 549] on div "Vault Manager Tool" at bounding box center [139, 555] width 265 height 30
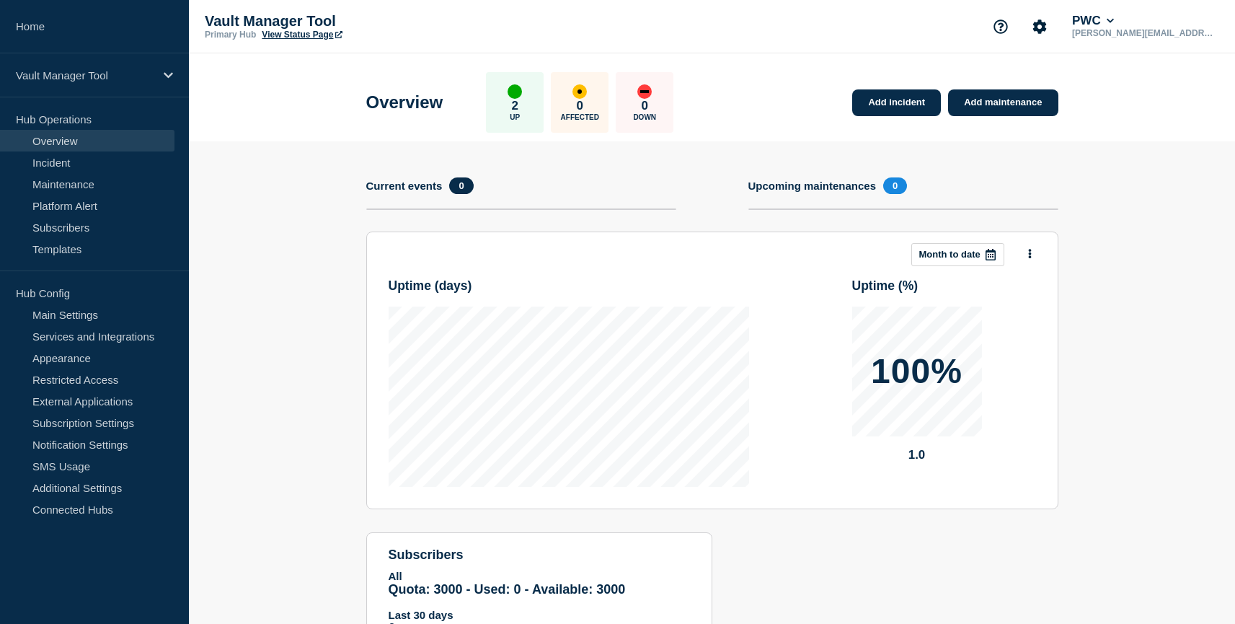
scroll to position [16, 0]
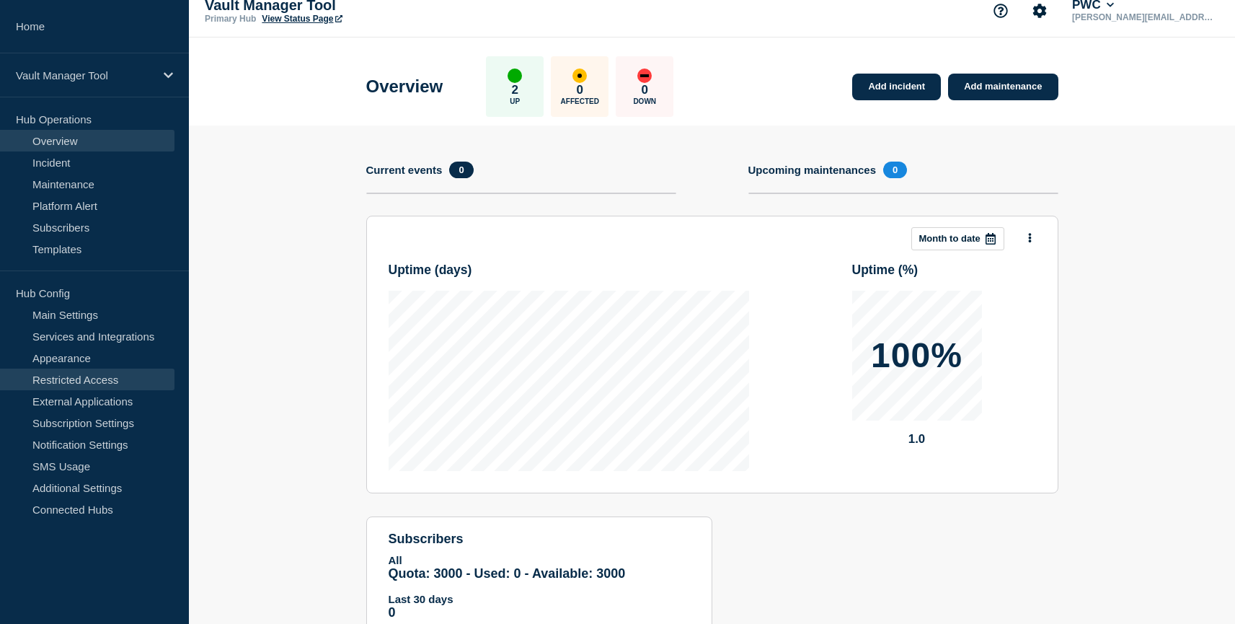
click at [122, 382] on link "Restricted Access" at bounding box center [87, 380] width 175 height 22
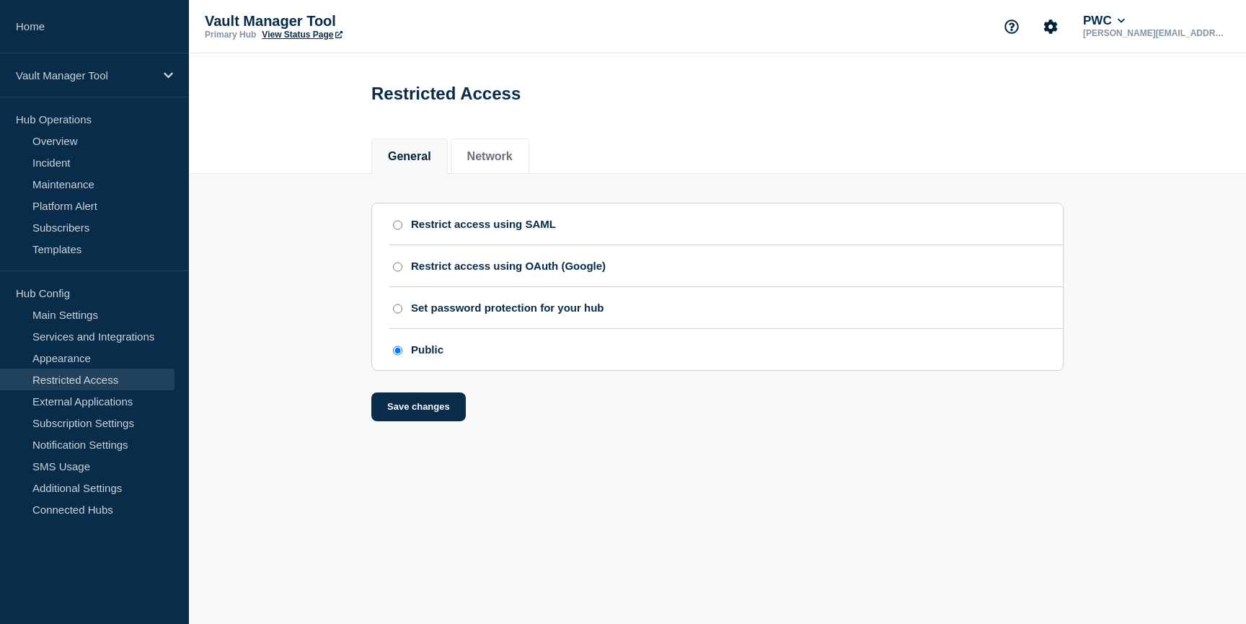
click at [403, 230] on div "Restrict access using SAML" at bounding box center [726, 224] width 674 height 12
click at [397, 228] on input "Restrict access using SAML" at bounding box center [397, 225] width 9 height 10
radio input "true"
radio input "false"
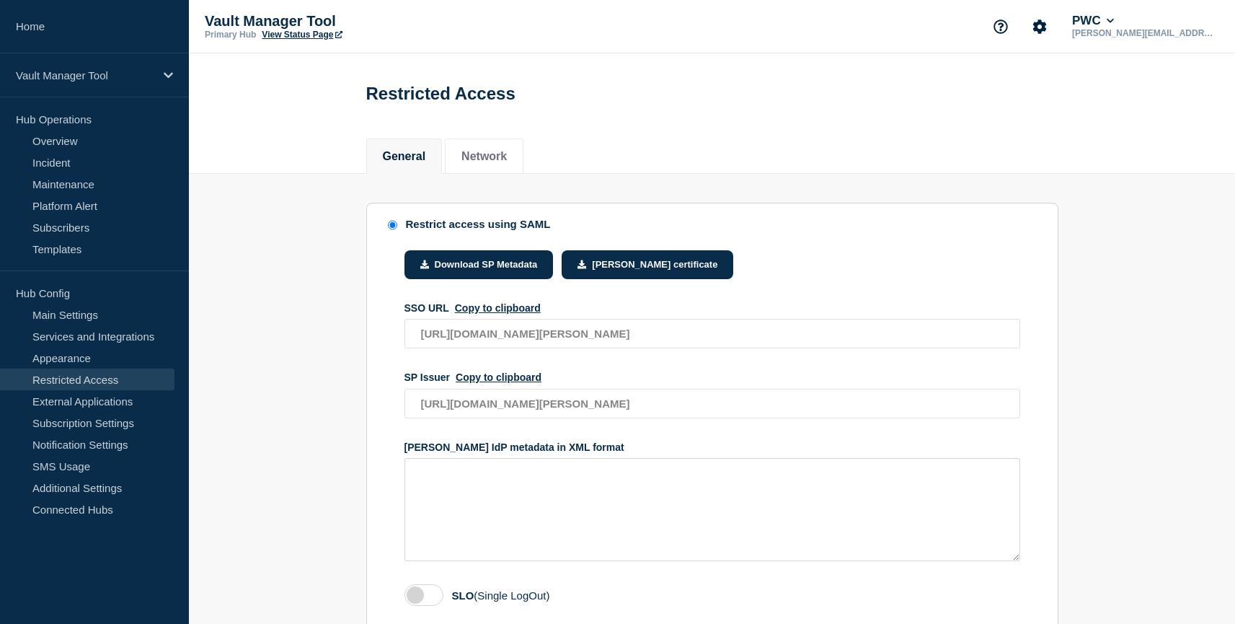
click at [286, 35] on link "View Status Page" at bounding box center [302, 35] width 80 height 10
click at [521, 314] on button "Copy to clipboard" at bounding box center [498, 308] width 86 height 12
click at [493, 498] on textarea "access restriction method" at bounding box center [713, 509] width 616 height 103
paste textarea "<EntityDescriptor xmlns="urn:oasis:names:tc:[PERSON_NAME]:2.0:metadata" ID="_08…"
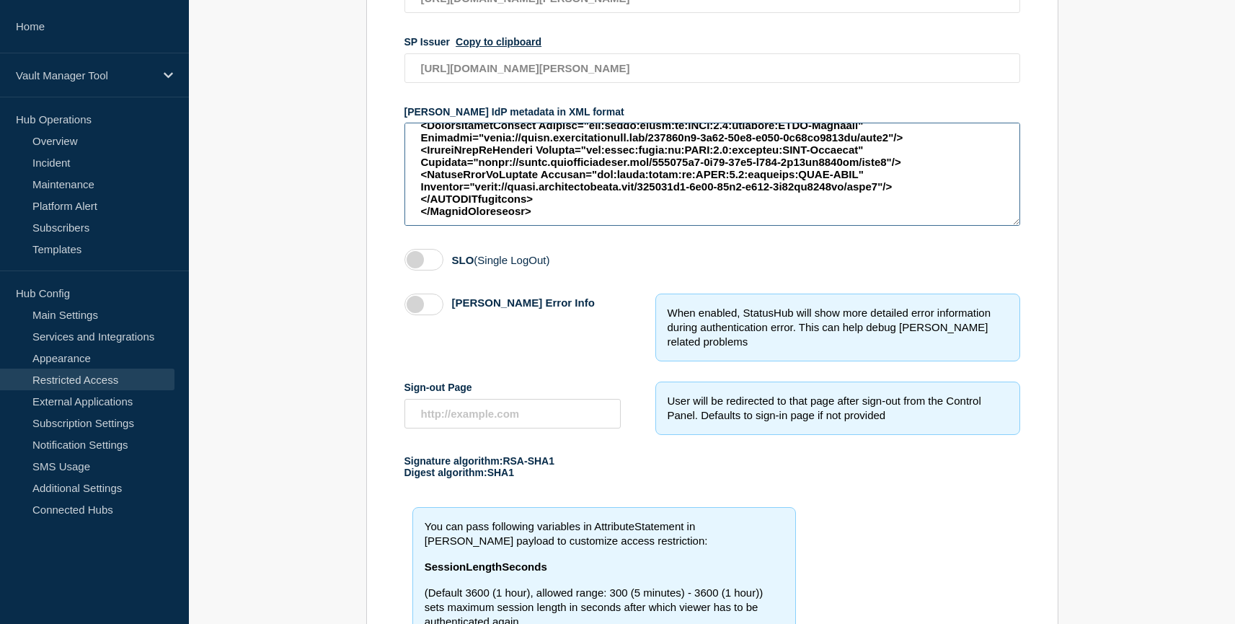
scroll to position [348, 0]
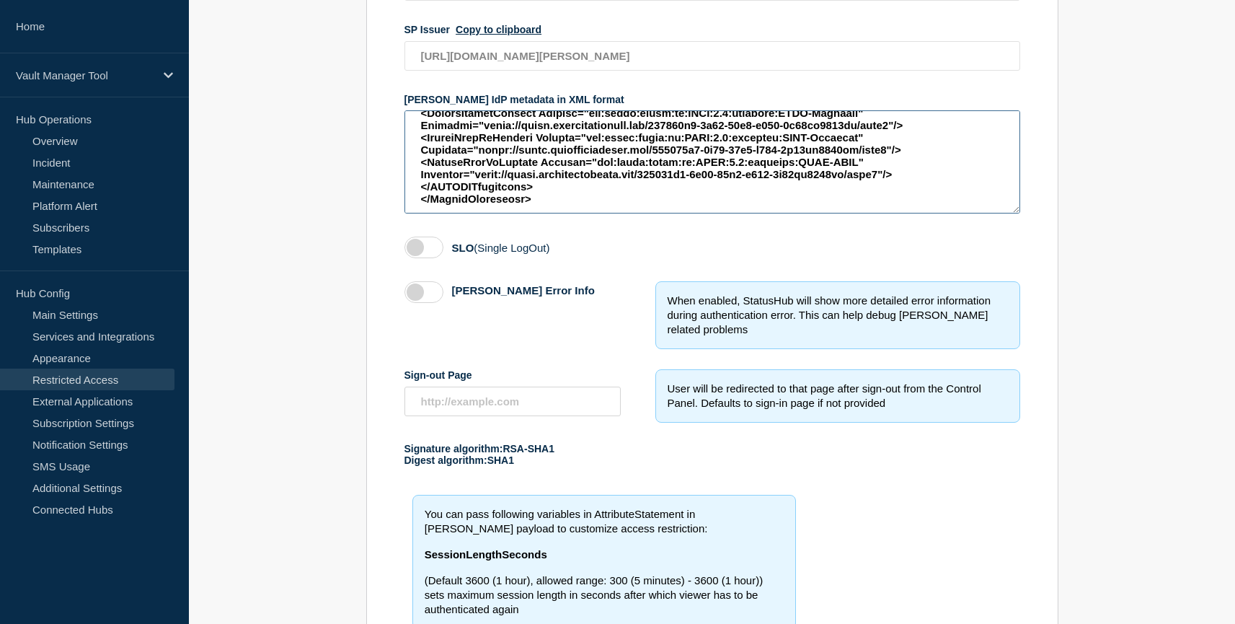
type textarea "<EntityDescriptor xmlns="urn:oasis:names:tc:[PERSON_NAME]:2.0:metadata" ID="_08…"
click at [423, 258] on label "access restriction method" at bounding box center [424, 248] width 39 height 22
click at [0, 0] on input "SLO (Single LogOut)" at bounding box center [0, 0] width 0 height 0
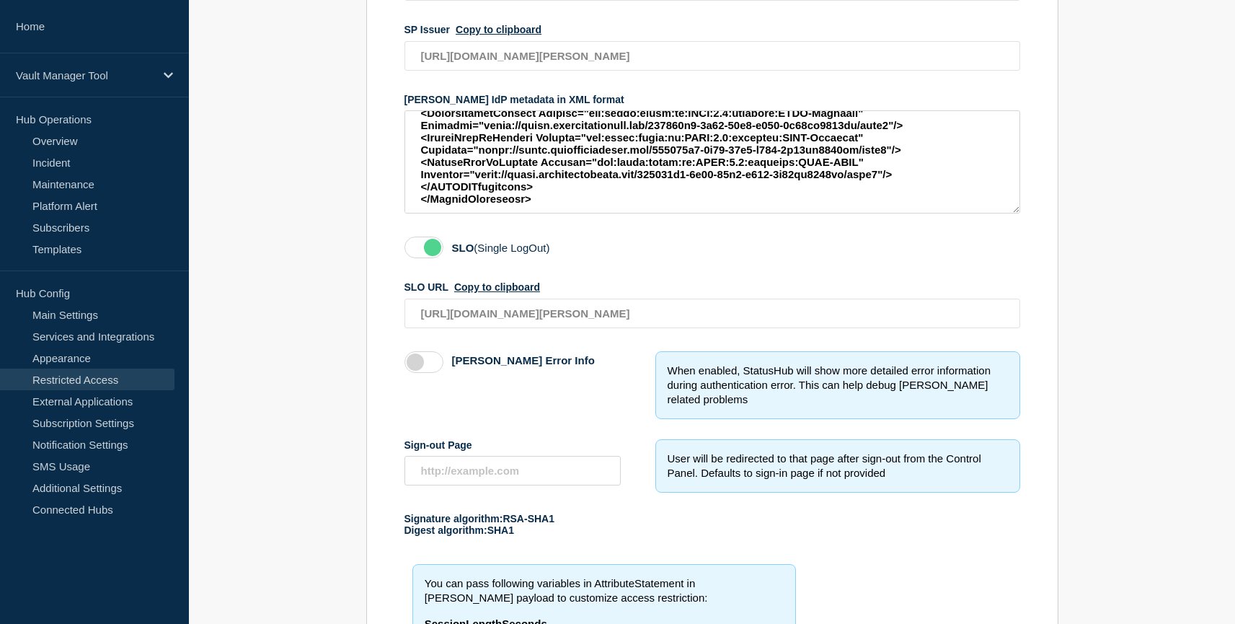
click at [415, 258] on label "access restriction method" at bounding box center [424, 248] width 39 height 22
click at [0, 0] on input "SLO (Single LogOut)" at bounding box center [0, 0] width 0 height 0
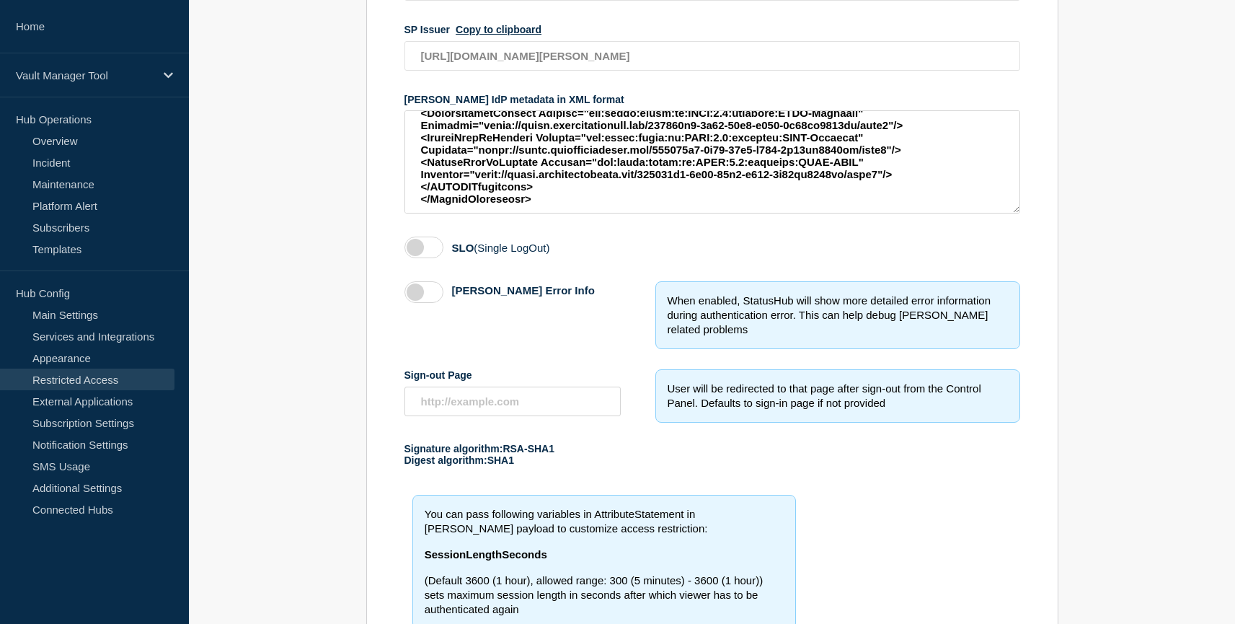
click at [417, 303] on label "access restriction method" at bounding box center [424, 292] width 39 height 22
click at [0, 0] on input "[PERSON_NAME] Error Info" at bounding box center [0, 0] width 0 height 0
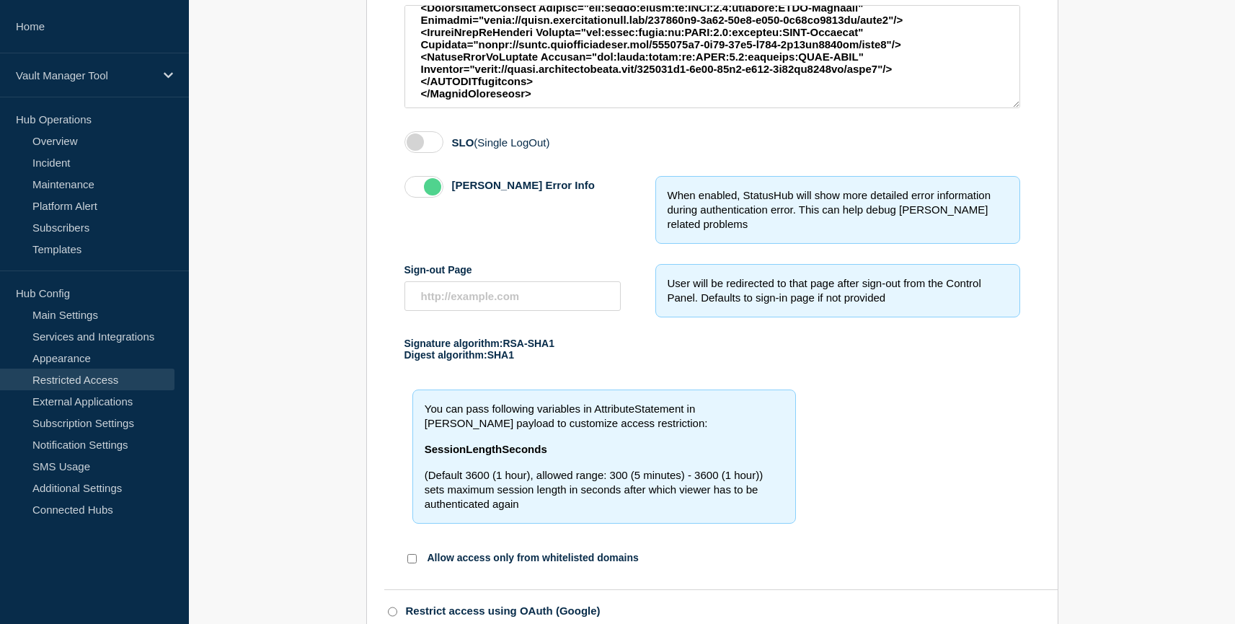
scroll to position [454, 0]
click at [454, 309] on input "Sign-out Page" at bounding box center [513, 295] width 216 height 30
click at [436, 309] on input "Sign-out Page" at bounding box center [513, 295] width 216 height 30
paste input "[URL][DOMAIN_NAME]"
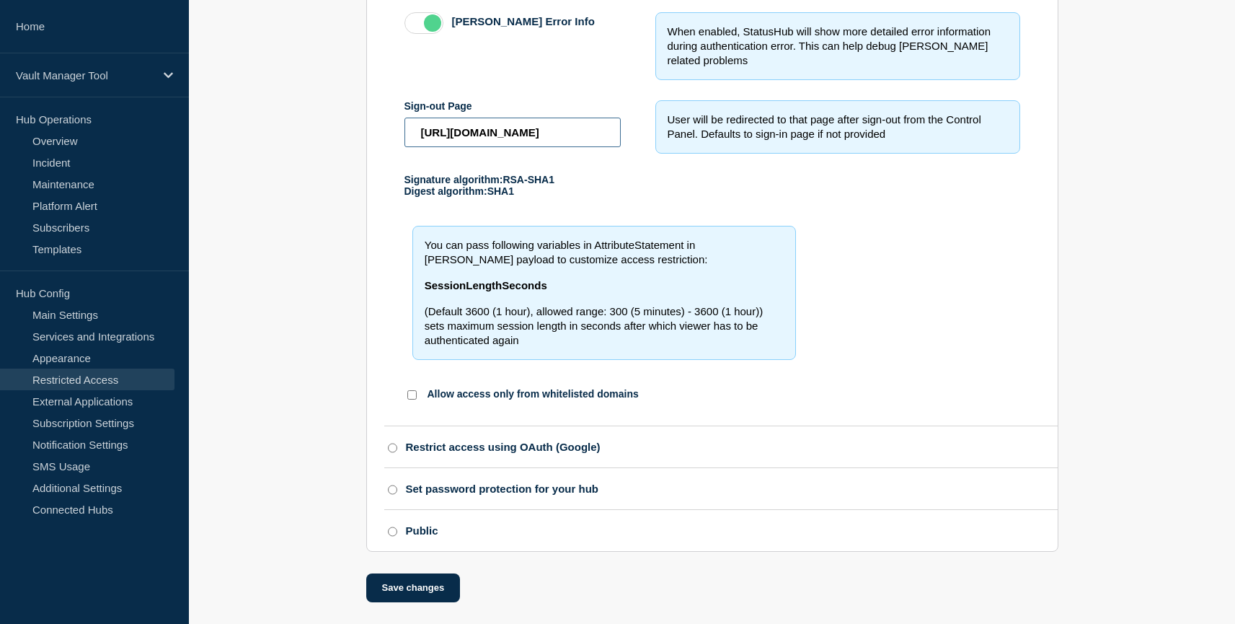
scroll to position [666, 0]
type input "[URL][DOMAIN_NAME]"
click at [413, 584] on button "Save changes" at bounding box center [413, 587] width 94 height 29
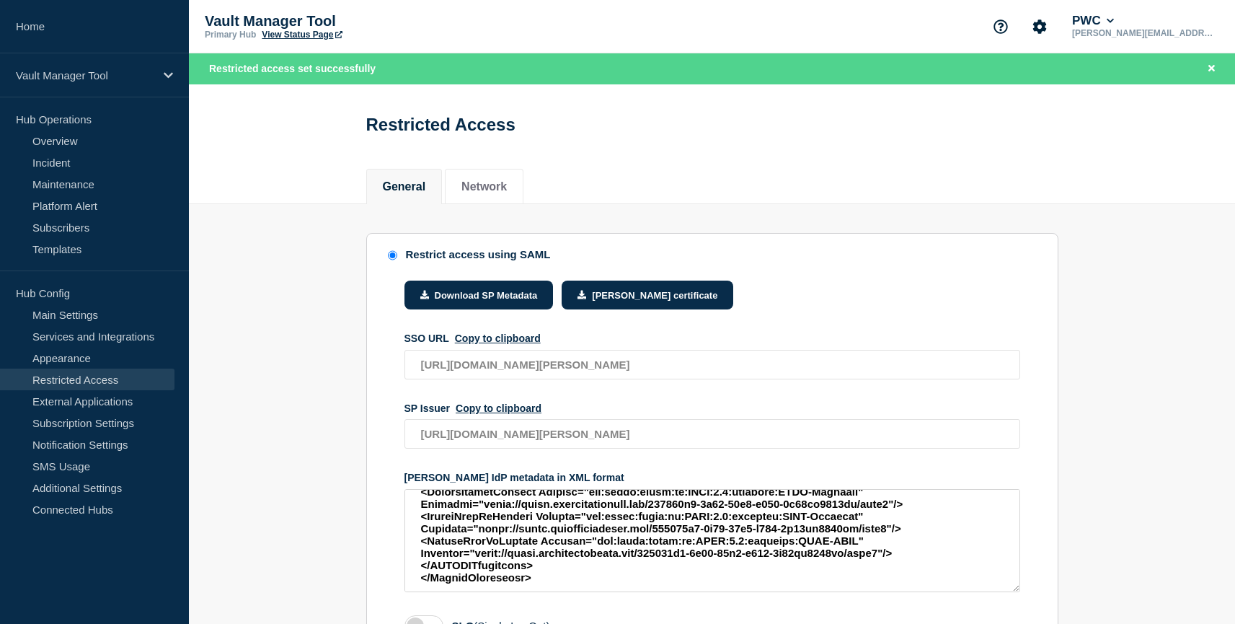
scroll to position [5973, 0]
click at [573, 592] on textarea "access restriction method" at bounding box center [713, 540] width 616 height 103
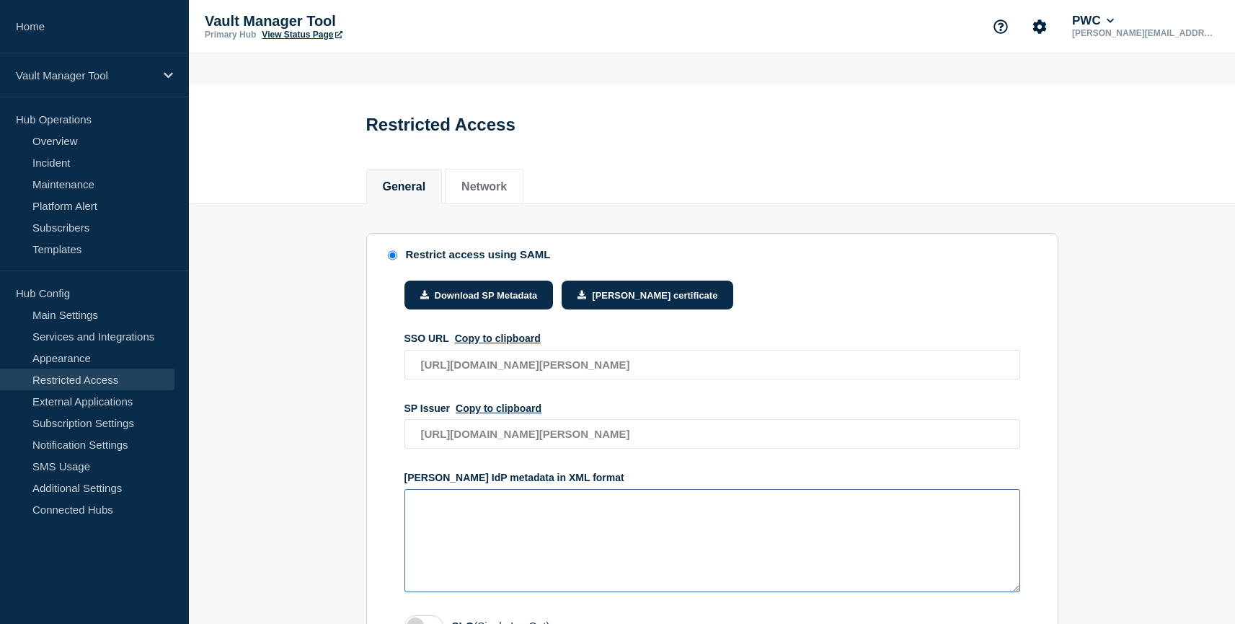
scroll to position [0, 0]
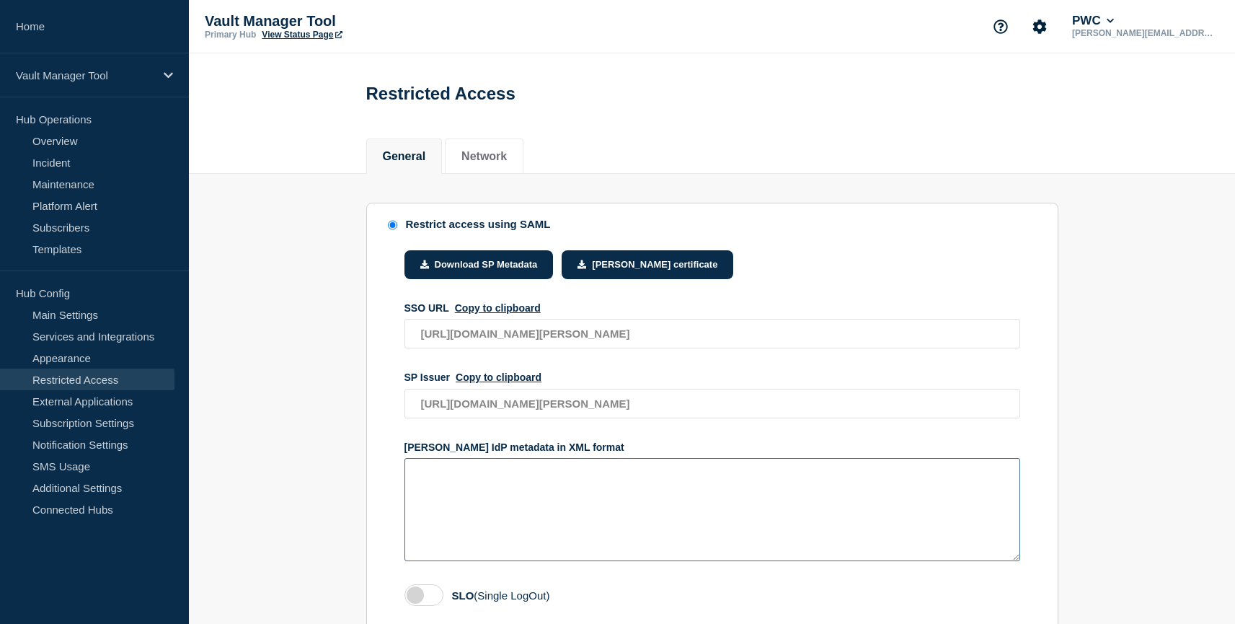
paste textarea "<EntityDescriptor xmlns="urn:oasis:names:tc:[PERSON_NAME]:2.0:metadata" ID="_08…"
type textarea "<EntityDescriptor xmlns="urn:oasis:names:tc:[PERSON_NAME]:2.0:metadata" ID="_08…"
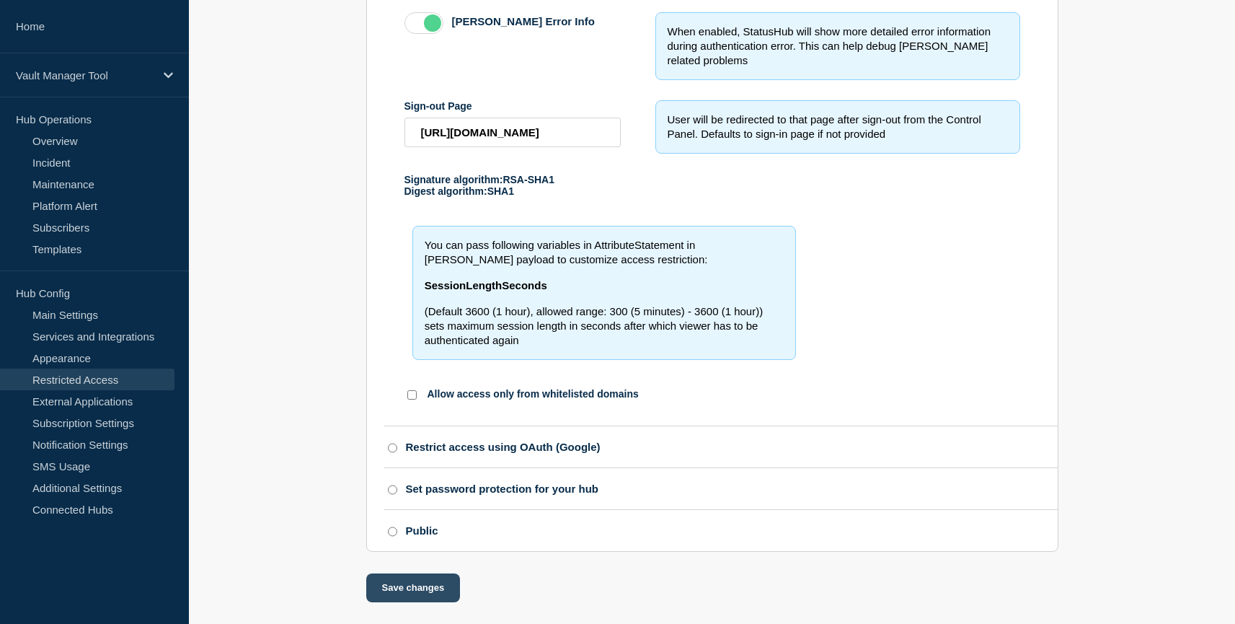
scroll to position [658, 0]
click at [402, 586] on div "Restrict access using [PERSON_NAME] Download SP Metadata [PERSON_NAME] certific…" at bounding box center [712, 94] width 692 height 1016
click at [402, 592] on button "Save changes" at bounding box center [413, 587] width 94 height 29
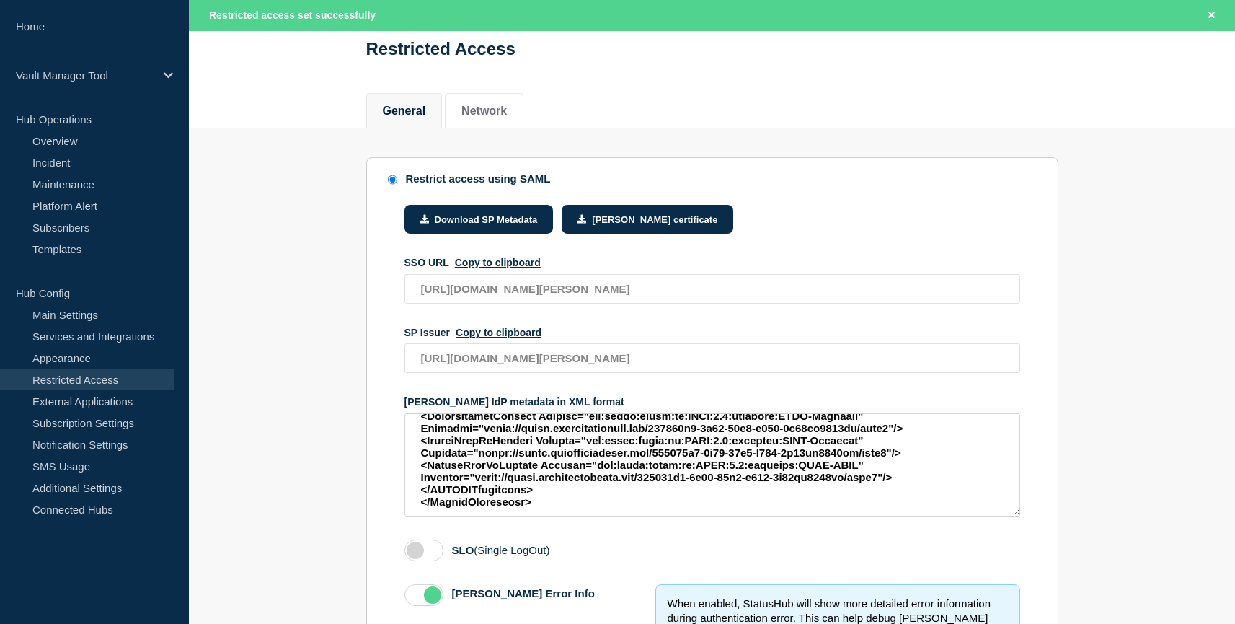
scroll to position [5867, 0]
click at [505, 267] on button "Copy to clipboard" at bounding box center [498, 263] width 86 height 12
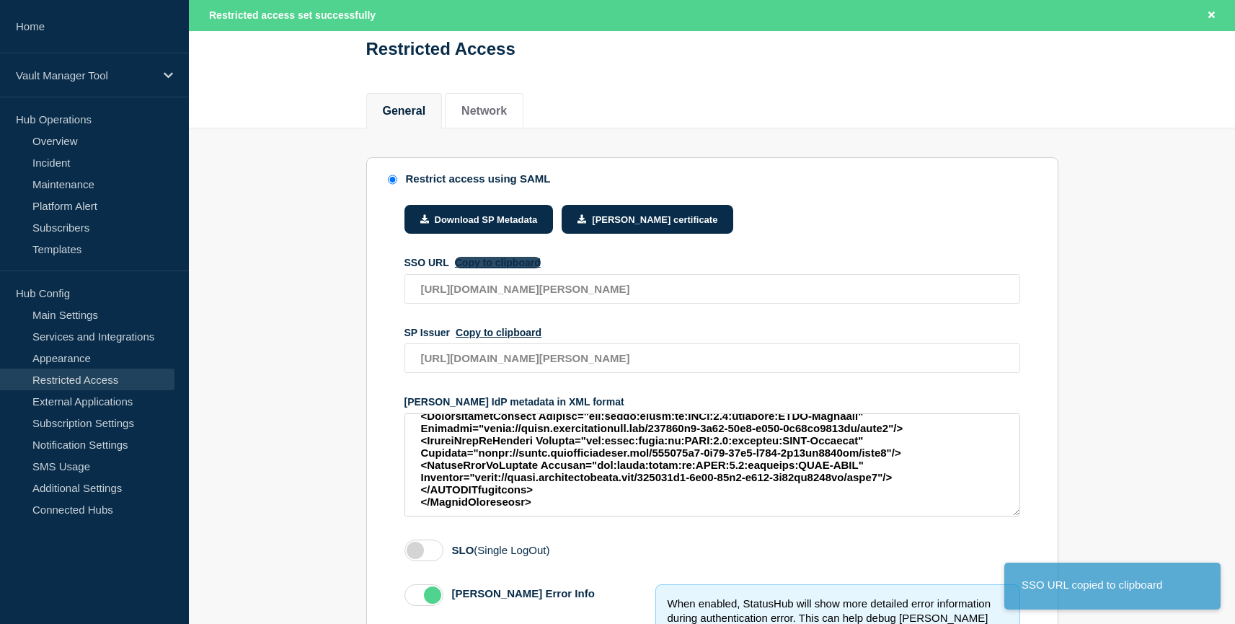
click at [505, 267] on button "Copy to clipboard" at bounding box center [498, 263] width 86 height 12
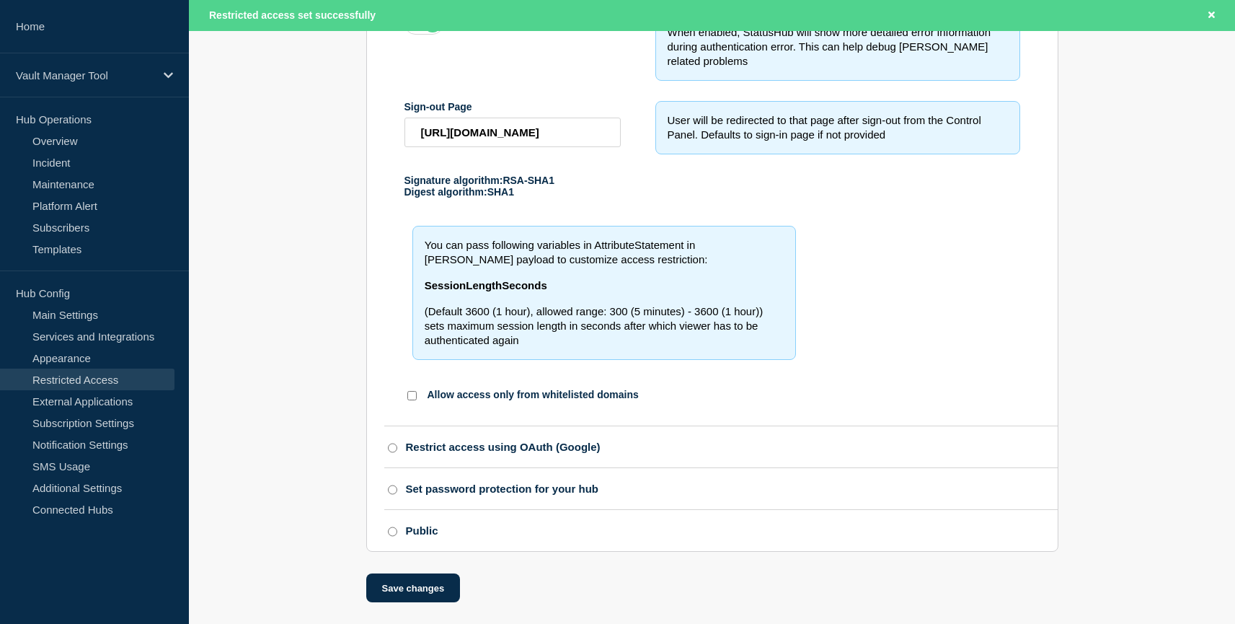
scroll to position [679, 0]
click at [395, 453] on input "Restrict access using OAuth (Google)" at bounding box center [392, 448] width 9 height 10
radio input "true"
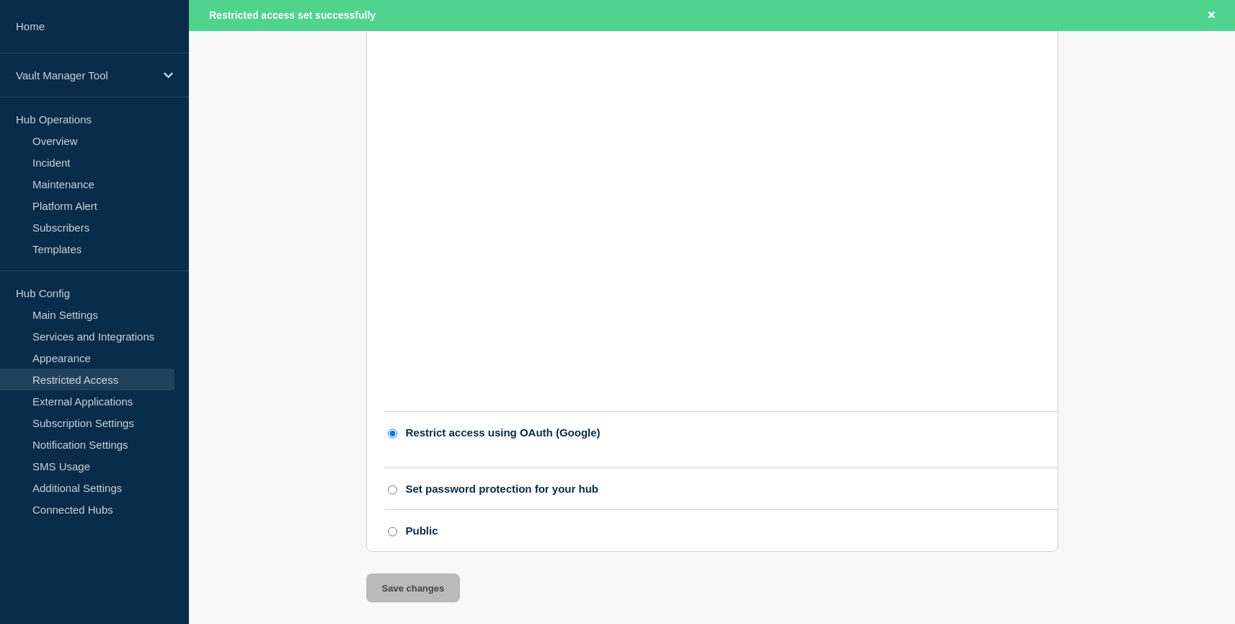
scroll to position [0, 0]
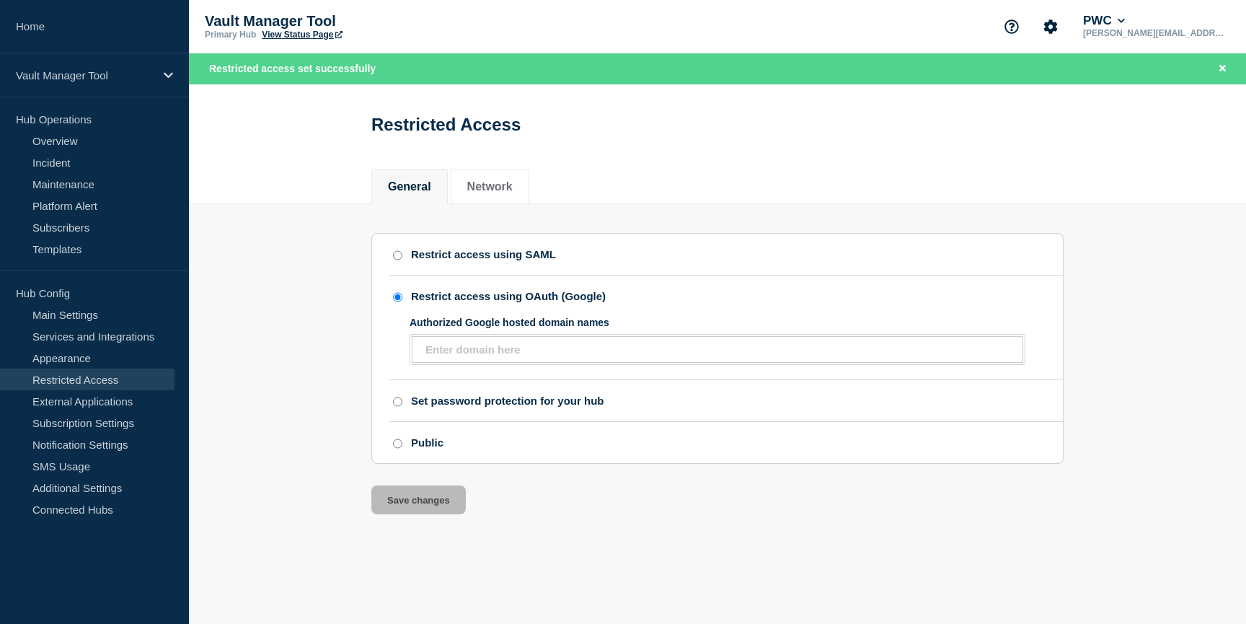
click at [399, 257] on input "Restrict access using SAML" at bounding box center [397, 255] width 9 height 10
radio input "true"
radio input "false"
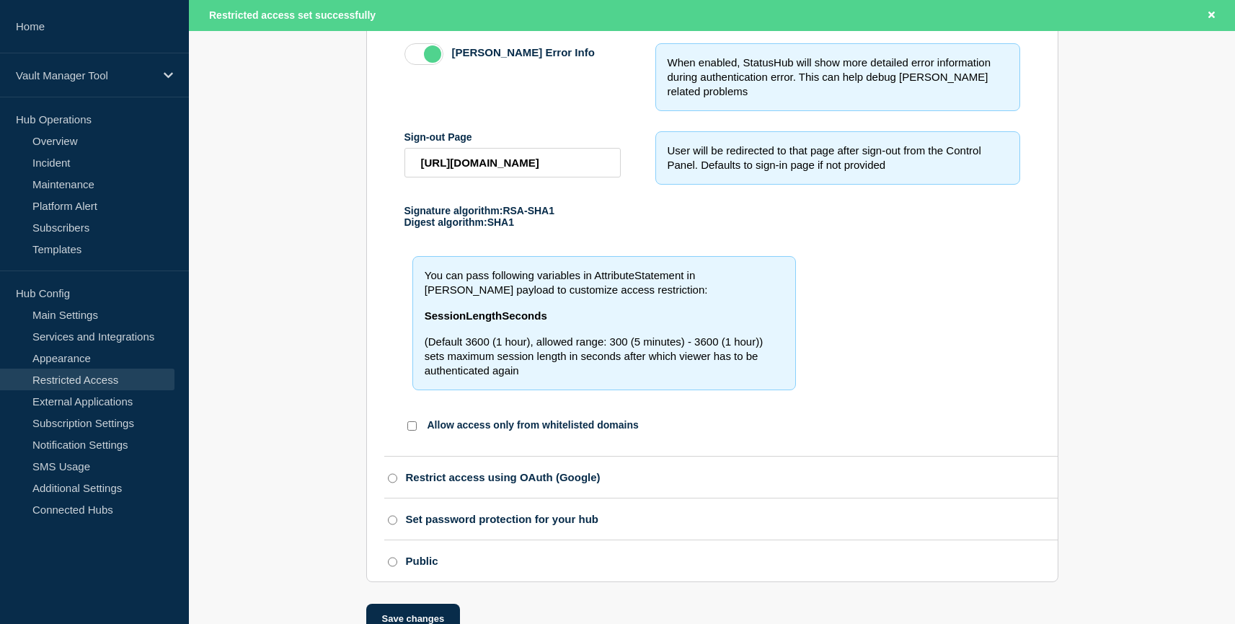
scroll to position [620, 0]
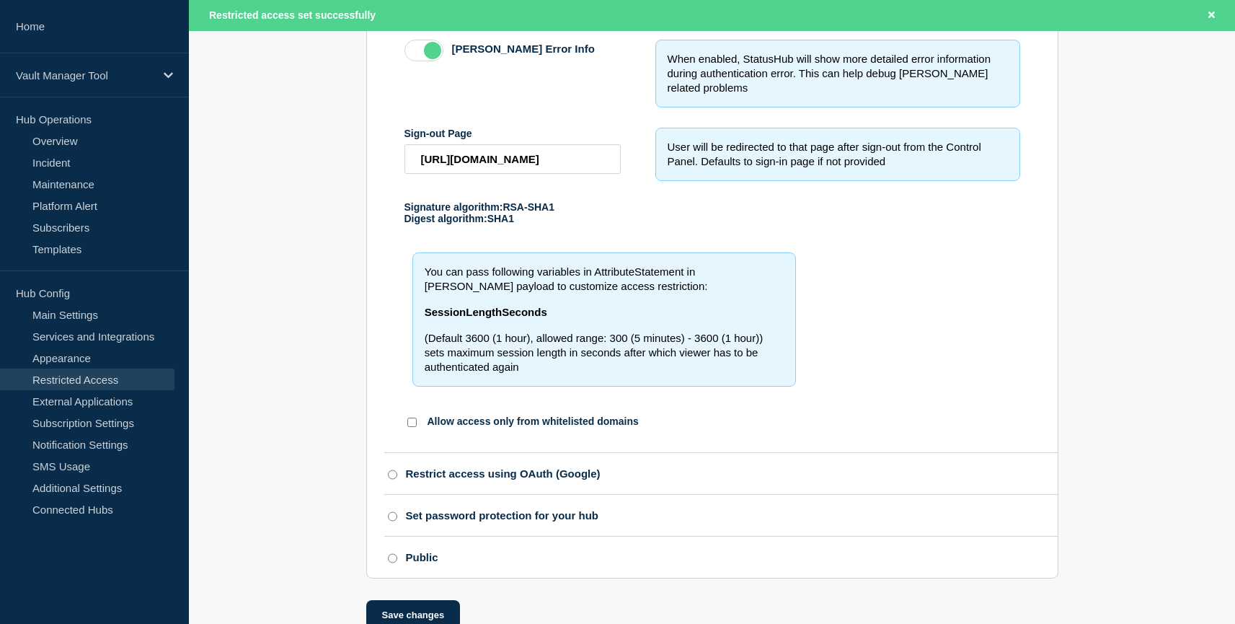
click at [414, 427] on input "Allow access only from whitelisted domains" at bounding box center [411, 422] width 9 height 9
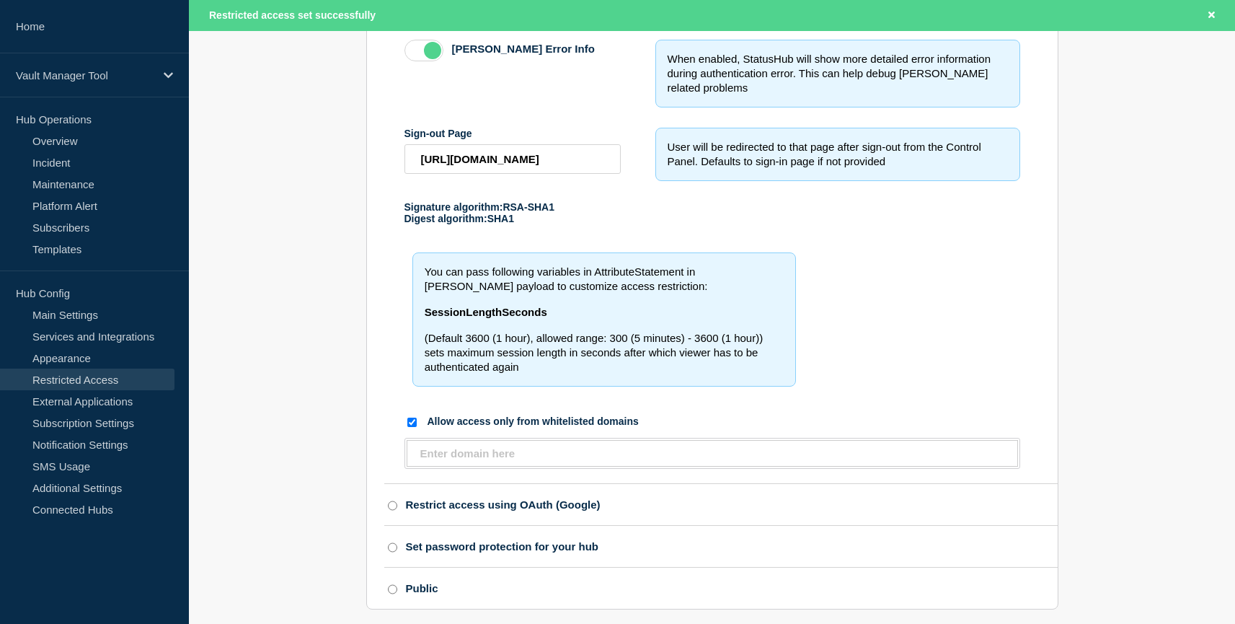
click at [407, 427] on input "Allow access only from whitelisted domains" at bounding box center [411, 422] width 9 height 9
checkbox input "false"
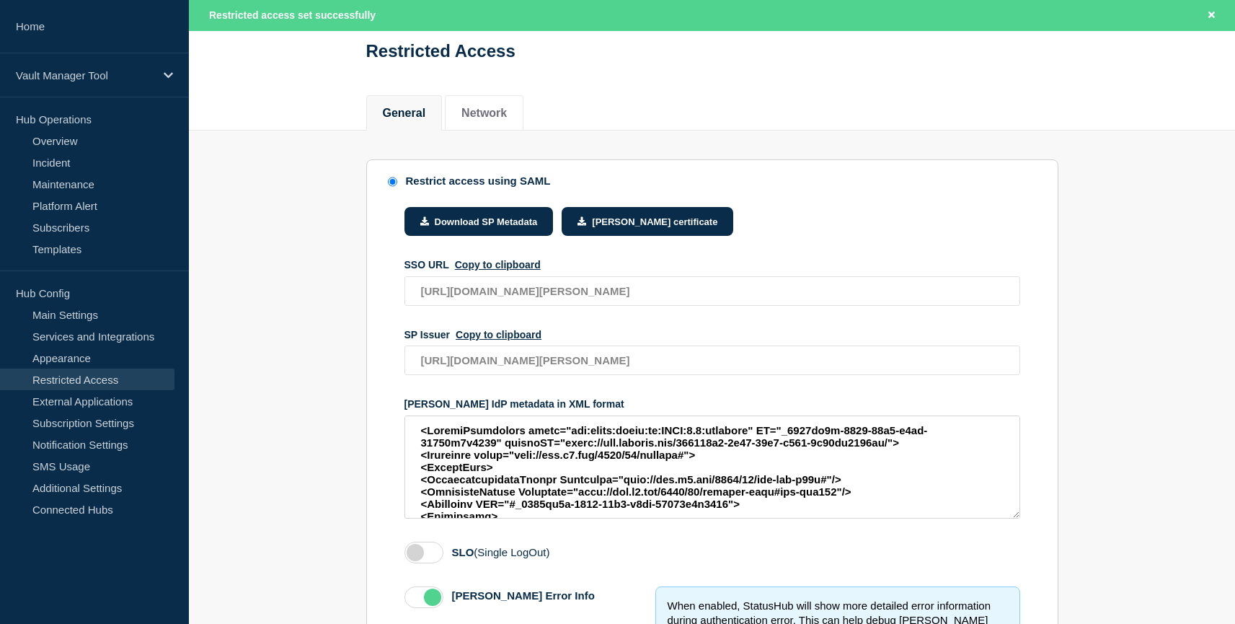
scroll to position [66, 0]
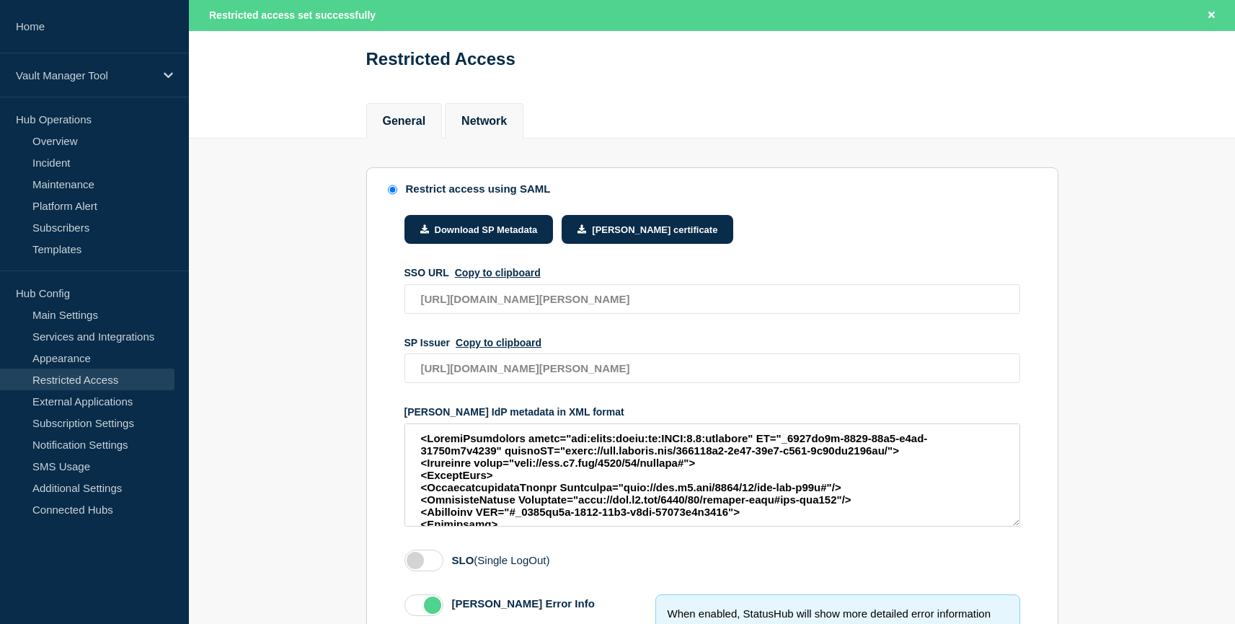
click at [490, 128] on button "Network" at bounding box center [484, 121] width 45 height 13
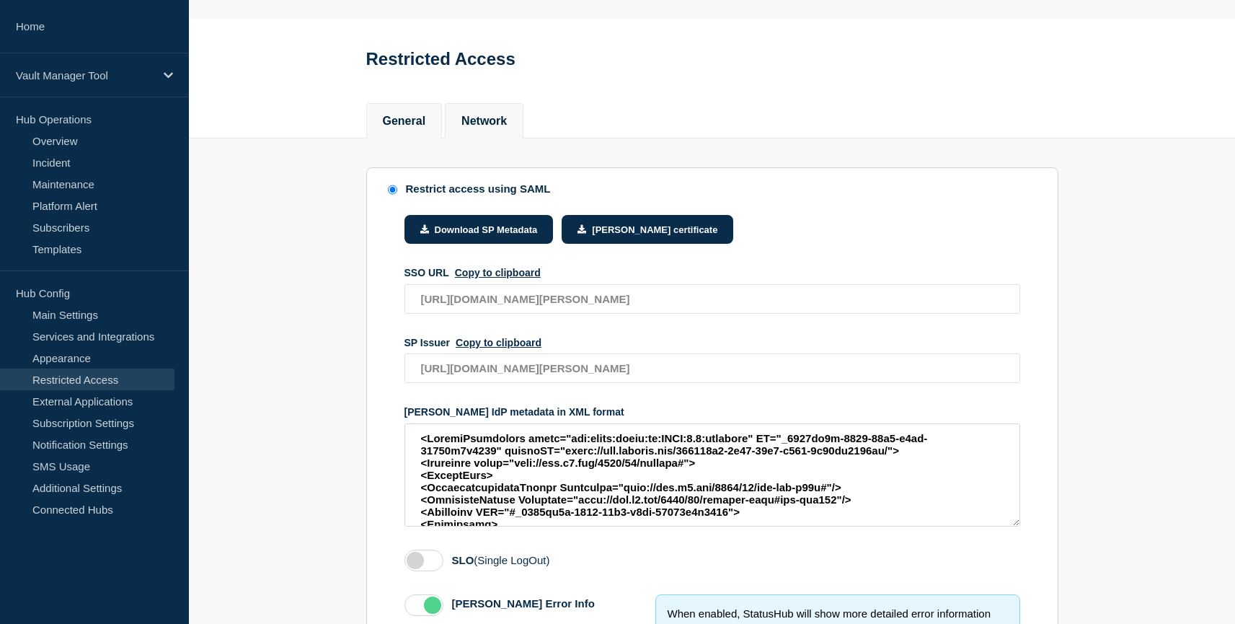
scroll to position [35, 0]
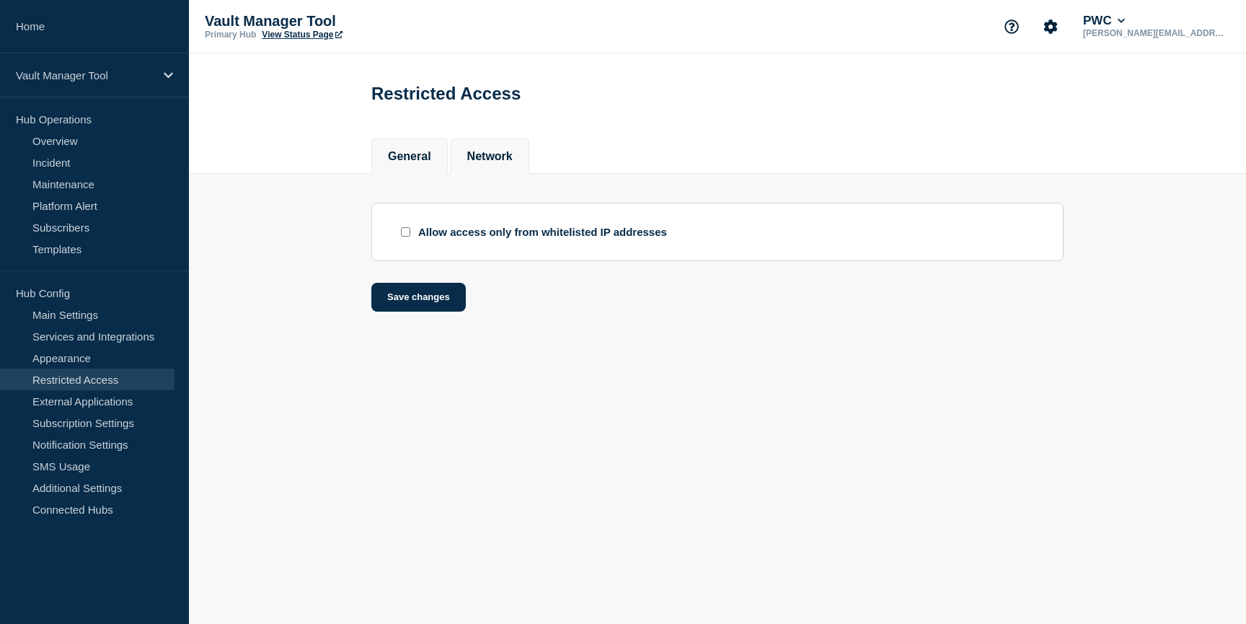
click at [439, 154] on li "General" at bounding box center [409, 155] width 76 height 35
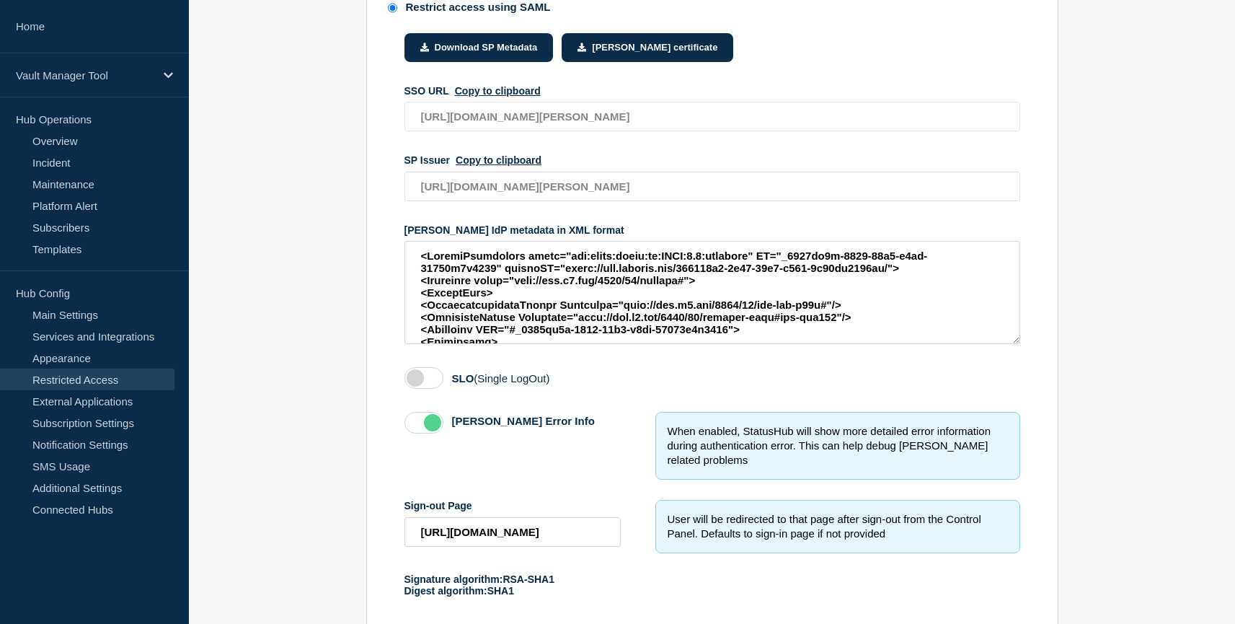
scroll to position [218, 0]
click at [483, 96] on button "Copy to clipboard" at bounding box center [498, 90] width 86 height 12
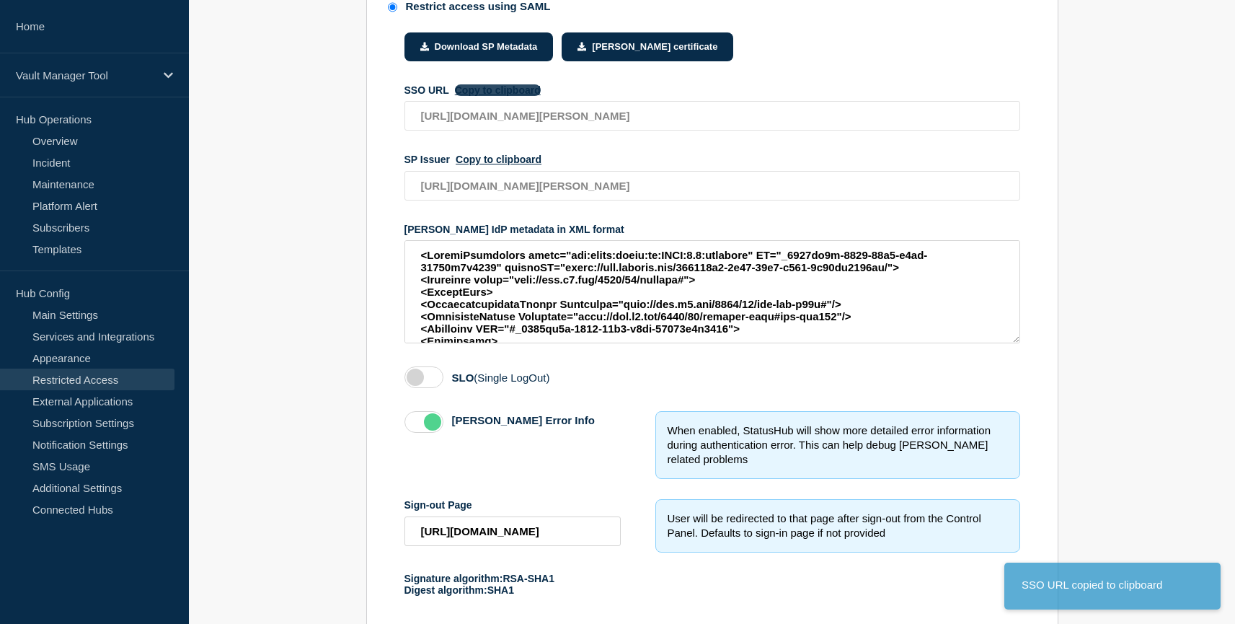
click at [483, 96] on button "Copy to clipboard" at bounding box center [498, 90] width 86 height 12
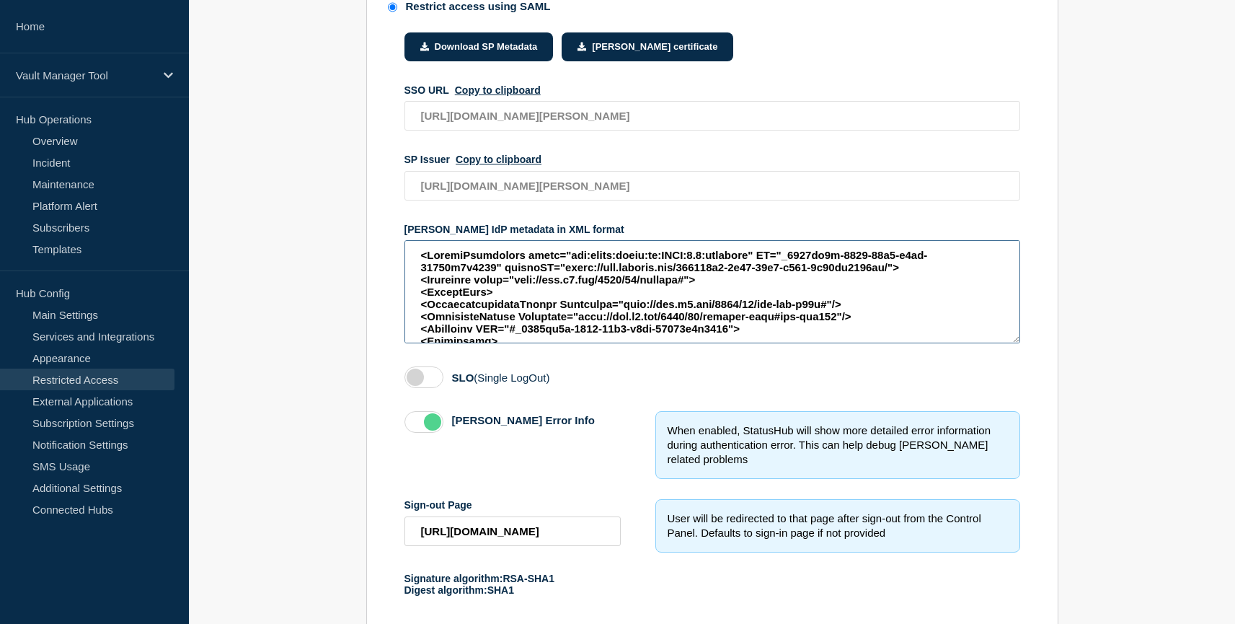
click at [520, 343] on textarea "access restriction method" at bounding box center [713, 291] width 616 height 103
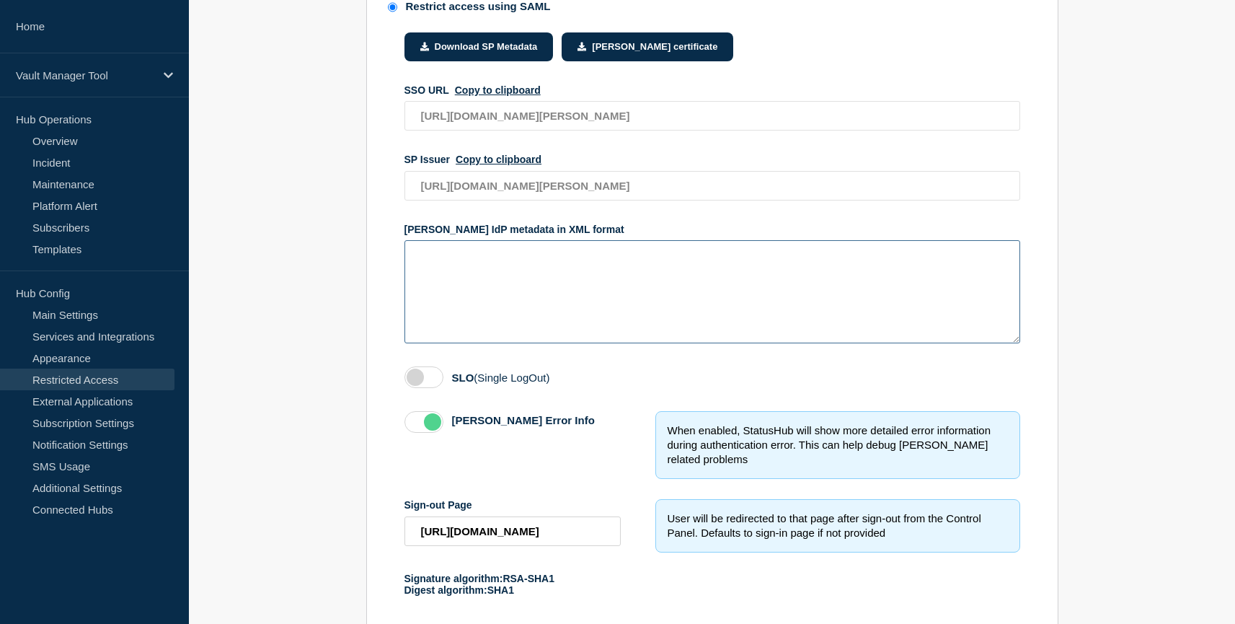
paste textarea "[URL][DOMAIN_NAME]"
drag, startPoint x: 508, startPoint y: 291, endPoint x: 428, endPoint y: 258, distance: 87.3
click at [428, 258] on textarea "[URL][DOMAIN_NAME]" at bounding box center [713, 291] width 616 height 103
paste textarea "<EntityDescriptor xmlns="urn:oasis:names:tc:[PERSON_NAME]:2.0:metadata" ID="_08…"
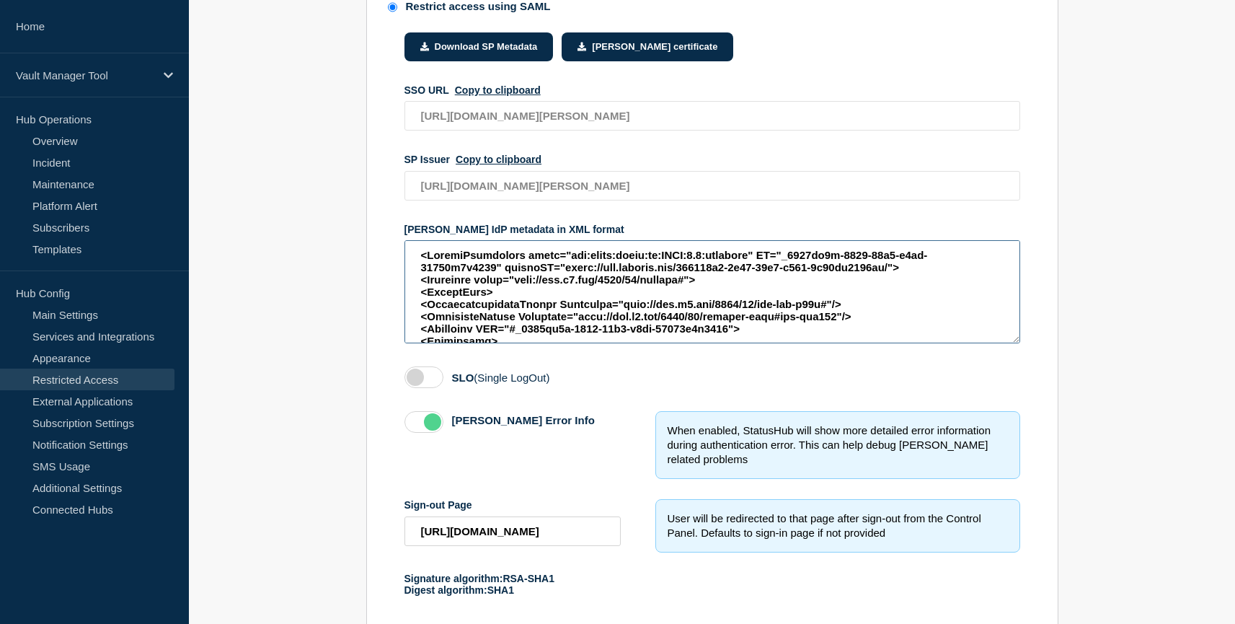
scroll to position [5965, 0]
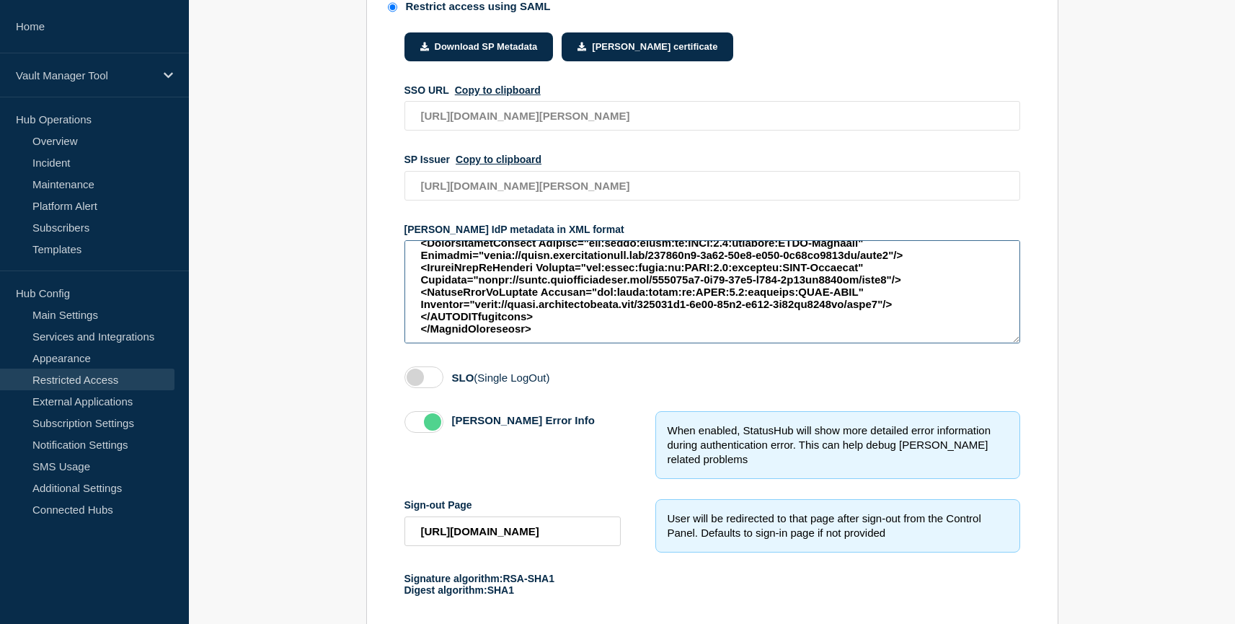
type textarea "<EntityDescriptor xmlns="urn:oasis:names:tc:[PERSON_NAME]:2.0:metadata" ID="_08…"
click at [624, 399] on form "Download SP Metadata [PERSON_NAME] certificate SSO URL Copy to clipboard [URL][…" at bounding box center [713, 418] width 616 height 772
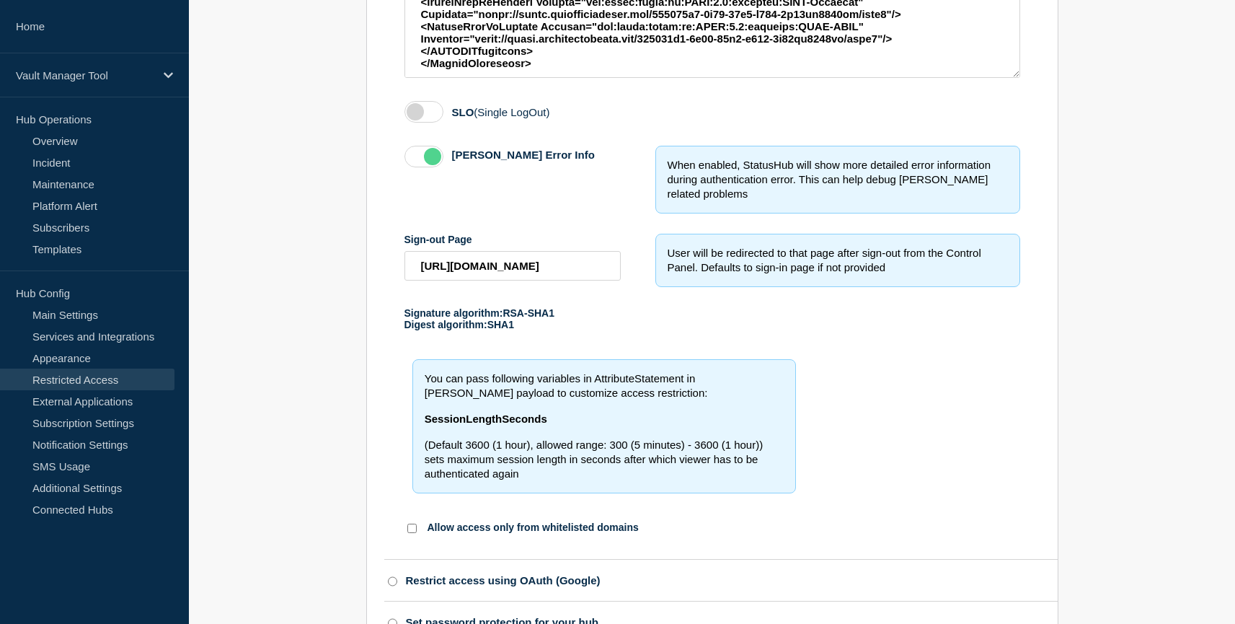
scroll to position [666, 0]
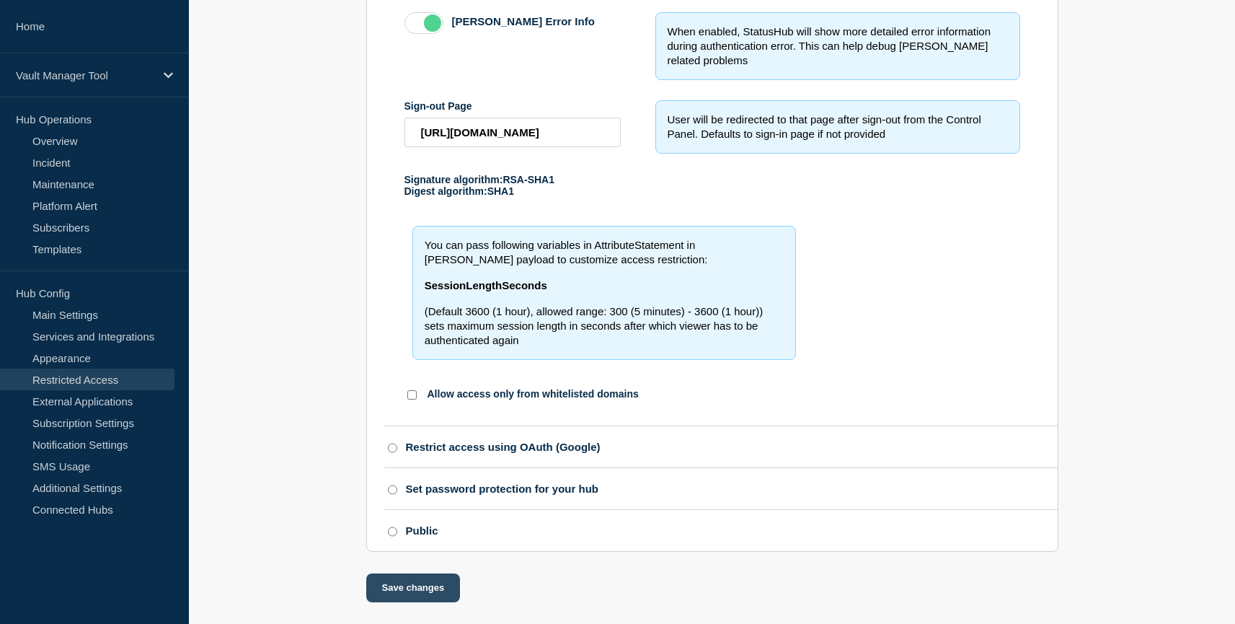
click at [429, 585] on button "Save changes" at bounding box center [413, 587] width 94 height 29
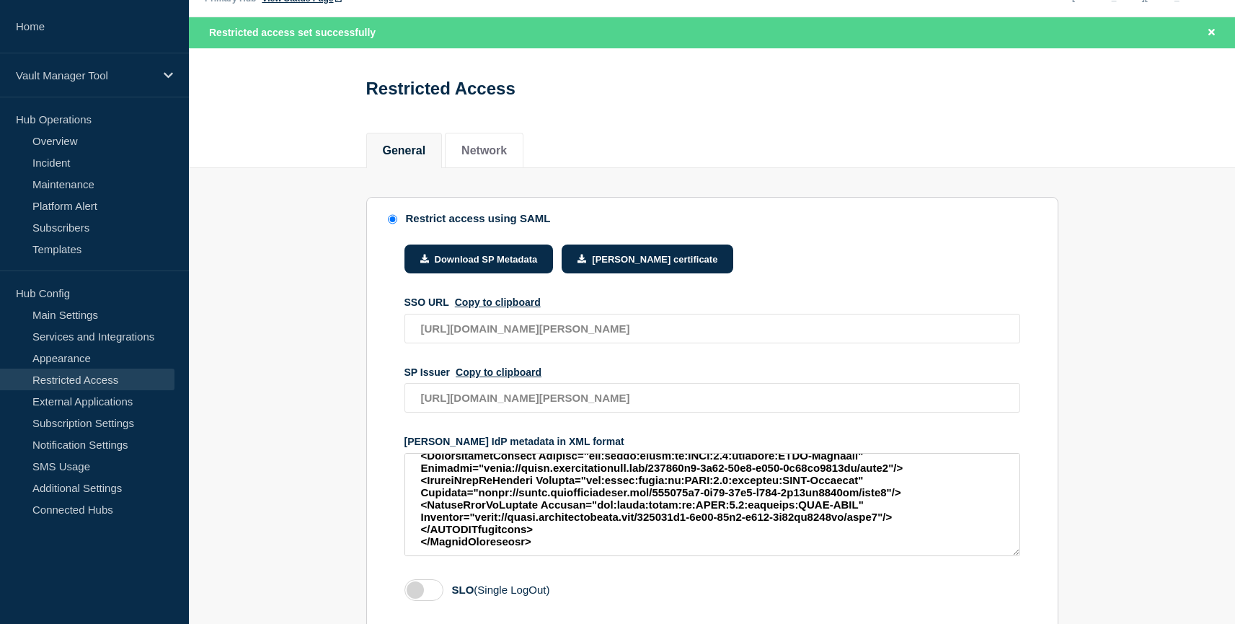
scroll to position [0, 0]
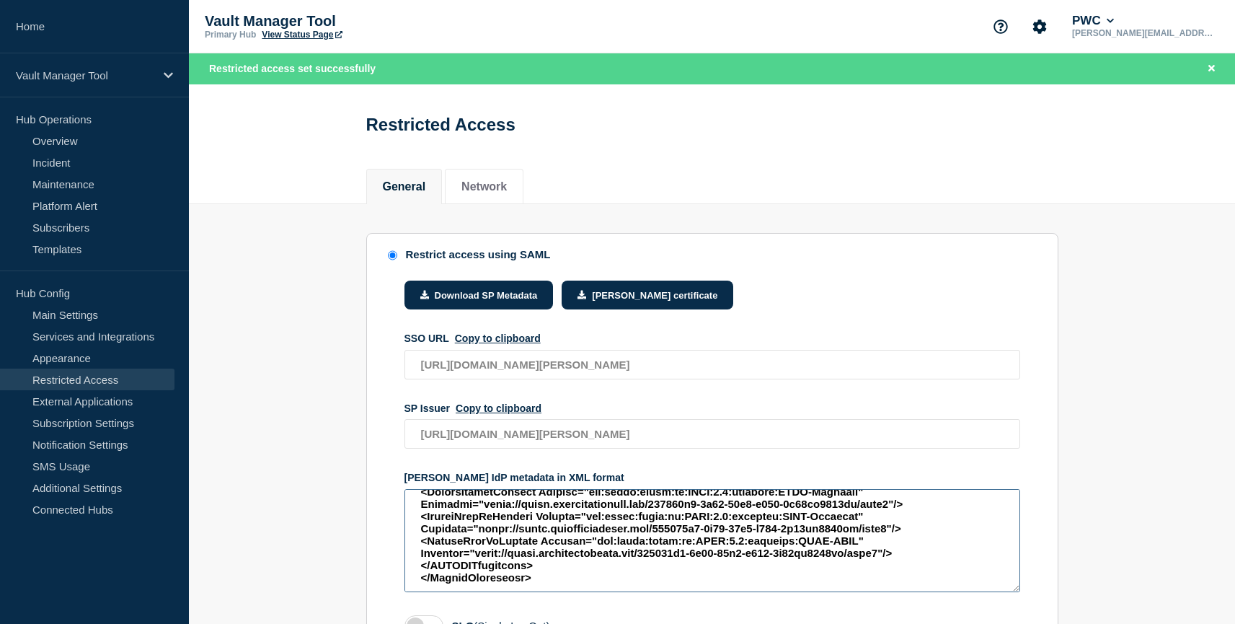
click at [723, 592] on textarea "access restriction method" at bounding box center [713, 540] width 616 height 103
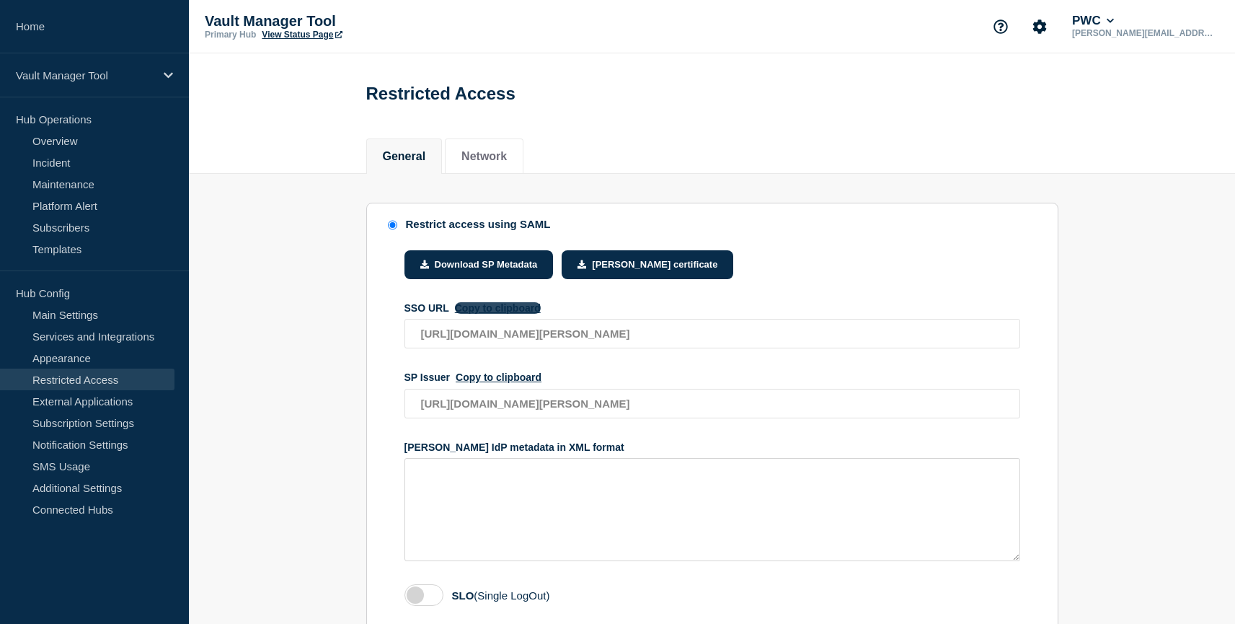
click at [522, 314] on button "Copy to clipboard" at bounding box center [498, 308] width 86 height 12
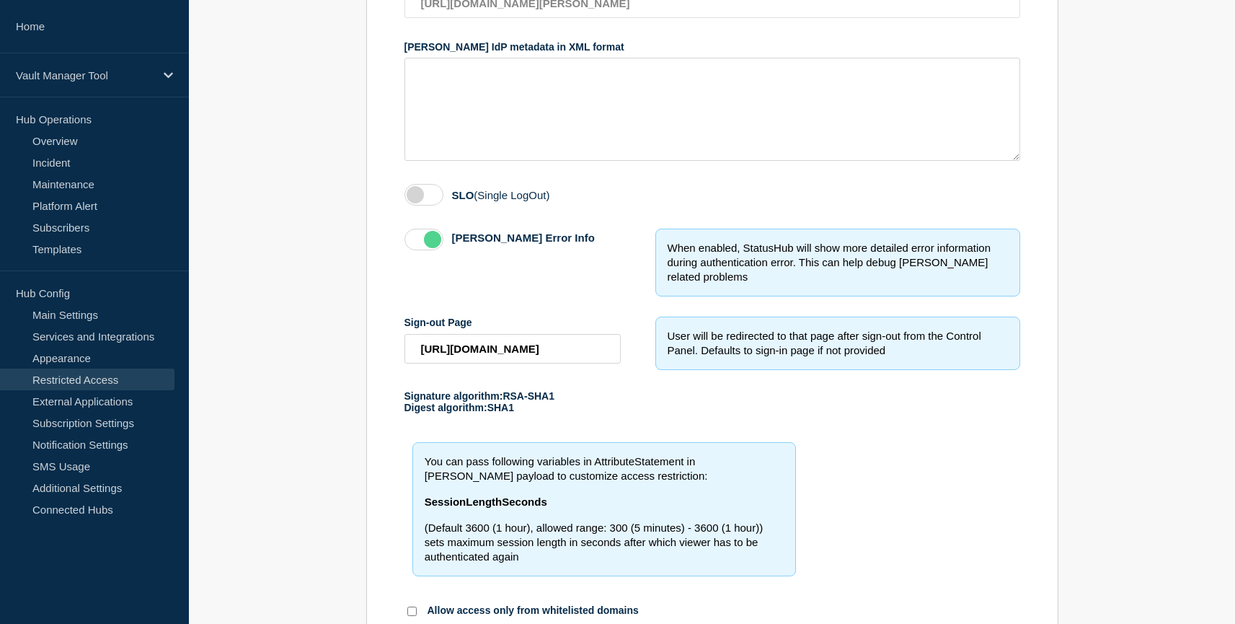
scroll to position [475, 0]
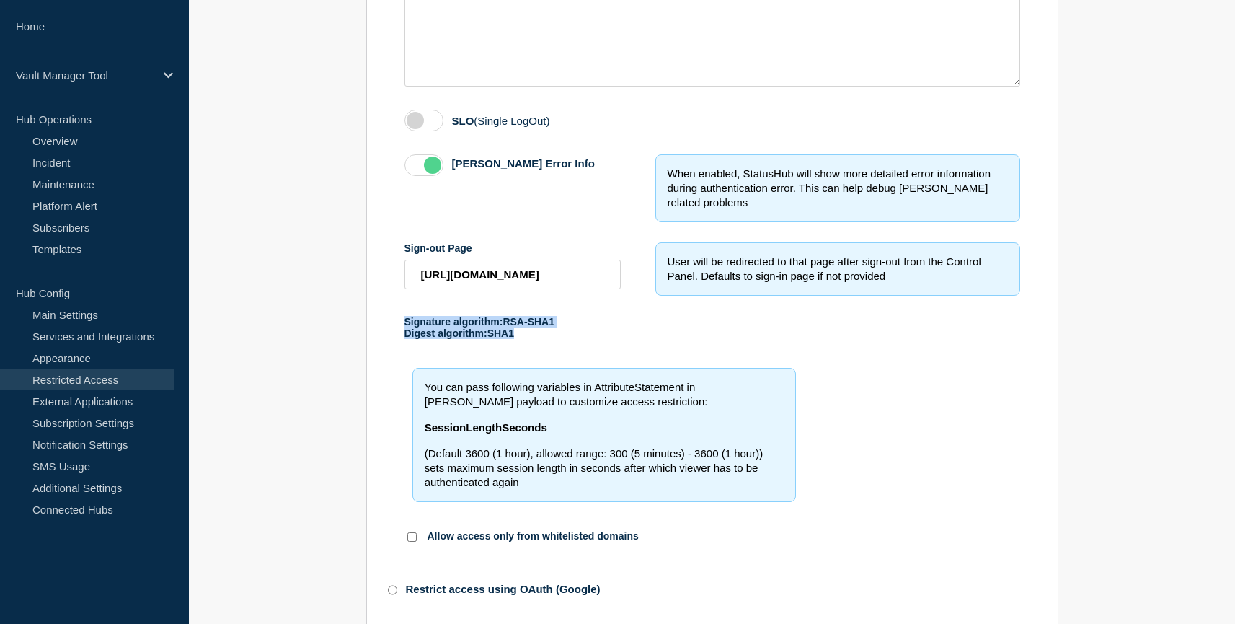
drag, startPoint x: 519, startPoint y: 371, endPoint x: 386, endPoint y: 352, distance: 134.7
click at [386, 352] on div "Download SP Metadata [PERSON_NAME] certificate SSO URL Copy to clipboard [URL][…" at bounding box center [721, 152] width 674 height 792
copy div "Signature algorithm: RSA-SHA1 Digest algorithm: SHA1"
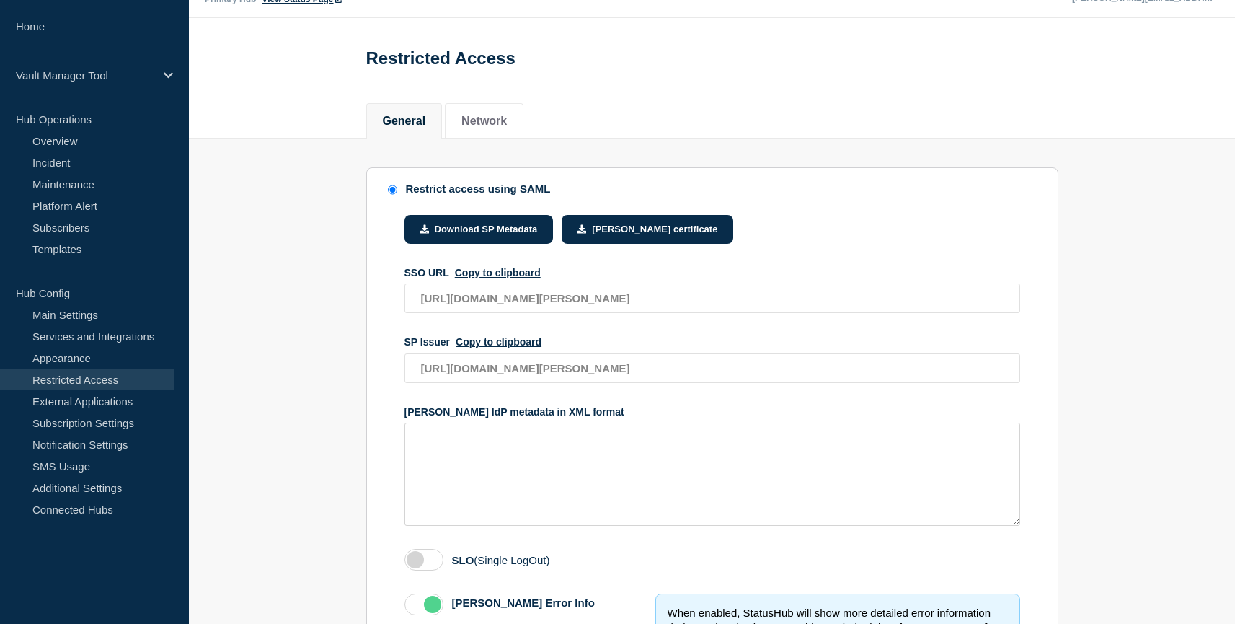
scroll to position [36, 0]
click at [407, 114] on button "General" at bounding box center [404, 120] width 43 height 13
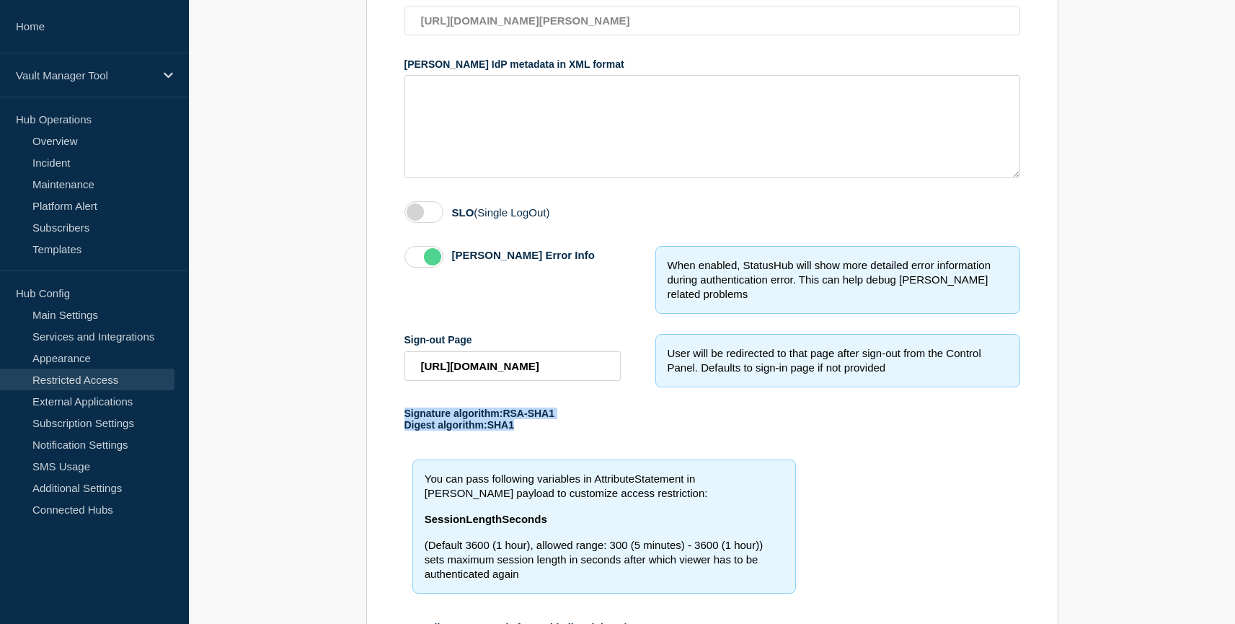
scroll to position [666, 0]
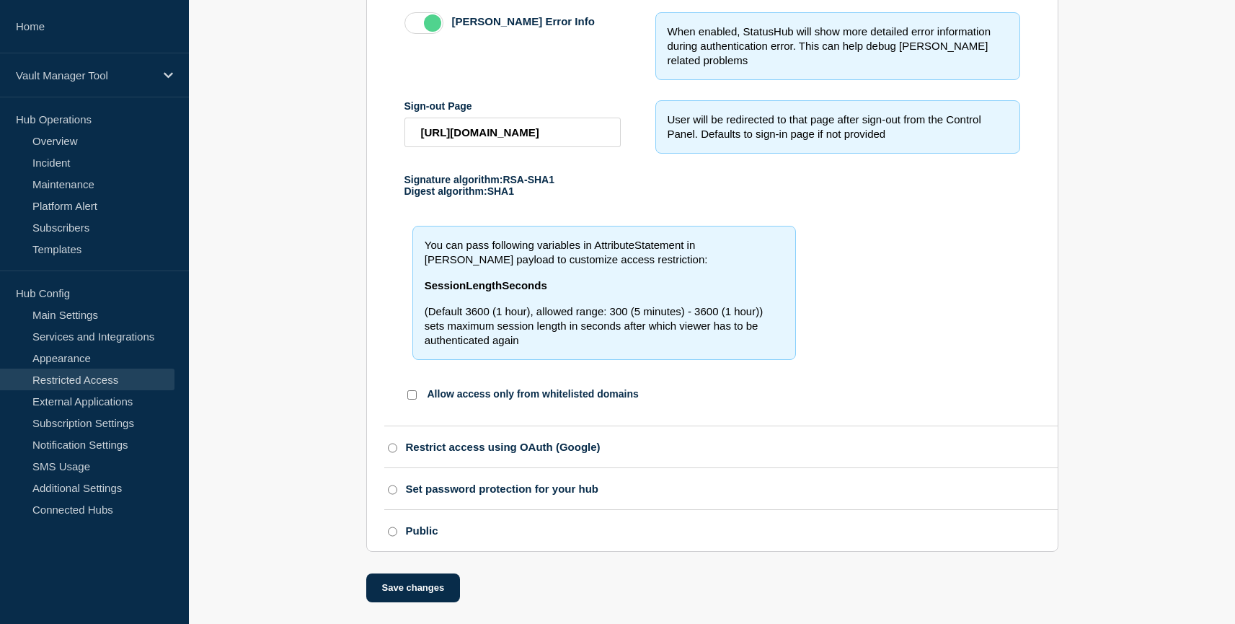
click at [415, 528] on div "Public" at bounding box center [422, 530] width 32 height 12
click at [397, 528] on input "Public" at bounding box center [392, 531] width 9 height 10
radio input "true"
radio input "false"
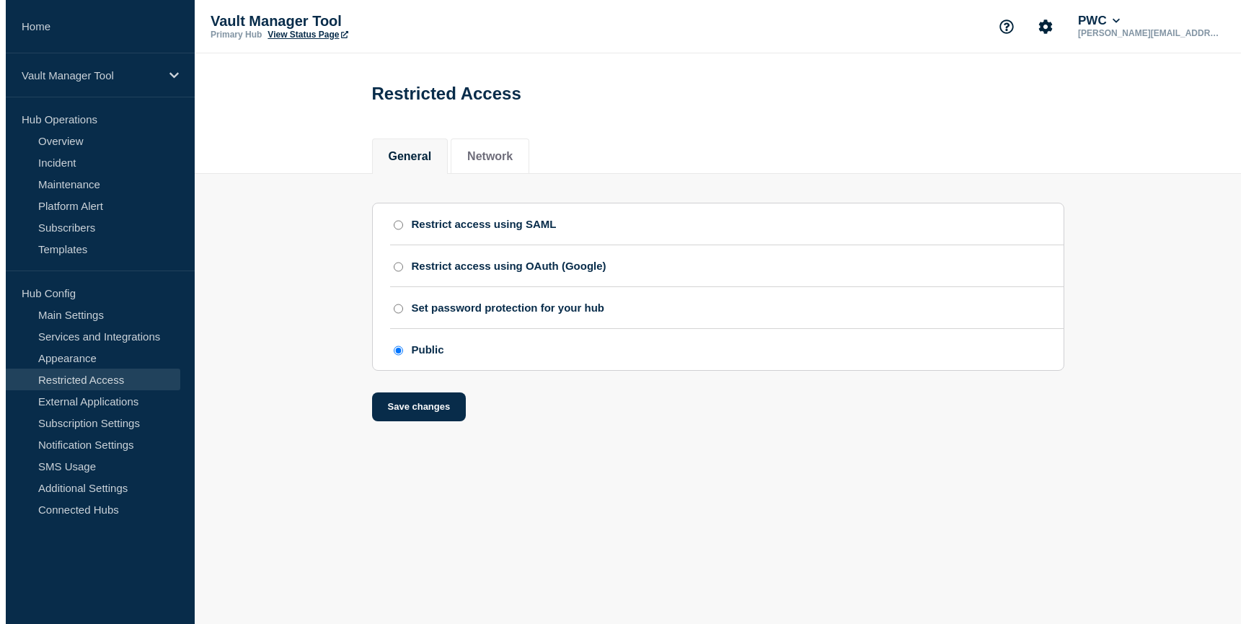
scroll to position [0, 0]
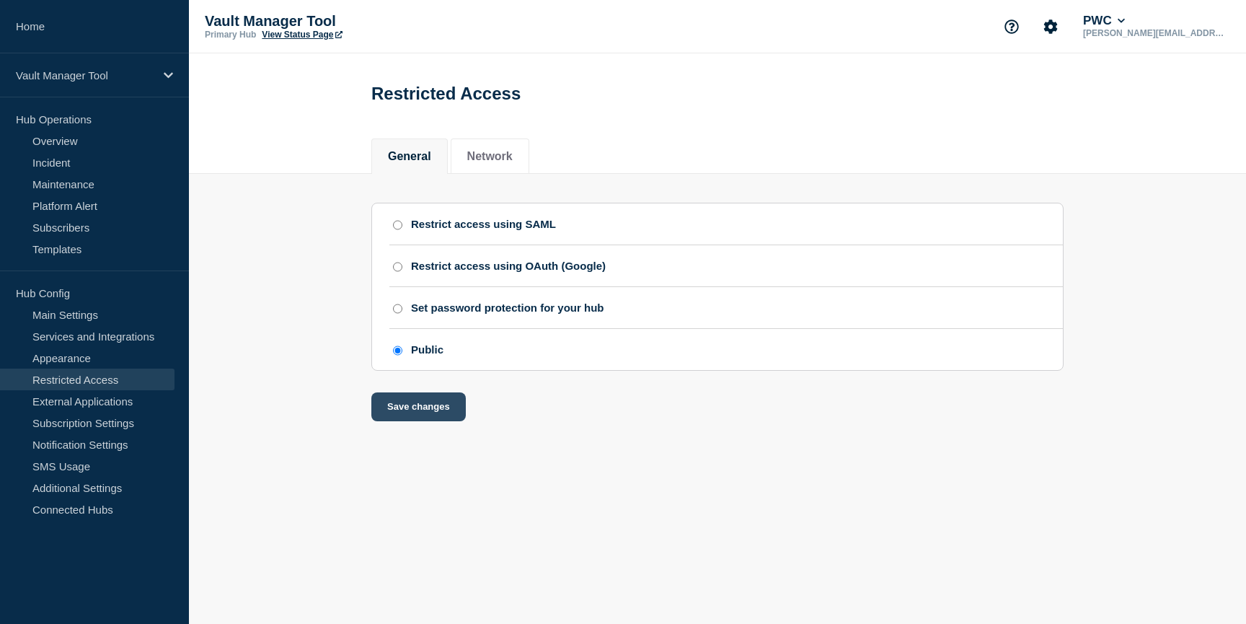
click at [429, 414] on button "Save changes" at bounding box center [418, 406] width 94 height 29
